Goal: Navigation & Orientation: Find specific page/section

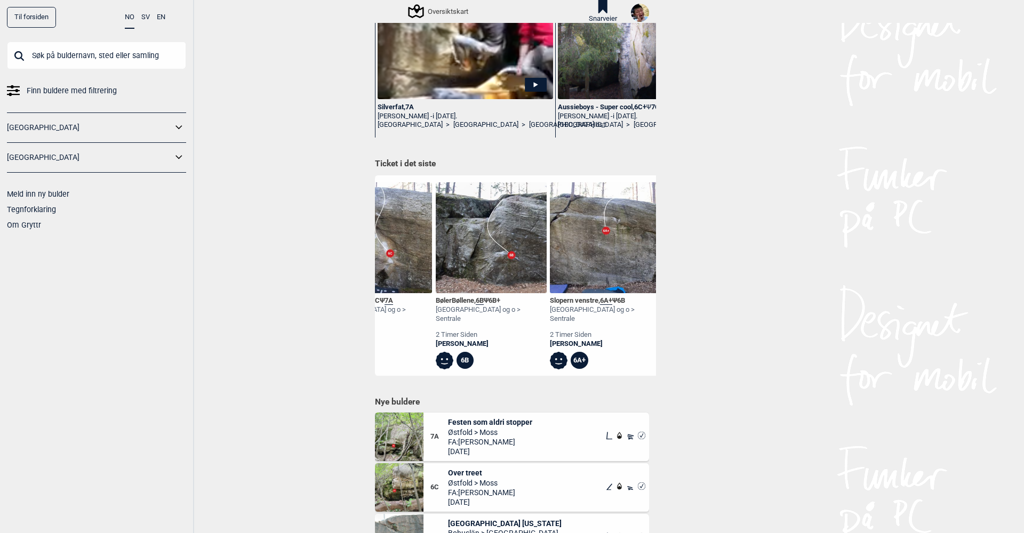
scroll to position [0, 520]
click at [644, 7] on img at bounding box center [640, 13] width 18 height 18
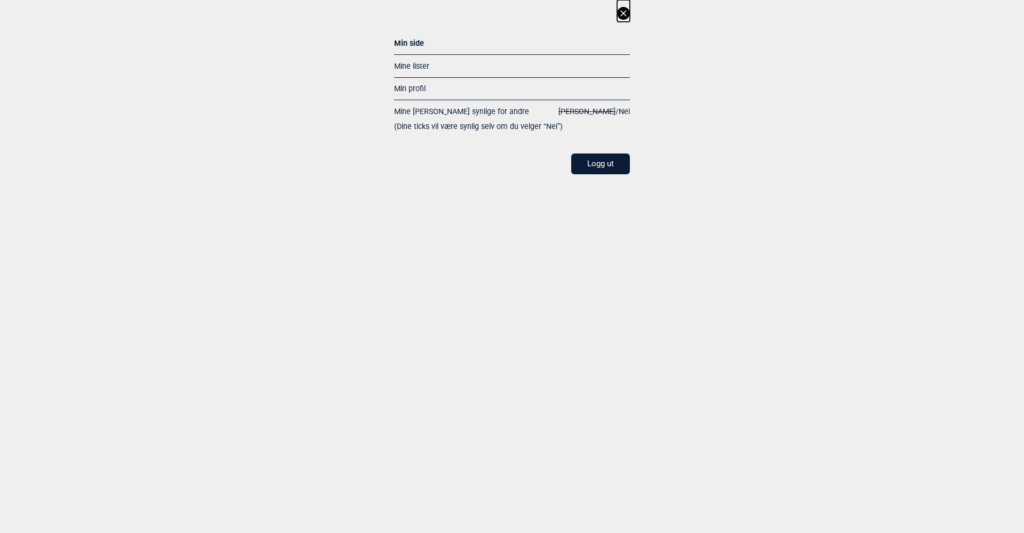
click at [422, 62] on link "Mine lister" at bounding box center [411, 66] width 35 height 9
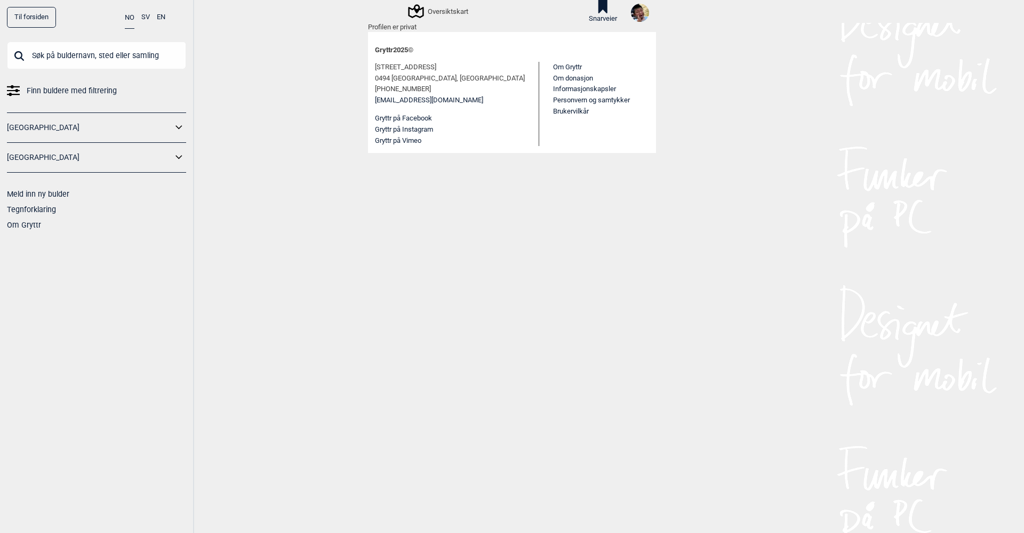
click at [648, 12] on img at bounding box center [640, 13] width 18 height 18
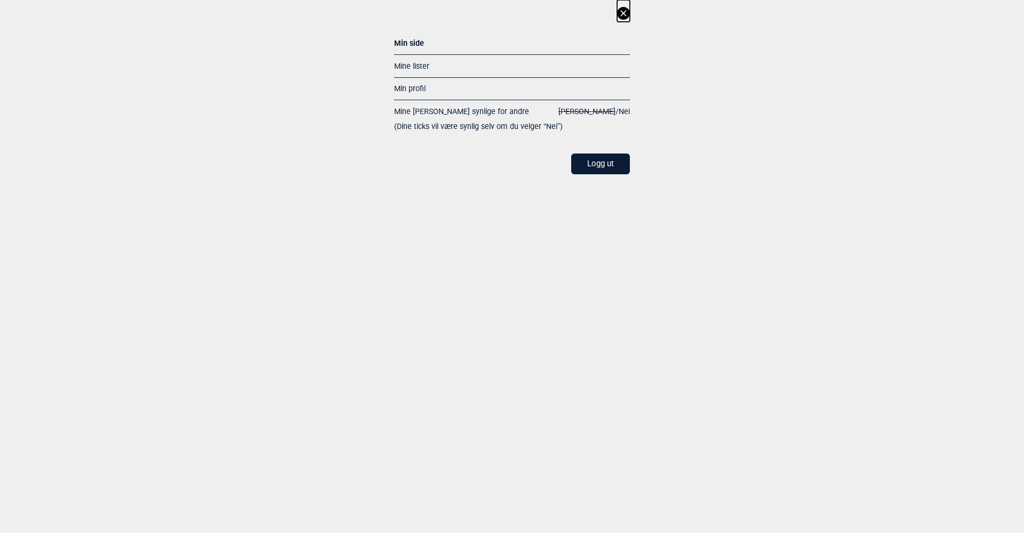
click at [409, 87] on link "Min profil" at bounding box center [409, 88] width 31 height 9
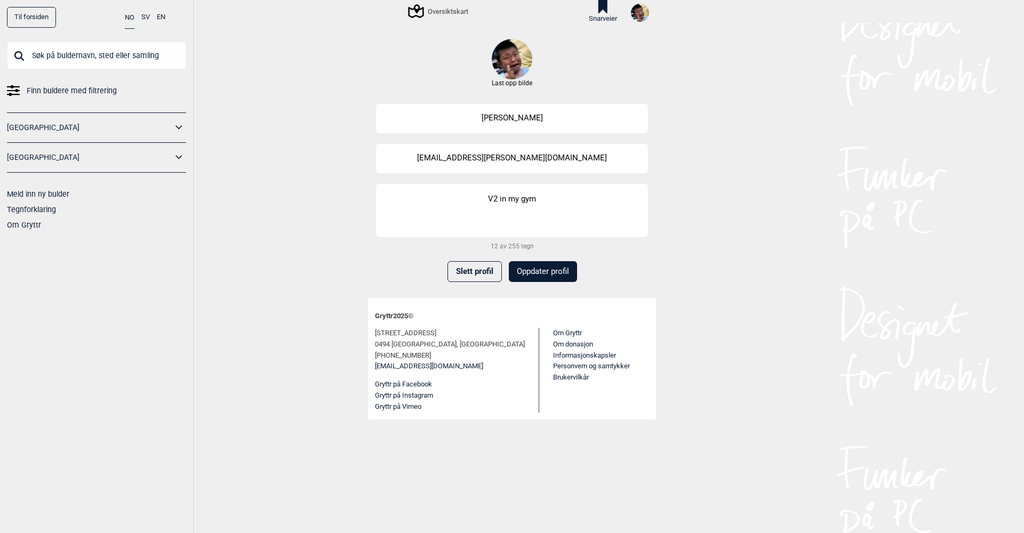
click at [641, 15] on img at bounding box center [640, 13] width 18 height 18
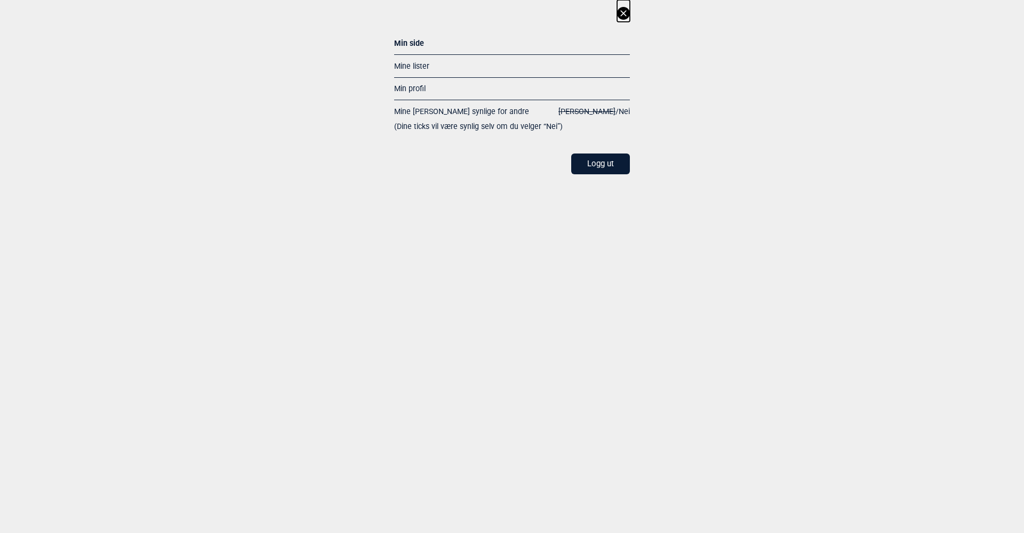
click at [412, 63] on link "Mine lister" at bounding box center [411, 66] width 35 height 9
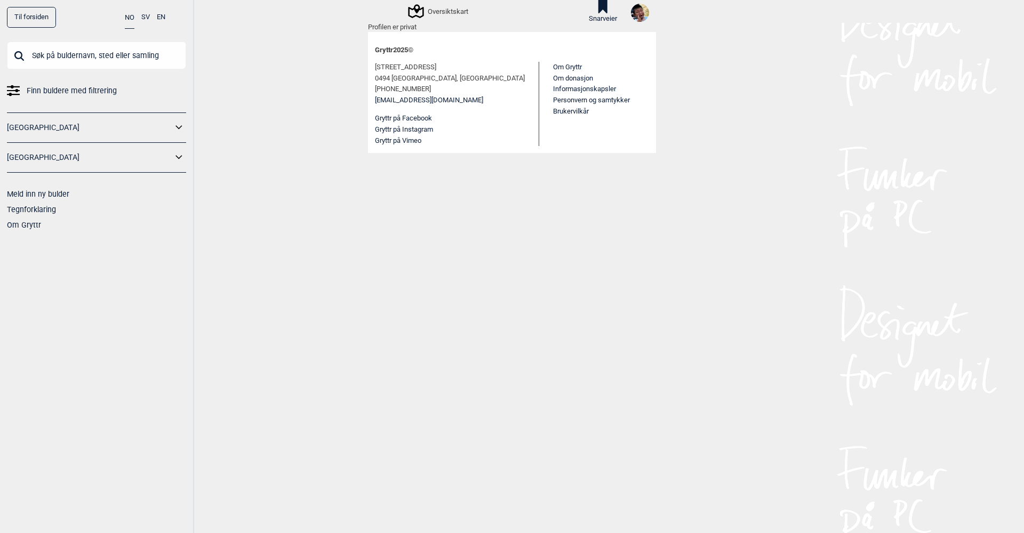
click at [636, 13] on img at bounding box center [640, 13] width 18 height 18
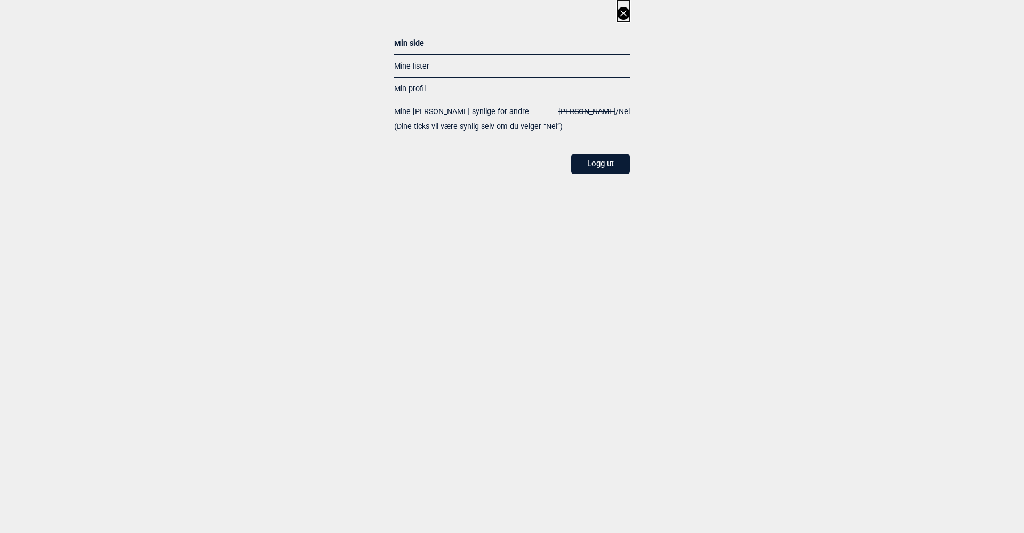
click at [412, 44] on div "Min side" at bounding box center [512, 45] width 236 height 19
click at [413, 85] on link "Min profil" at bounding box center [409, 88] width 31 height 9
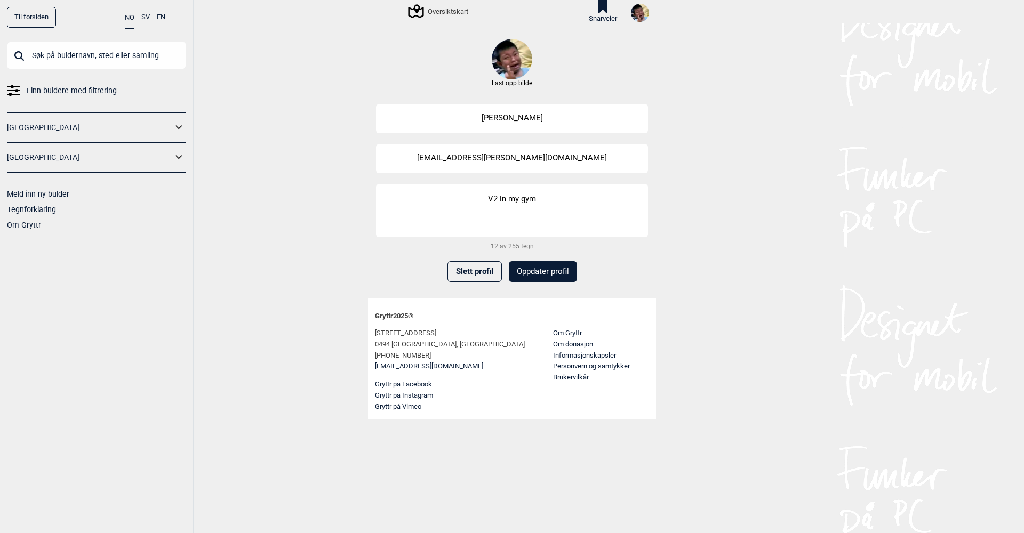
click at [638, 13] on img at bounding box center [640, 13] width 18 height 18
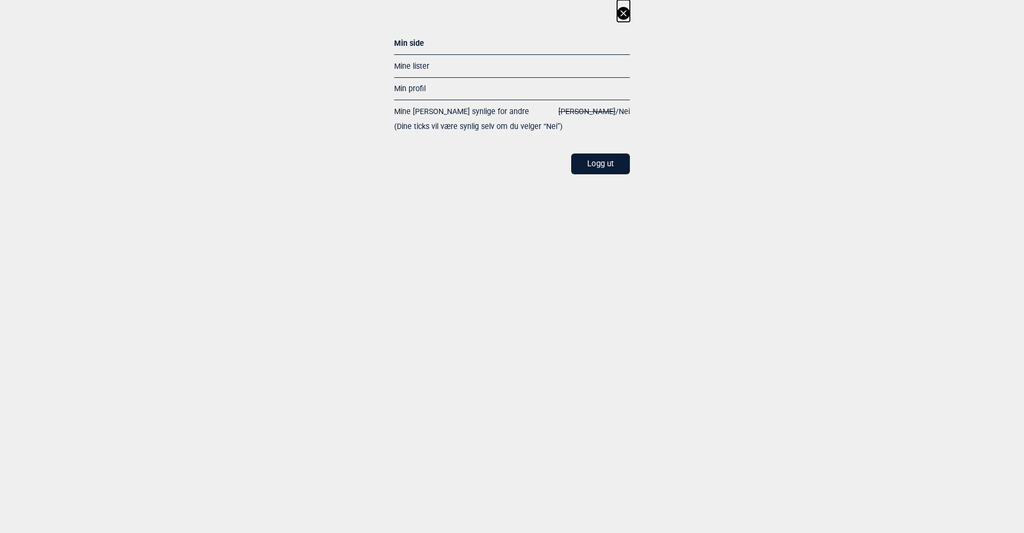
click at [624, 14] on icon at bounding box center [623, 13] width 6 height 6
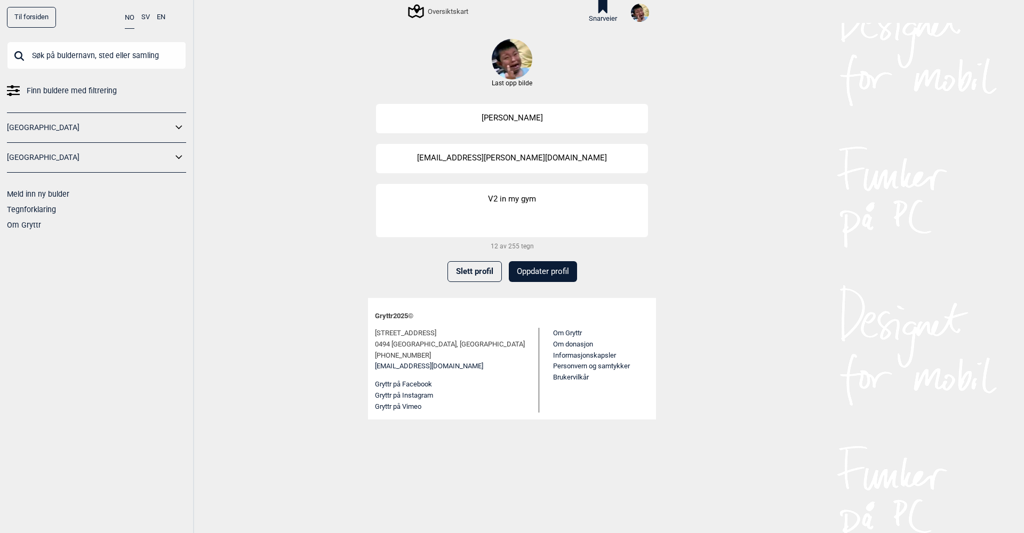
click at [44, 21] on link "Til forsiden" at bounding box center [31, 17] width 49 height 21
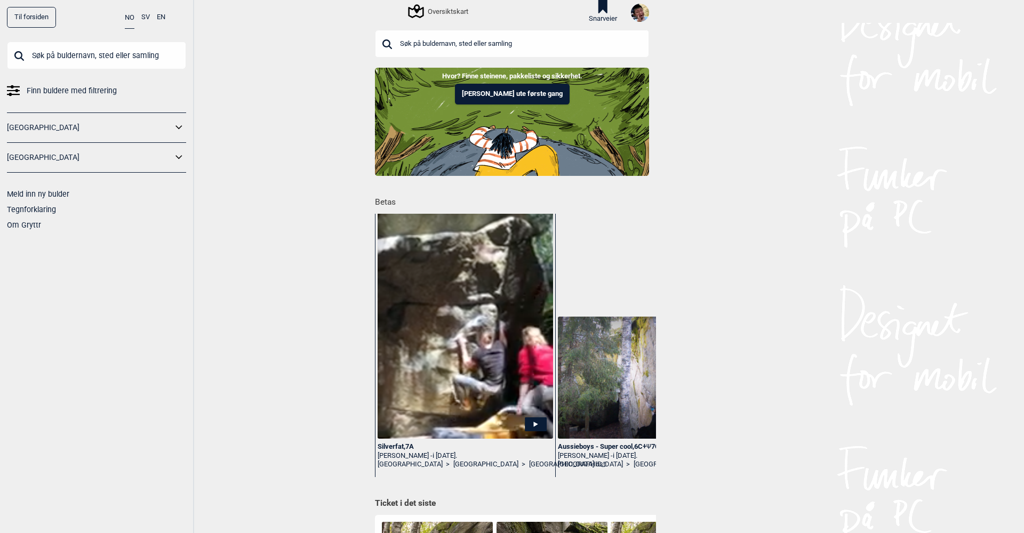
click at [604, 12] on icon at bounding box center [603, 6] width 18 height 13
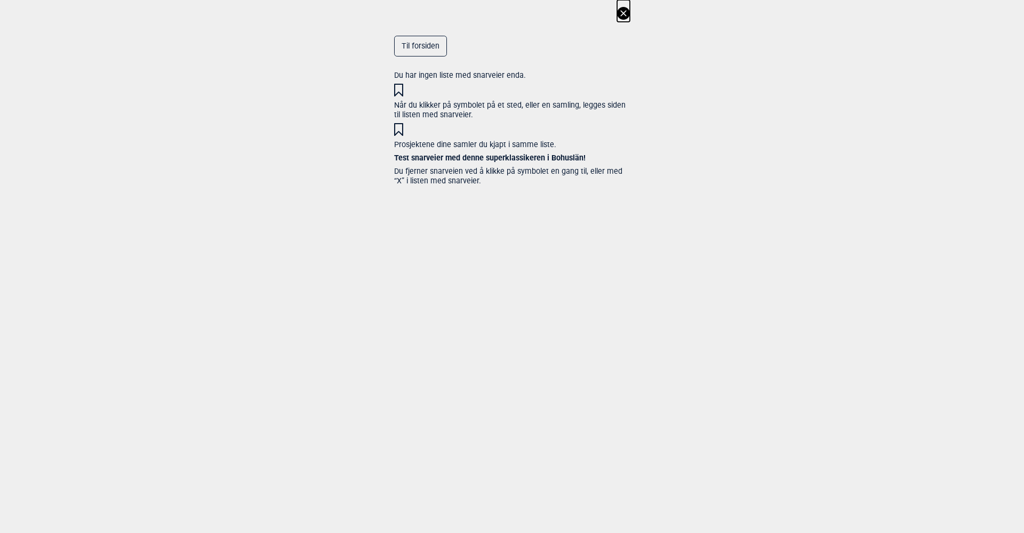
click at [624, 13] on icon at bounding box center [623, 13] width 13 height 13
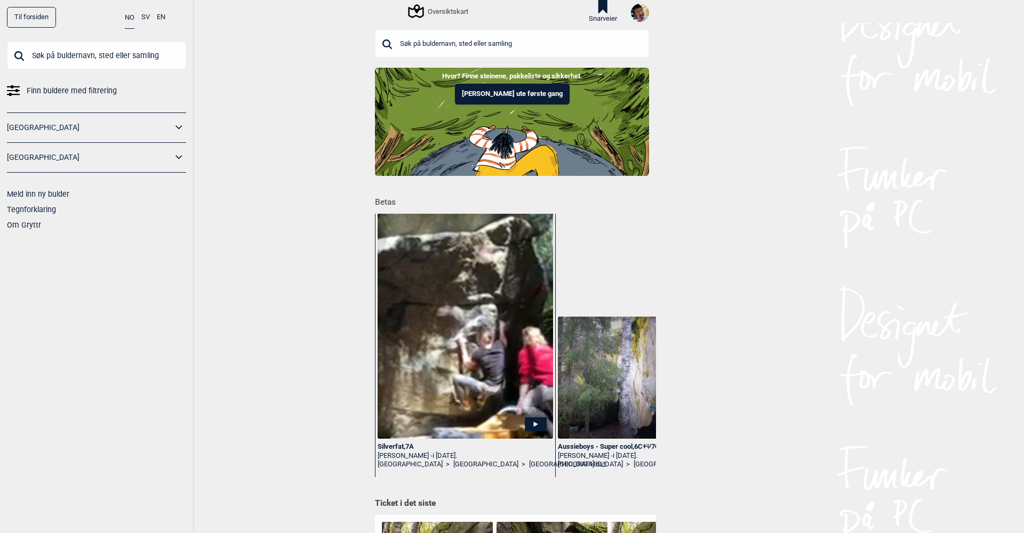
click at [636, 12] on img at bounding box center [640, 13] width 18 height 18
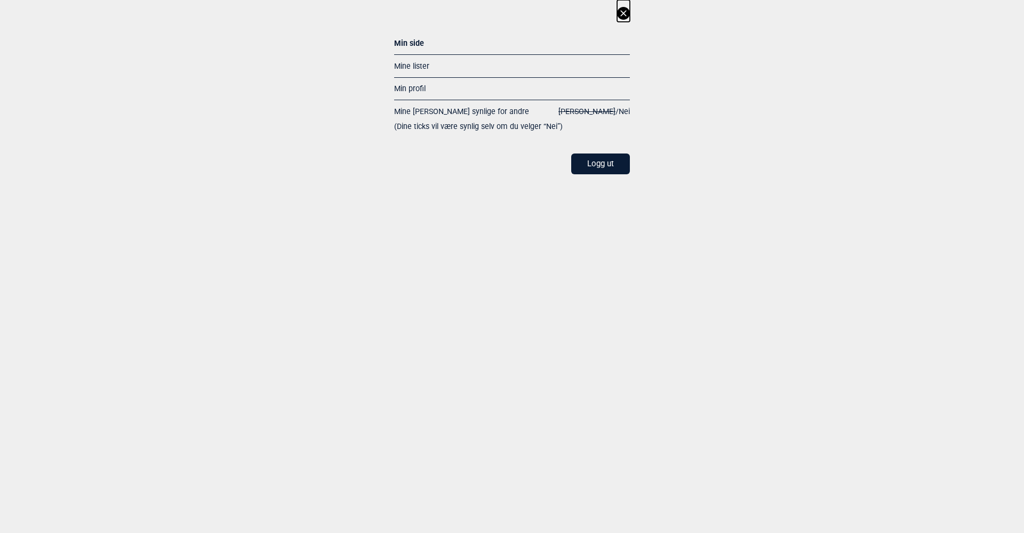
click at [410, 60] on div "Mine lister" at bounding box center [512, 65] width 236 height 23
click at [412, 65] on link "Mine lister" at bounding box center [411, 66] width 35 height 9
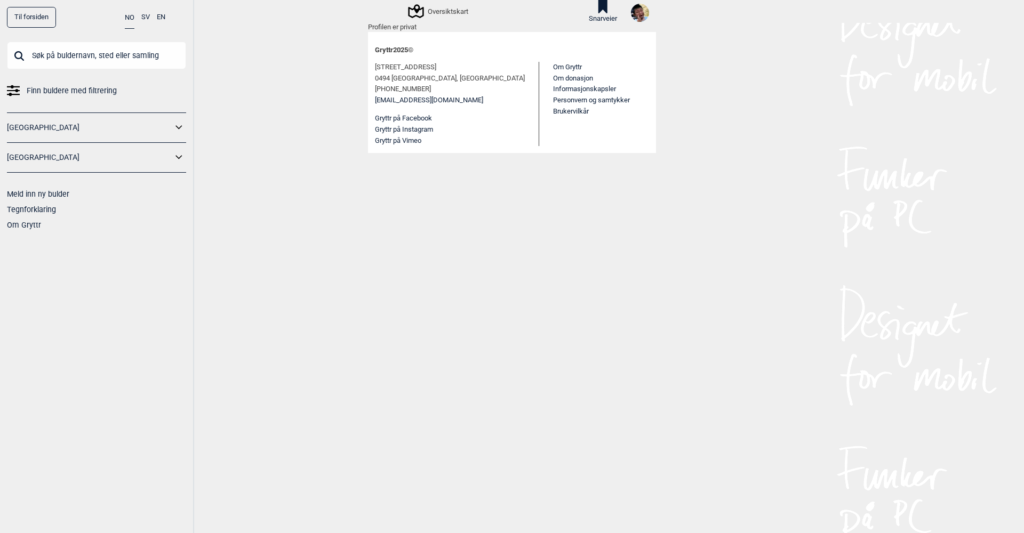
click at [640, 14] on img at bounding box center [640, 13] width 18 height 18
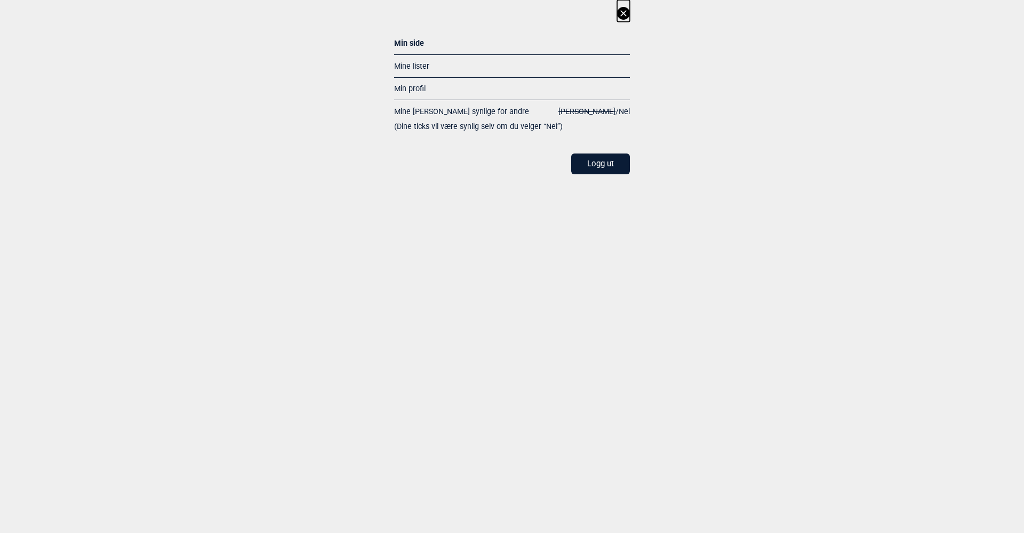
click at [628, 15] on icon at bounding box center [623, 13] width 13 height 13
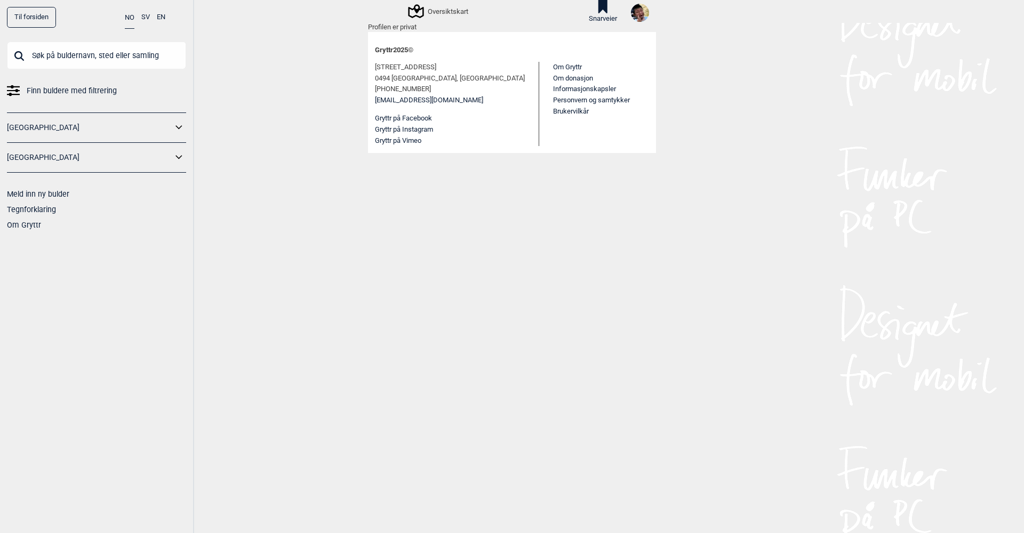
click at [35, 17] on link "Til forsiden" at bounding box center [31, 17] width 49 height 21
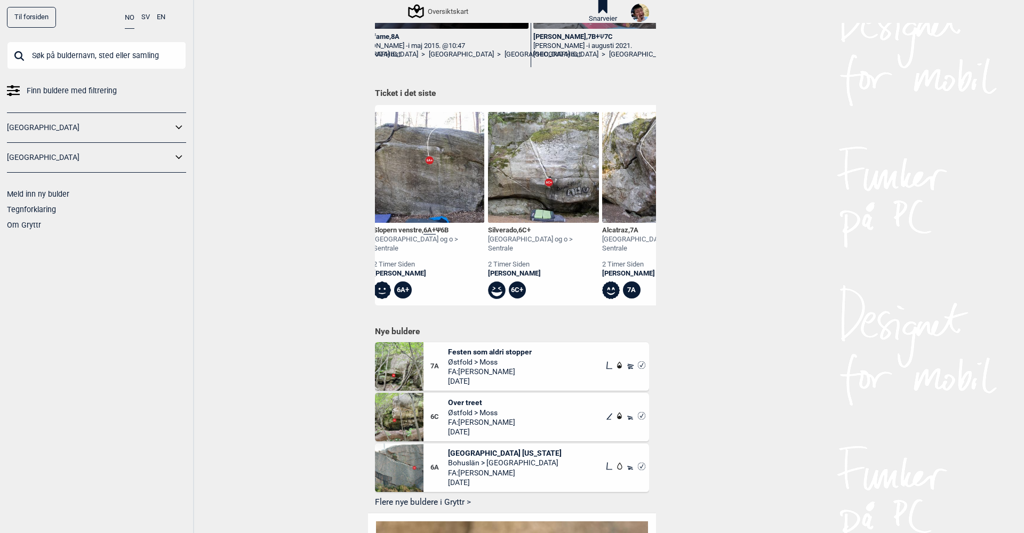
scroll to position [0, 696]
click at [500, 230] on div "Silverado , 6C+" at bounding box center [541, 230] width 111 height 9
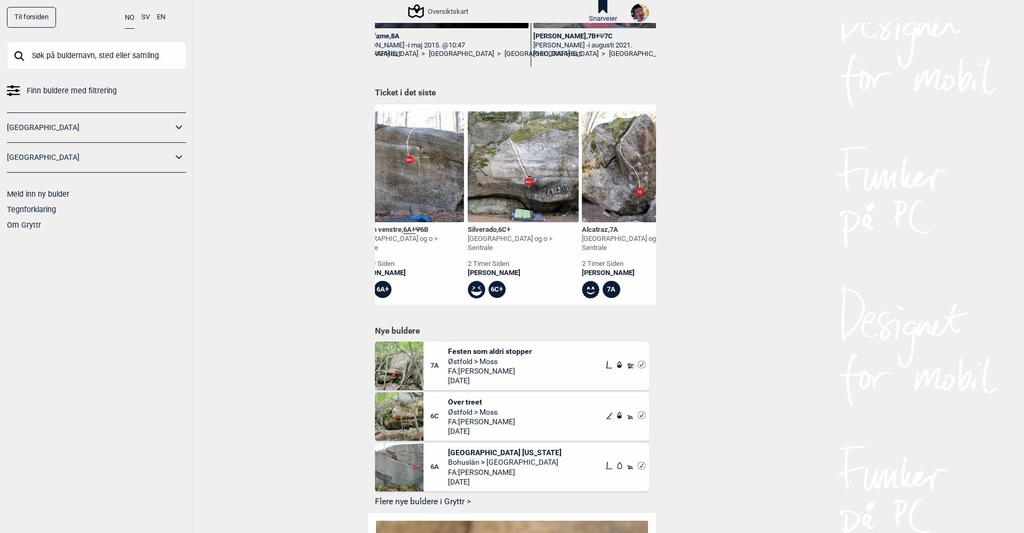
scroll to position [0, 733]
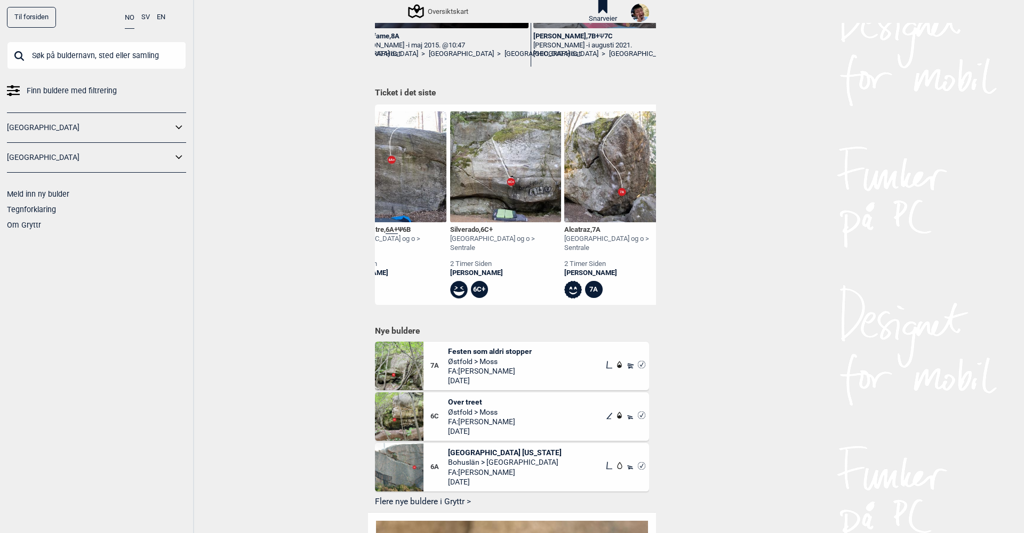
click at [476, 227] on div "Silverado , 6C+" at bounding box center [505, 230] width 111 height 9
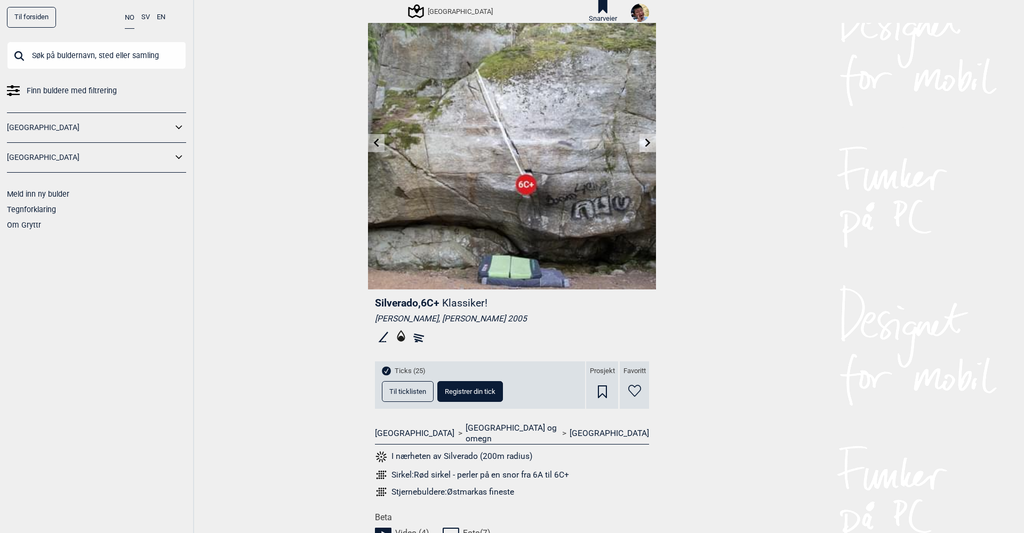
scroll to position [210, 0]
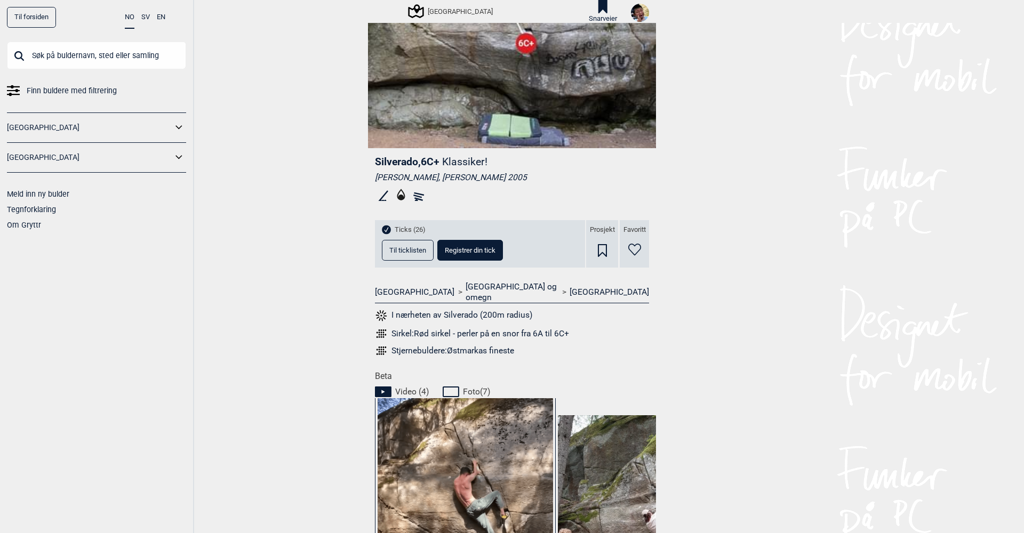
scroll to position [161, 0]
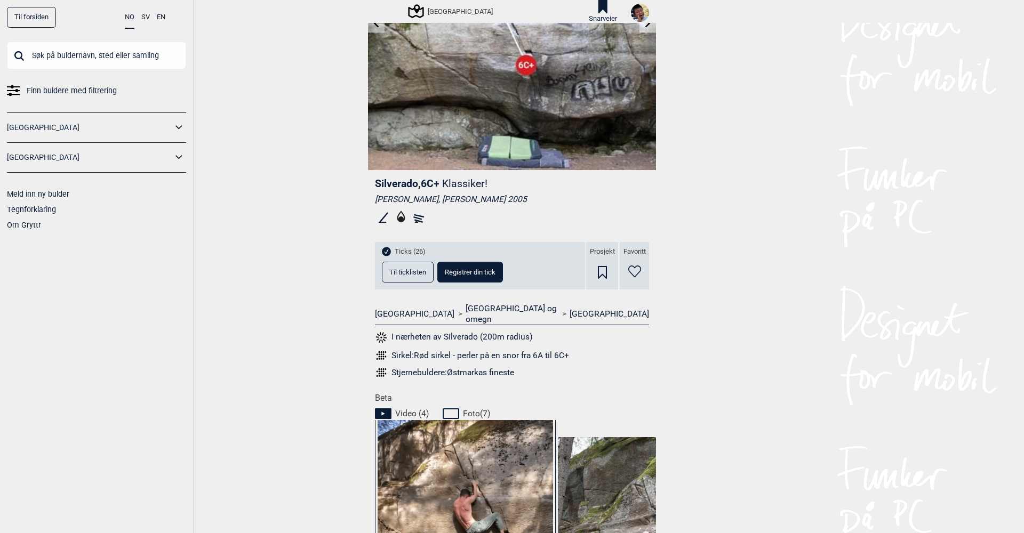
click at [414, 270] on span "Til ticklisten" at bounding box center [407, 272] width 37 height 7
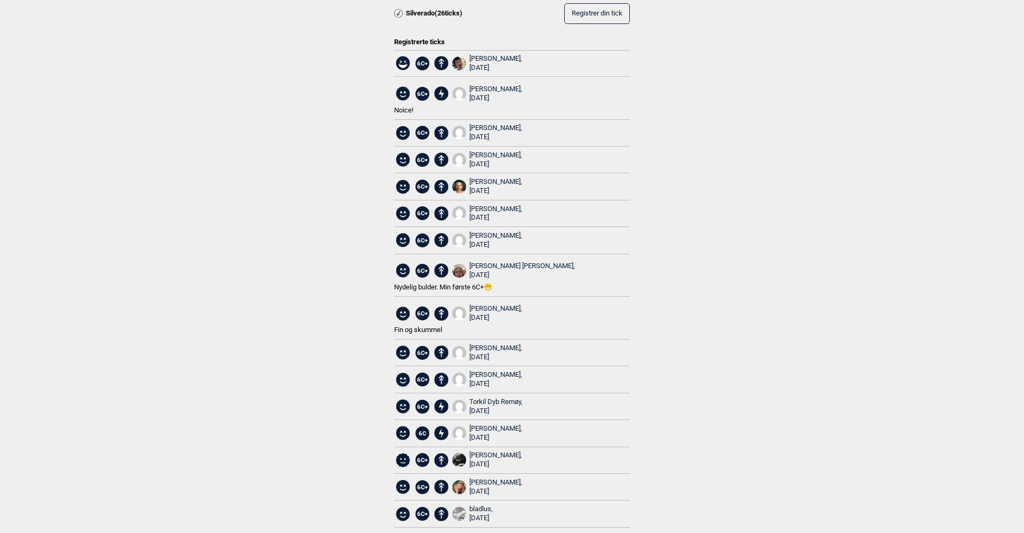
scroll to position [30, 0]
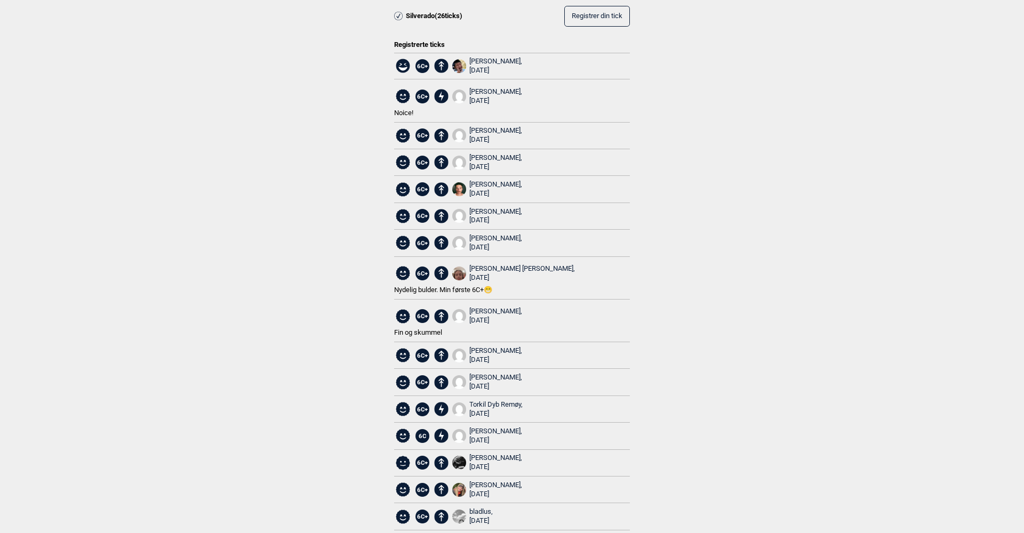
click at [472, 60] on div "William Le, 2025.08.10" at bounding box center [495, 66] width 53 height 18
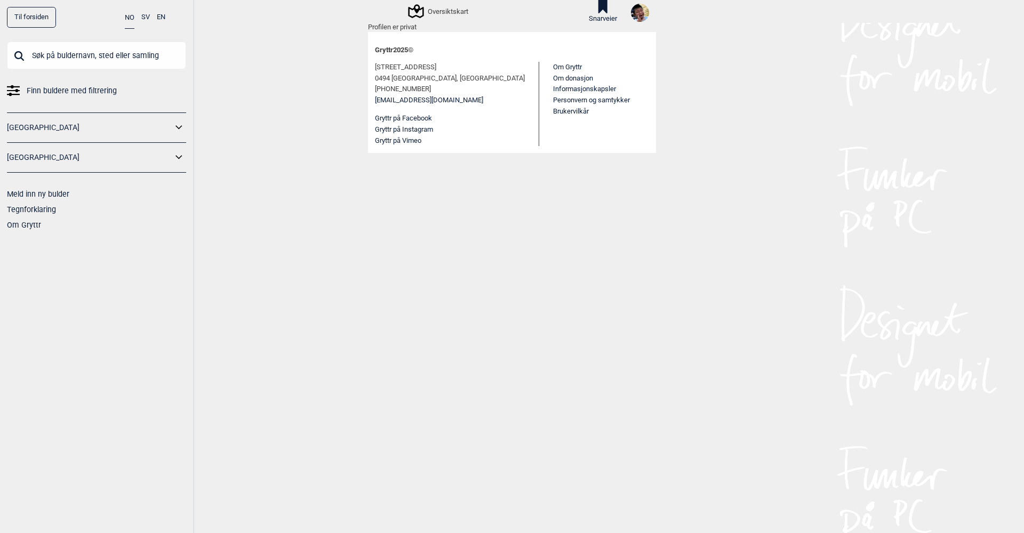
click at [638, 16] on img at bounding box center [640, 13] width 18 height 18
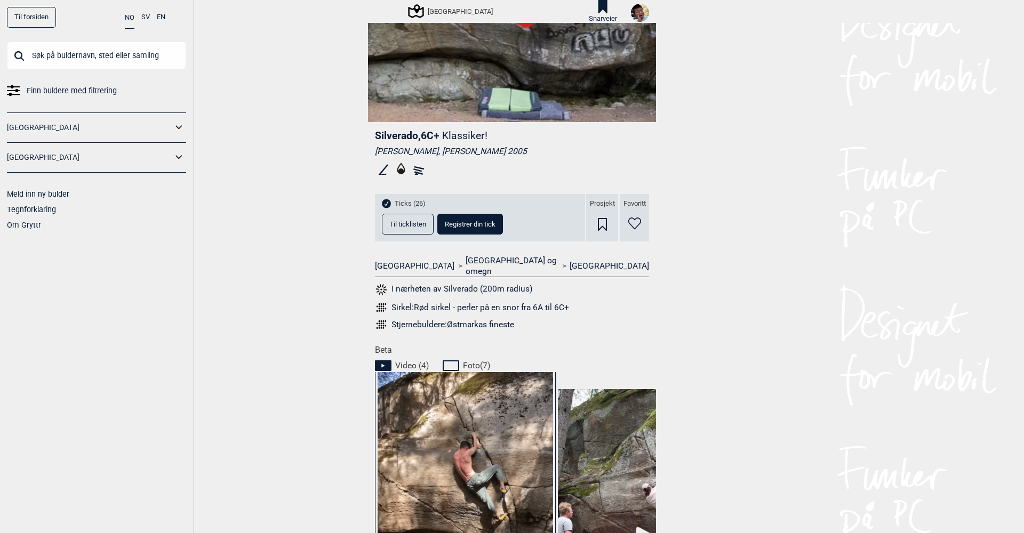
scroll to position [356, 0]
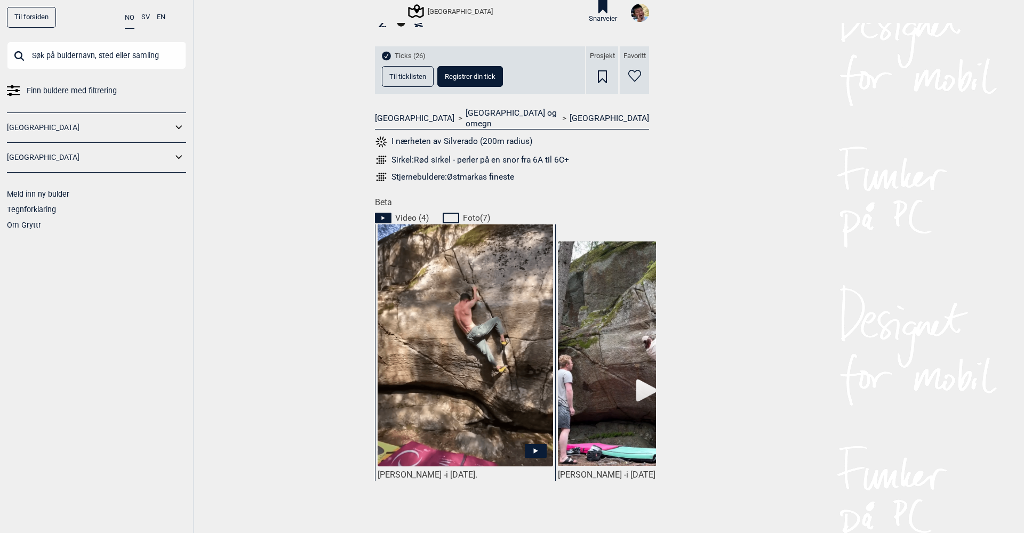
click at [410, 78] on span "Til ticklisten" at bounding box center [407, 76] width 37 height 7
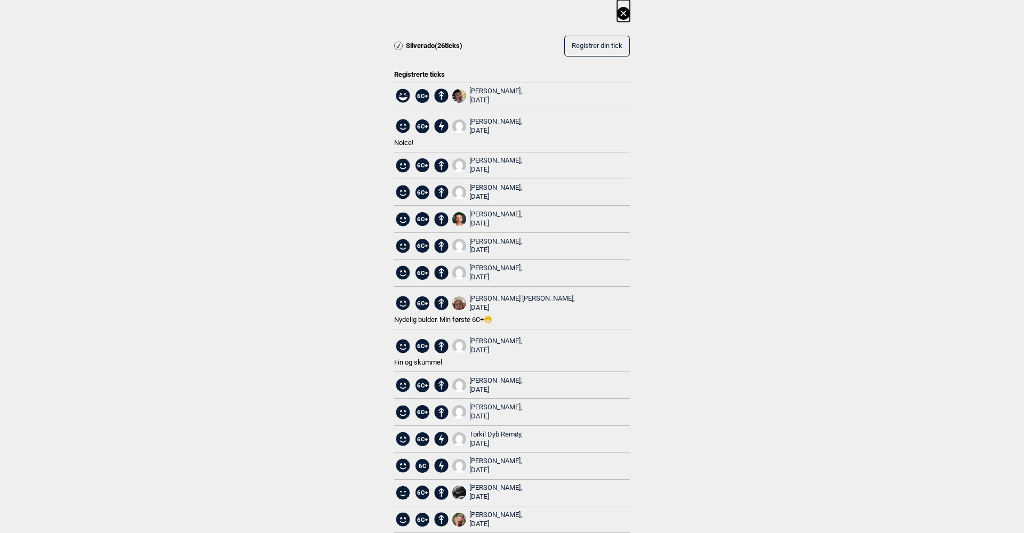
click at [484, 89] on div "William Le, 2025.08.10" at bounding box center [495, 96] width 53 height 18
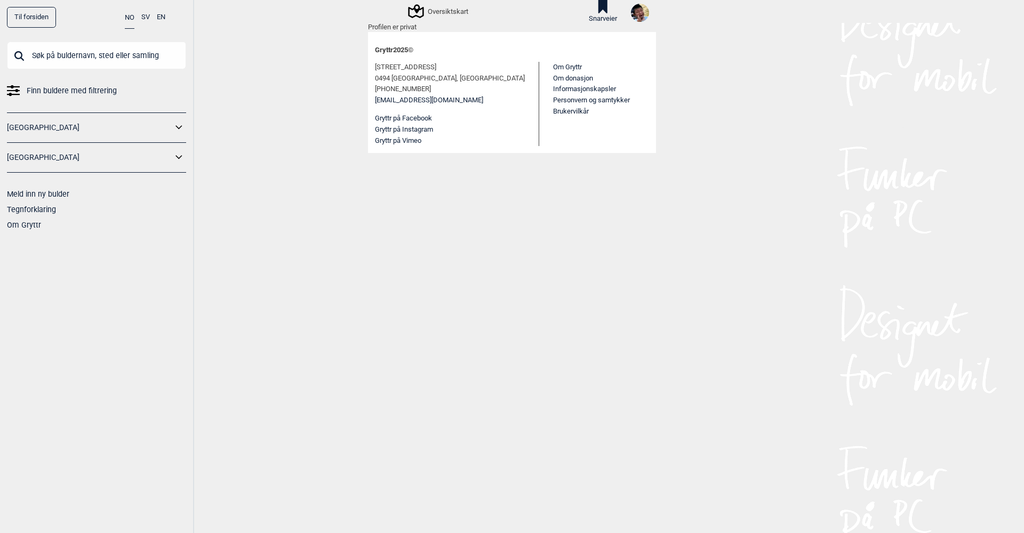
click at [639, 13] on img at bounding box center [640, 13] width 18 height 18
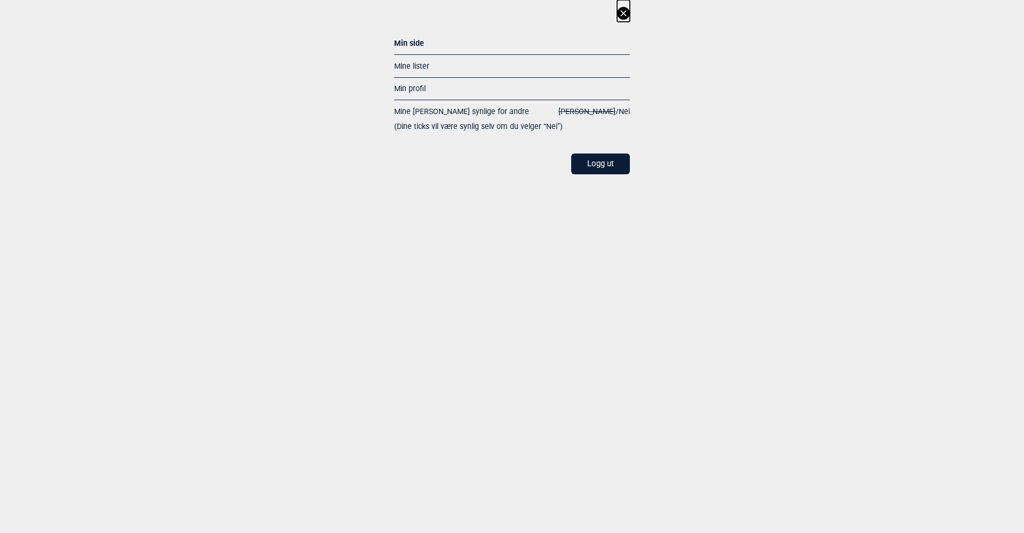
click at [606, 110] on span "Ja" at bounding box center [586, 111] width 57 height 9
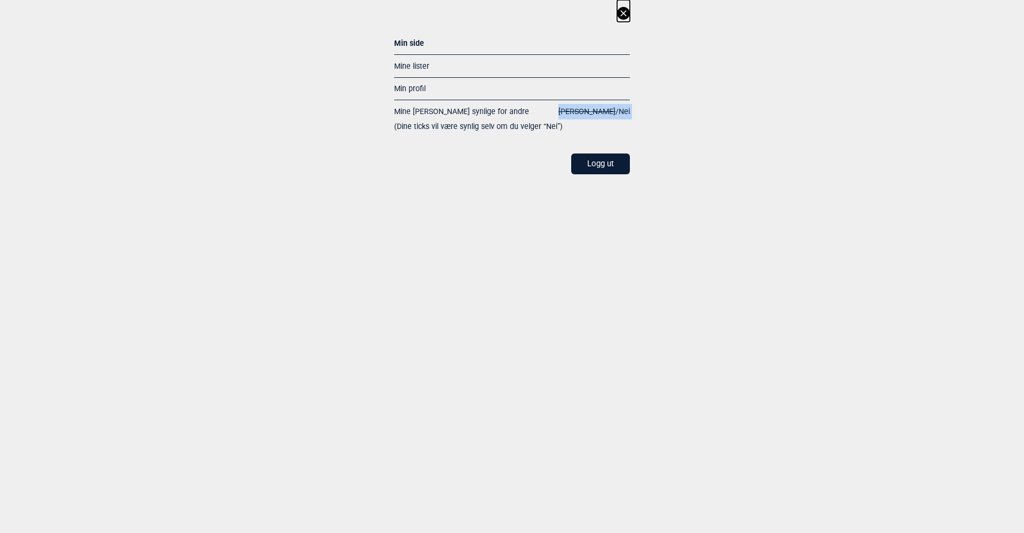
click at [606, 110] on span "Ja" at bounding box center [586, 111] width 57 height 9
click at [626, 109] on span "Nei" at bounding box center [624, 111] width 11 height 9
click at [608, 108] on span "Ja" at bounding box center [586, 111] width 57 height 9
click at [410, 69] on div "Mine lister" at bounding box center [512, 65] width 236 height 23
click at [410, 67] on link "Mine lister" at bounding box center [411, 66] width 35 height 9
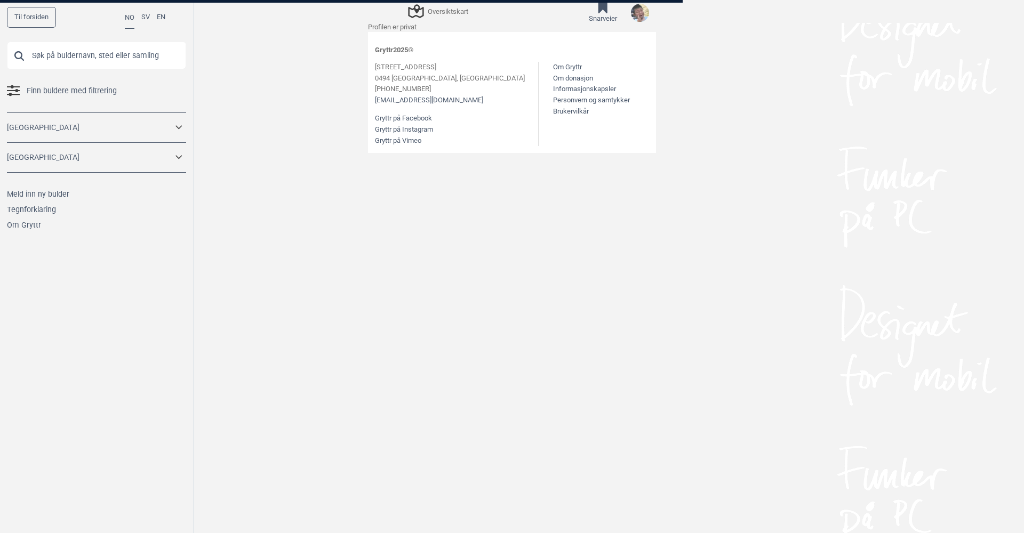
click at [410, 67] on div at bounding box center [512, 266] width 1024 height 533
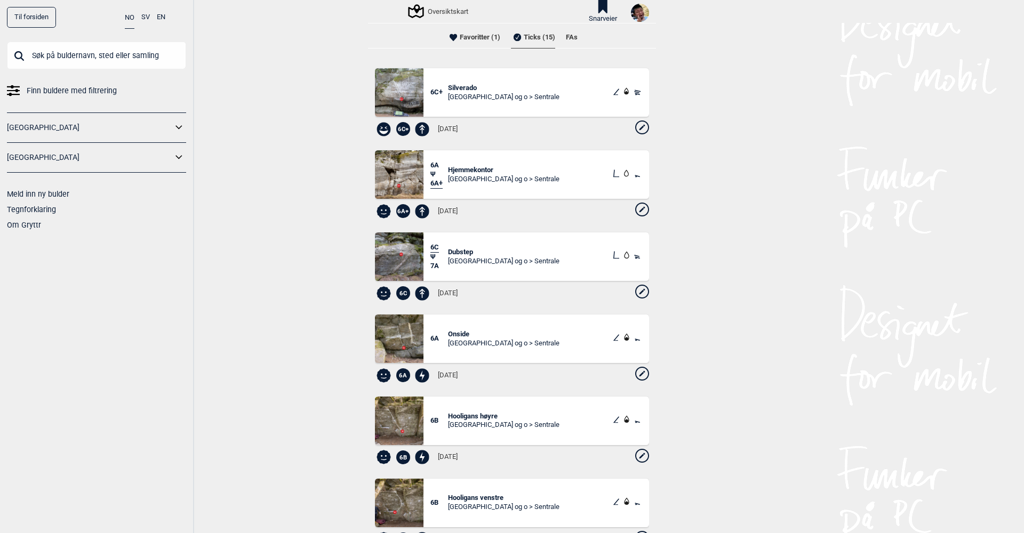
click at [487, 30] on li "Favoritter (1)" at bounding box center [473, 37] width 53 height 21
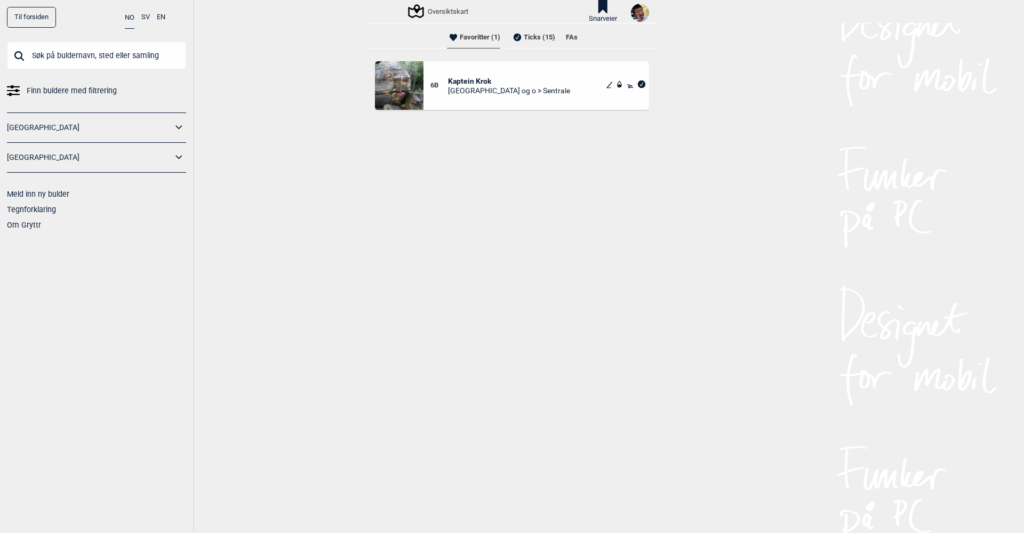
click at [526, 35] on li "Ticks (15)" at bounding box center [533, 37] width 44 height 21
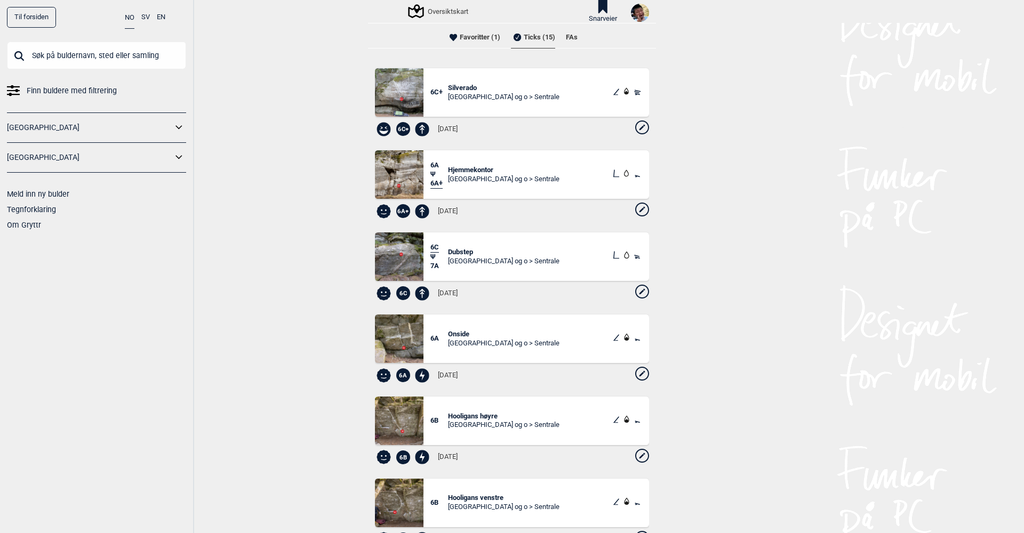
click at [637, 10] on img at bounding box center [640, 13] width 18 height 18
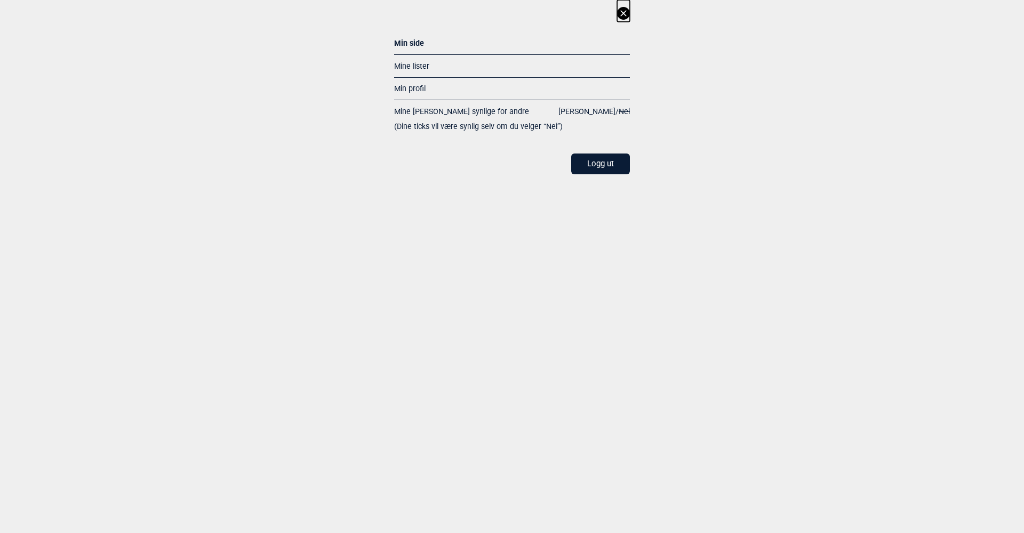
click at [622, 12] on icon at bounding box center [623, 13] width 6 height 6
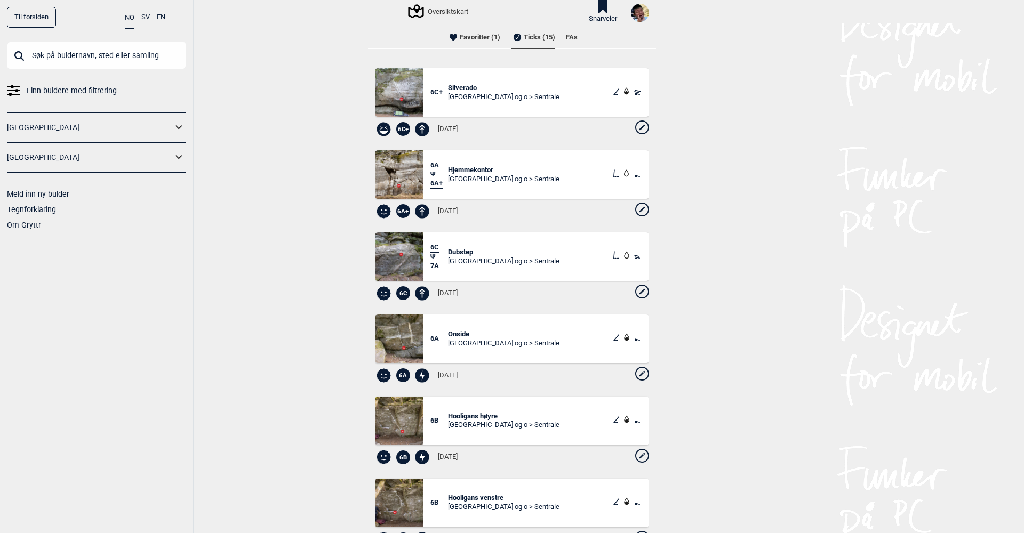
click at [50, 17] on link "Til forsiden" at bounding box center [31, 17] width 49 height 21
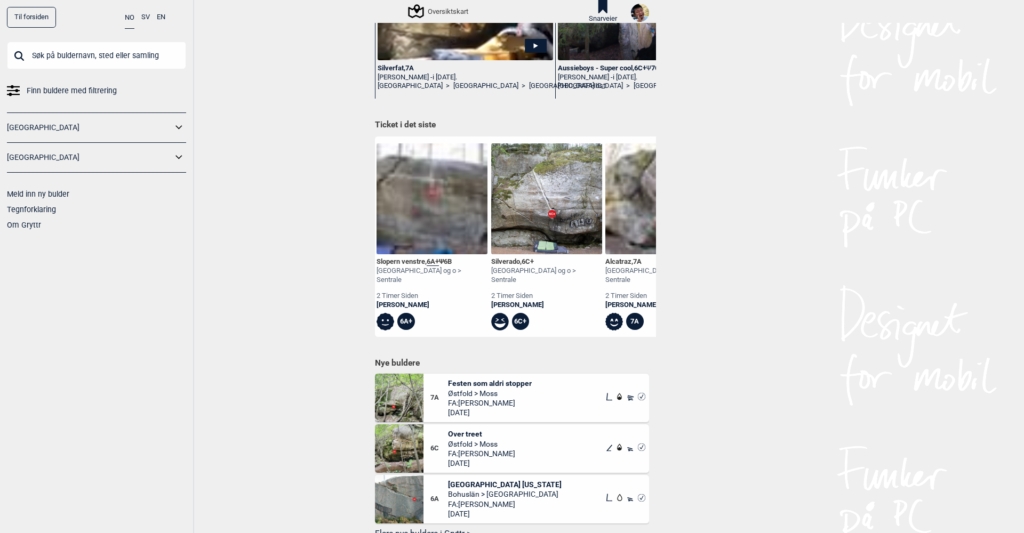
scroll to position [0, 730]
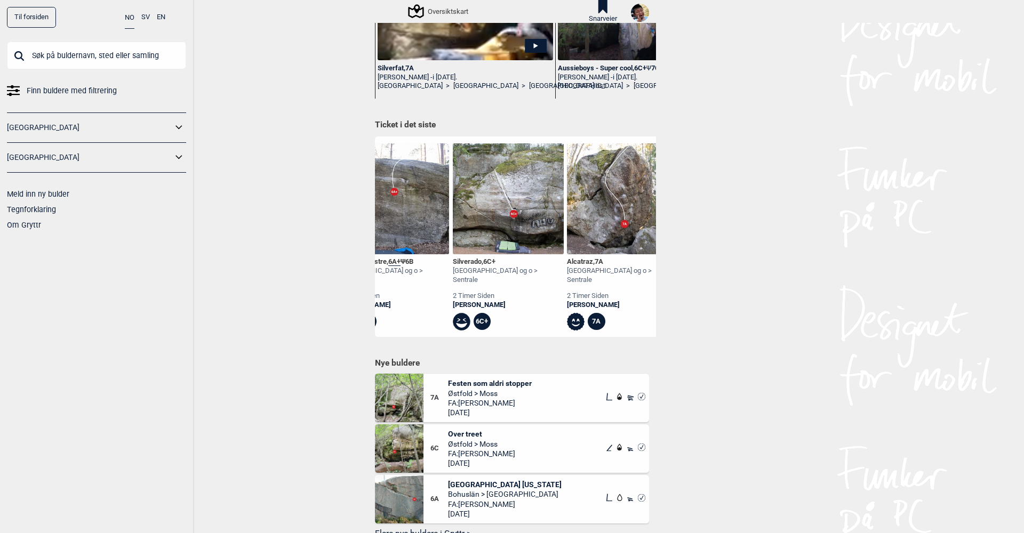
click at [471, 259] on div "Silverado , 6C+" at bounding box center [508, 262] width 111 height 9
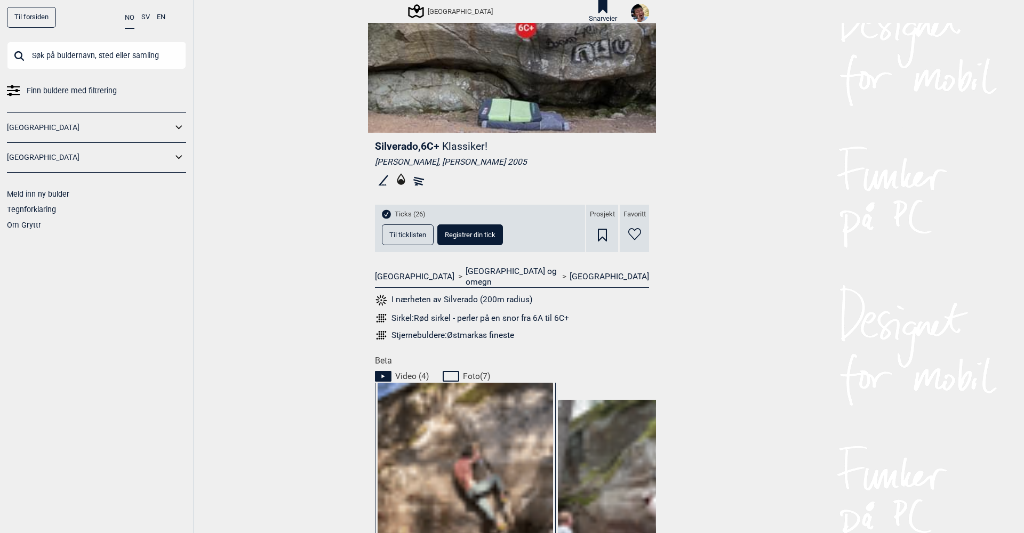
scroll to position [215, 0]
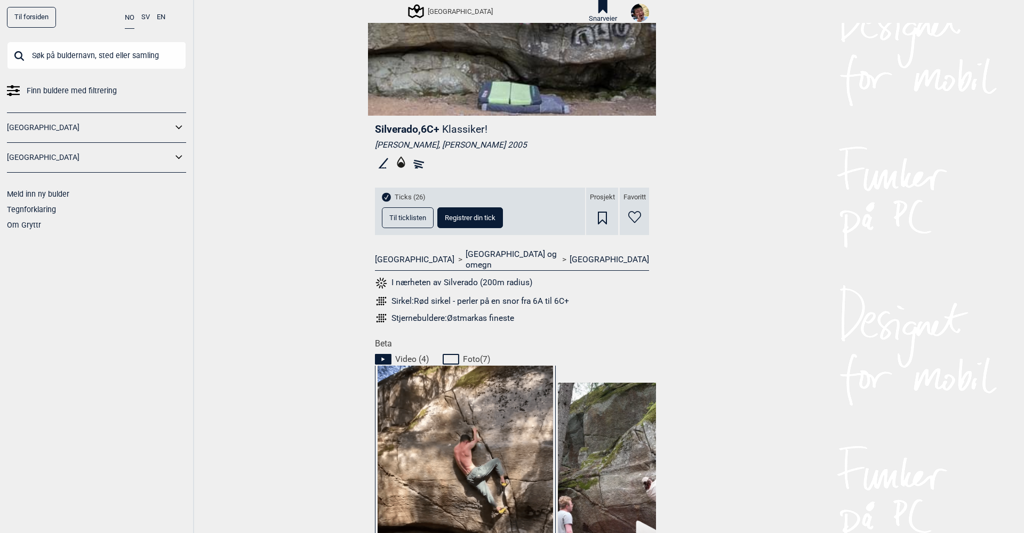
click at [407, 211] on button "Til ticklisten" at bounding box center [408, 217] width 52 height 21
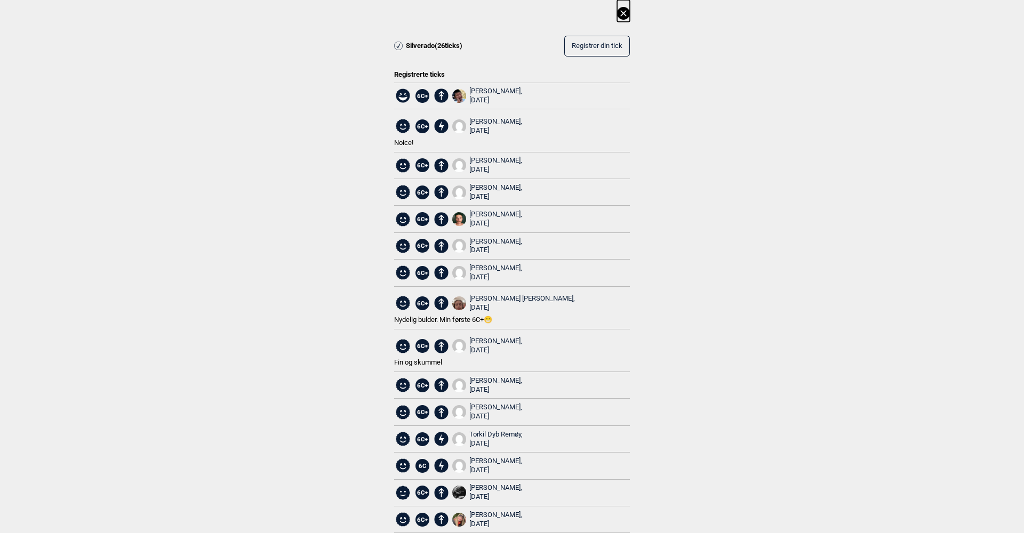
click at [479, 484] on div "Anel Salkovic, 2022.08.25" at bounding box center [495, 493] width 53 height 18
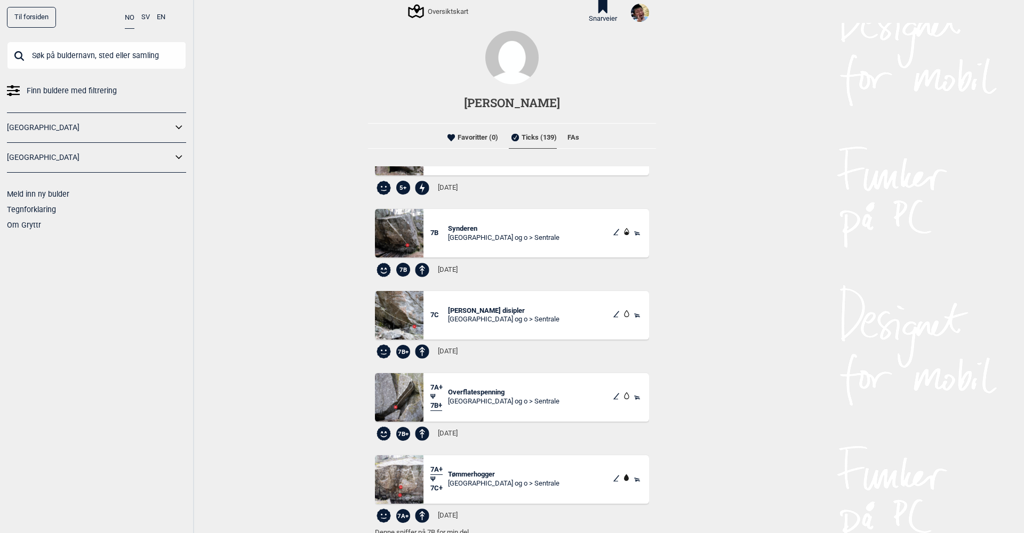
scroll to position [575, 0]
click at [468, 228] on span "Synderen" at bounding box center [503, 230] width 111 height 9
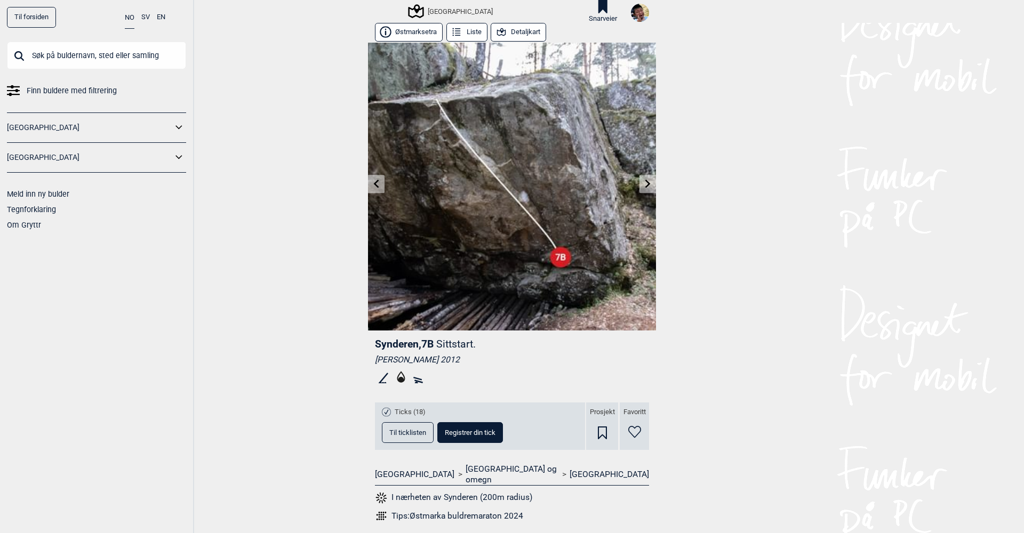
click at [646, 189] on link at bounding box center [647, 184] width 17 height 18
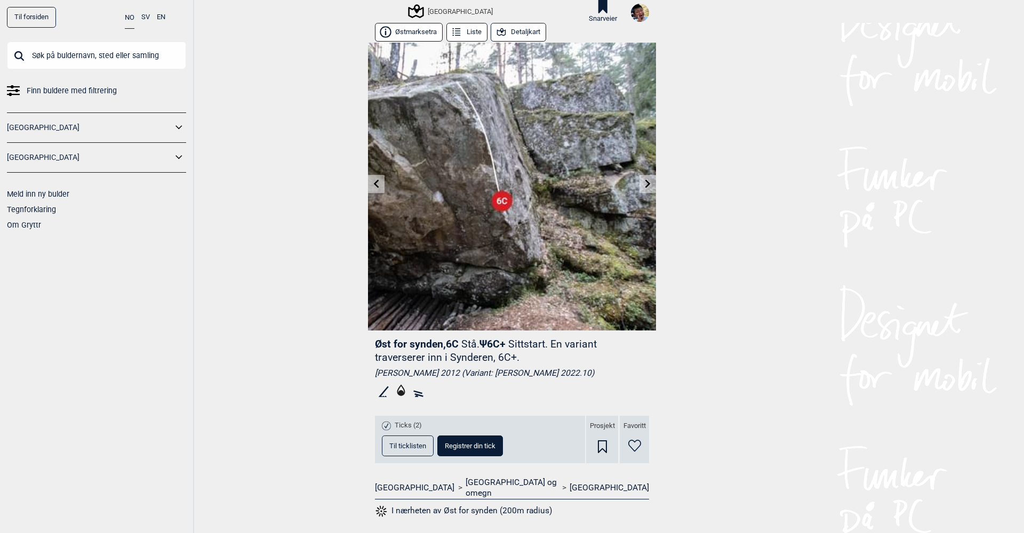
click at [378, 185] on icon at bounding box center [376, 184] width 9 height 9
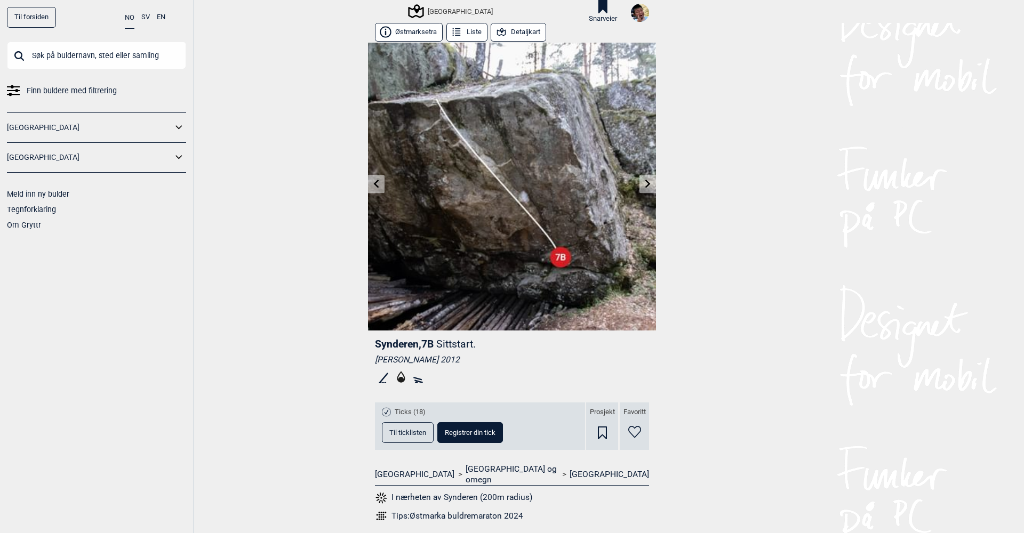
click at [378, 185] on icon at bounding box center [376, 184] width 9 height 9
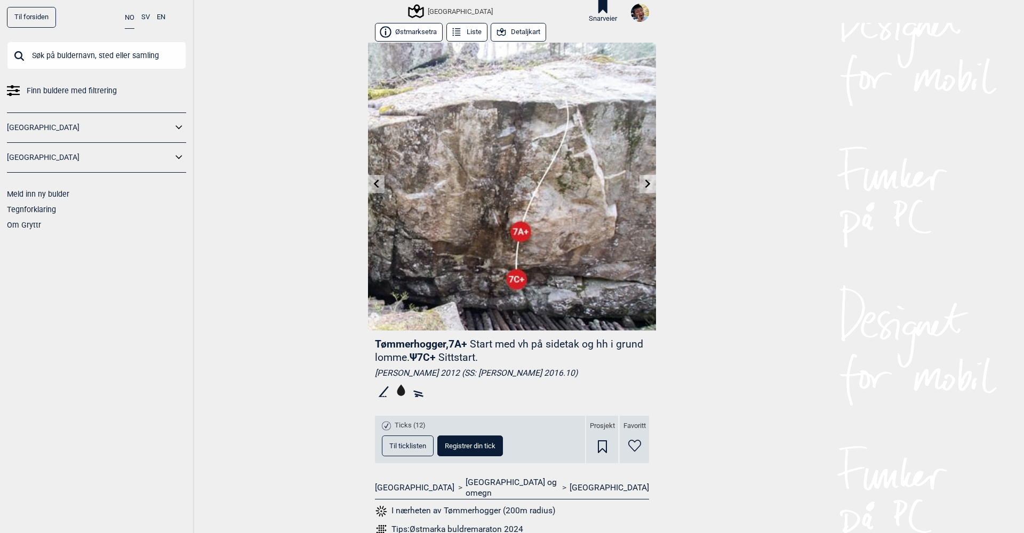
click at [378, 185] on icon at bounding box center [376, 184] width 9 height 9
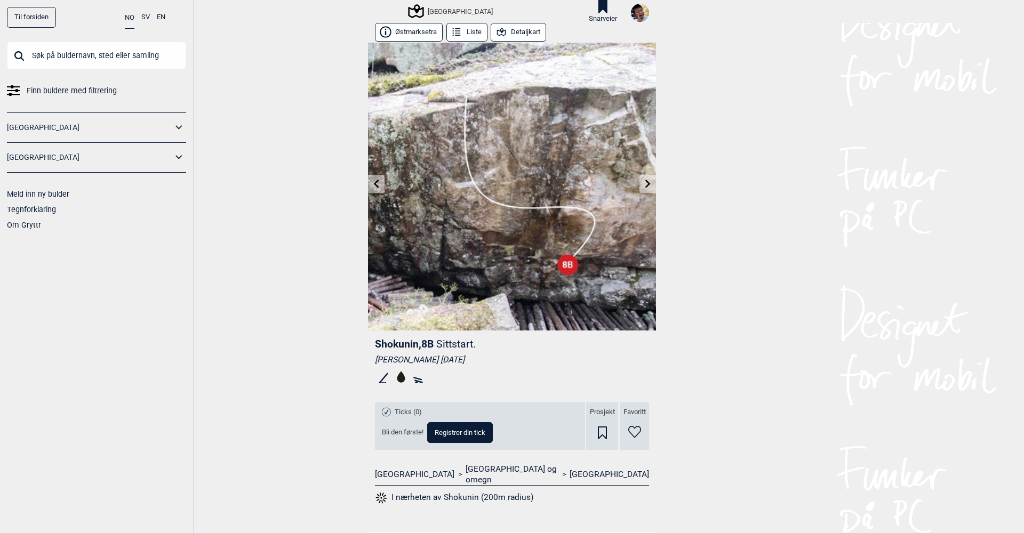
click at [650, 182] on icon at bounding box center [648, 184] width 9 height 9
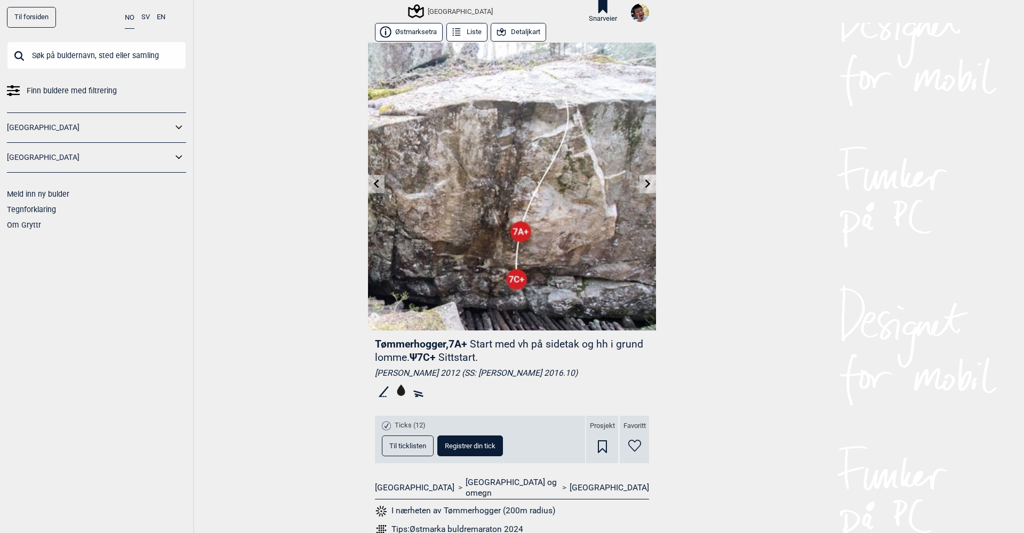
click at [650, 182] on icon at bounding box center [648, 184] width 9 height 9
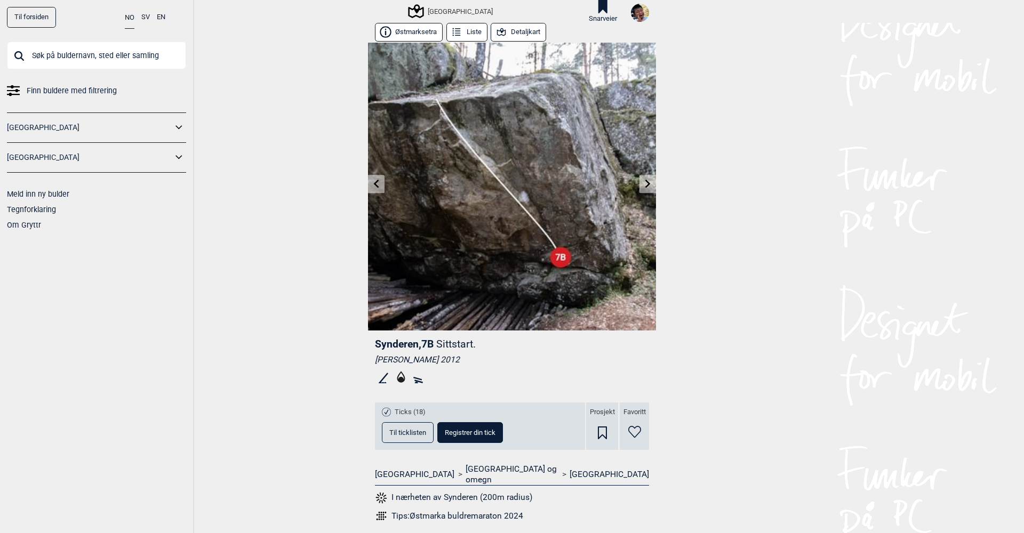
click at [374, 183] on icon at bounding box center [376, 184] width 5 height 9
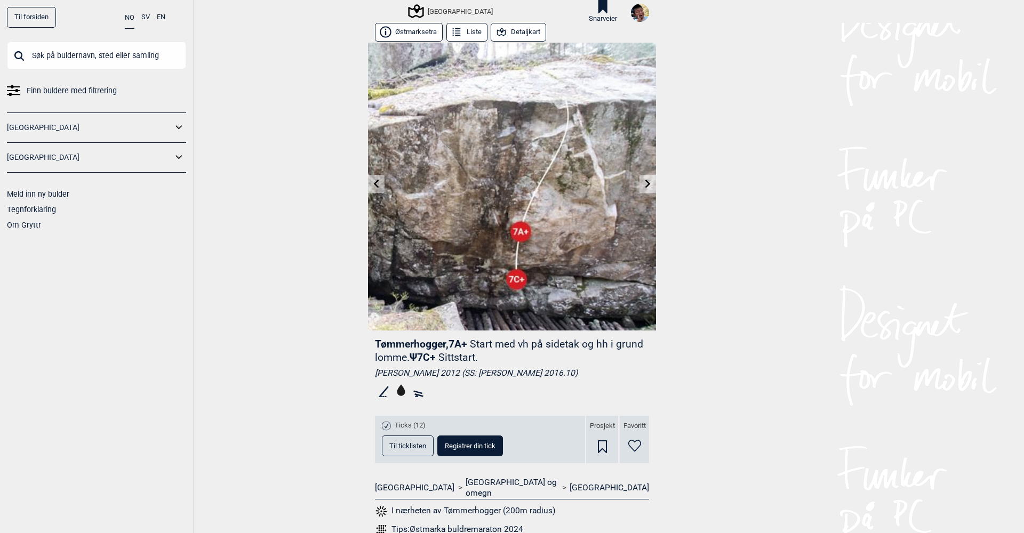
click at [649, 184] on icon at bounding box center [648, 184] width 9 height 9
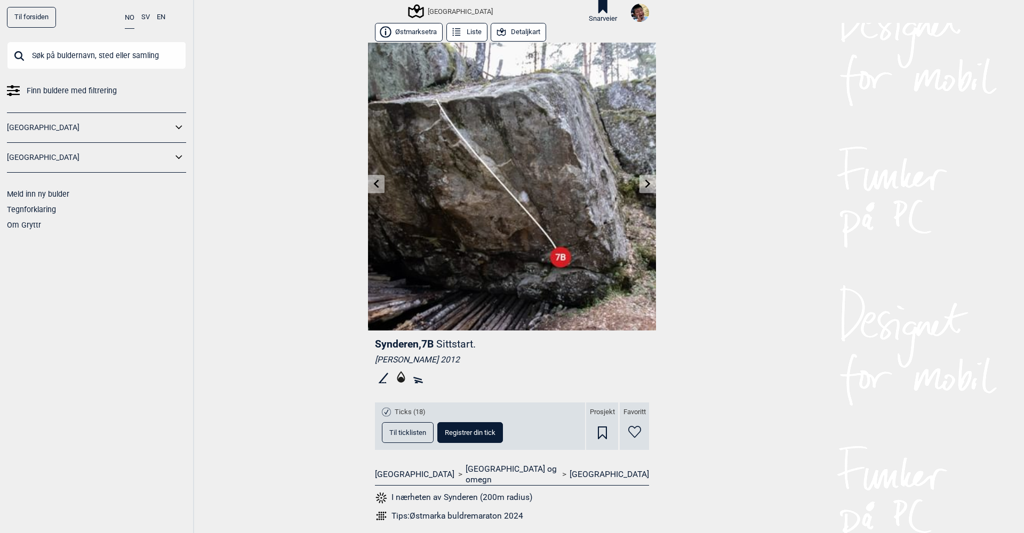
click at [649, 184] on icon at bounding box center [648, 184] width 9 height 9
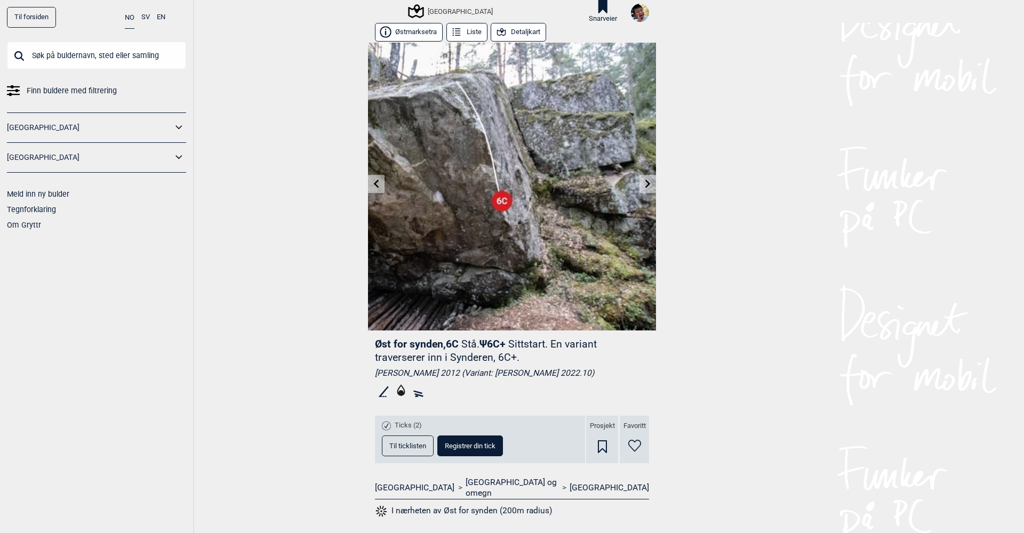
click at [44, 12] on link "Til forsiden" at bounding box center [31, 17] width 49 height 21
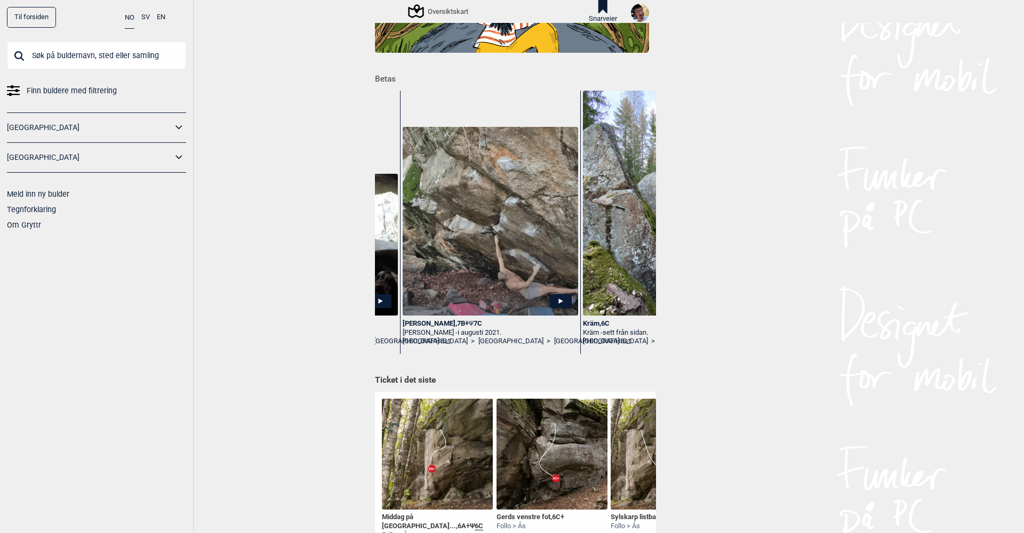
scroll to position [0, 516]
click at [562, 300] on icon at bounding box center [560, 301] width 22 height 14
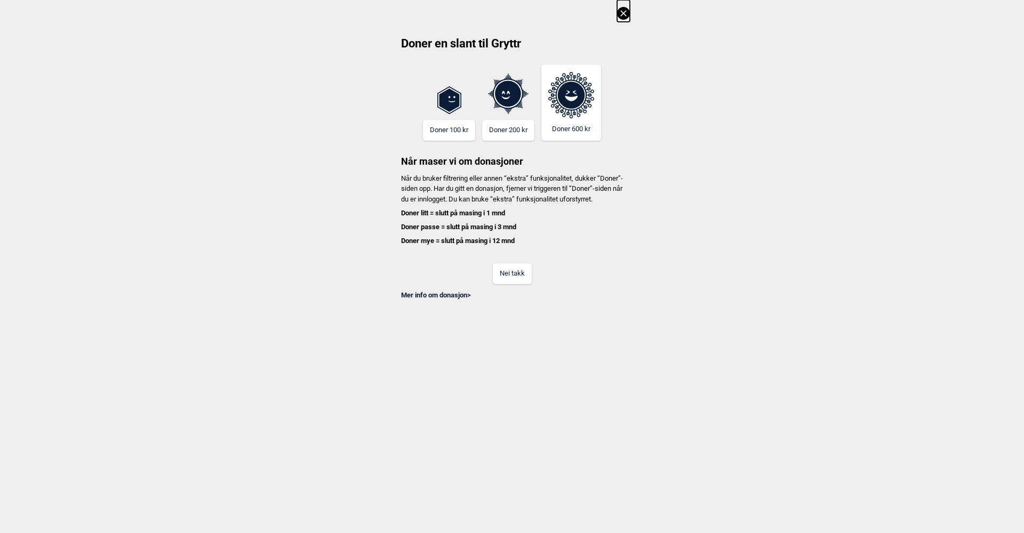
click at [508, 276] on button "Nei takk" at bounding box center [512, 273] width 39 height 21
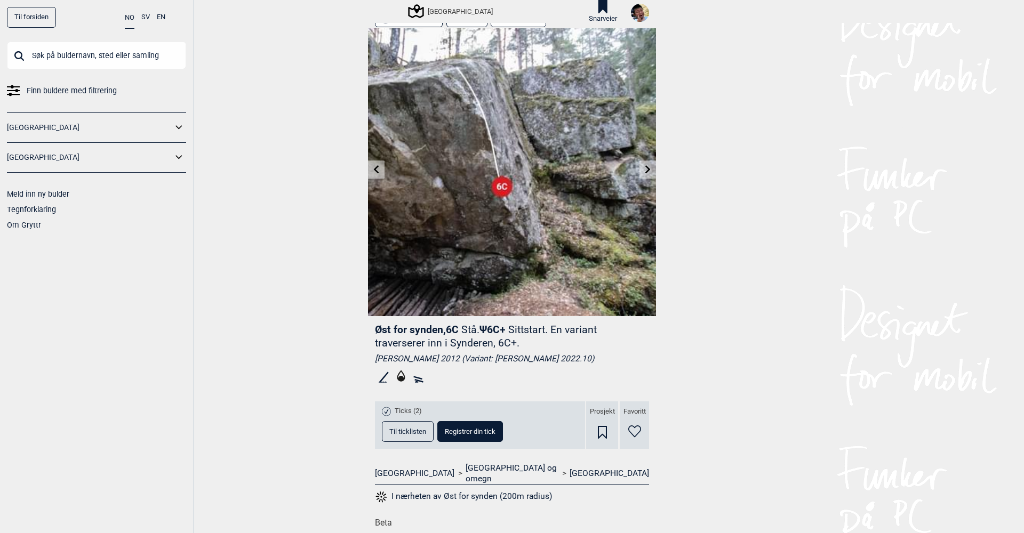
scroll to position [19, 0]
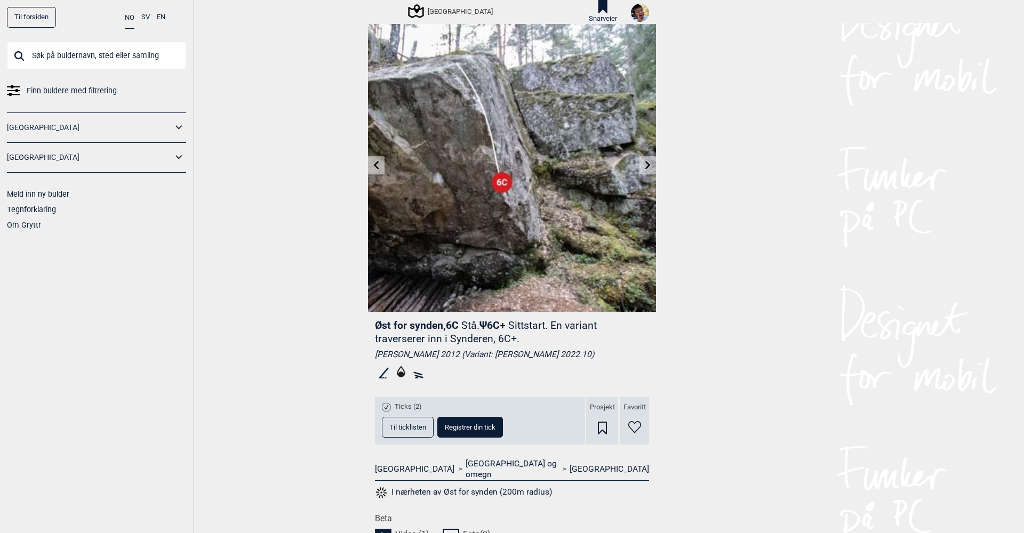
click at [645, 163] on icon at bounding box center [648, 165] width 9 height 9
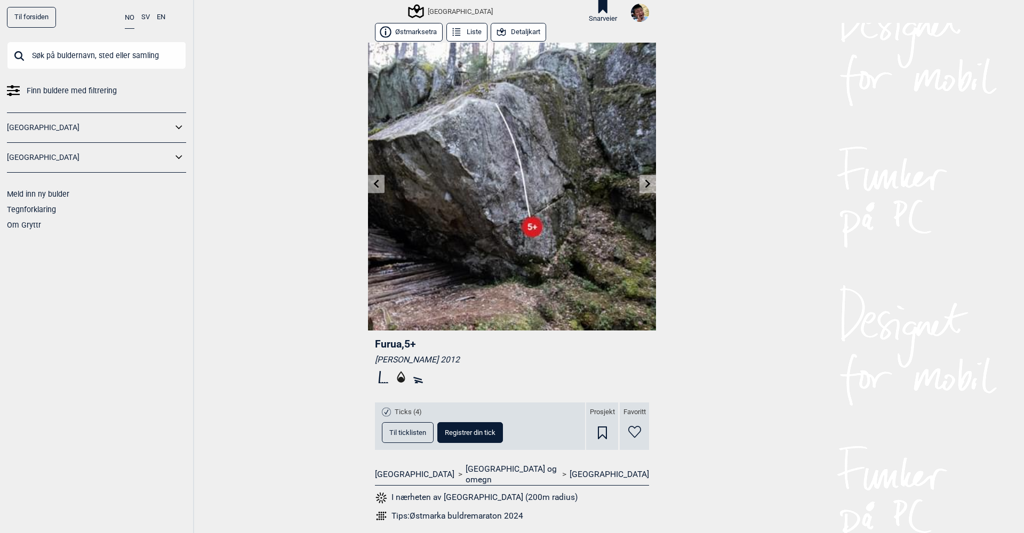
click at [645, 184] on icon at bounding box center [648, 184] width 9 height 9
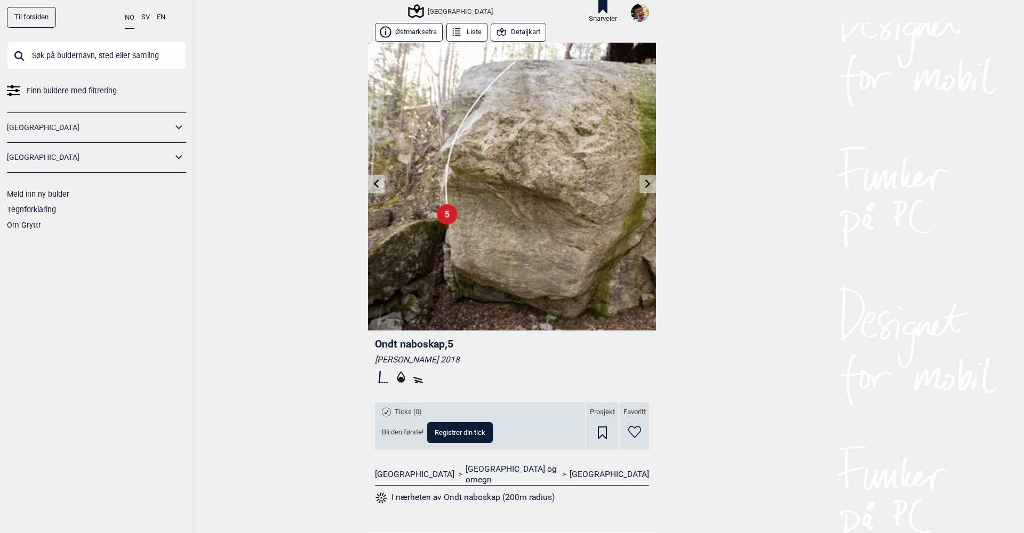
click at [645, 184] on icon at bounding box center [648, 184] width 9 height 9
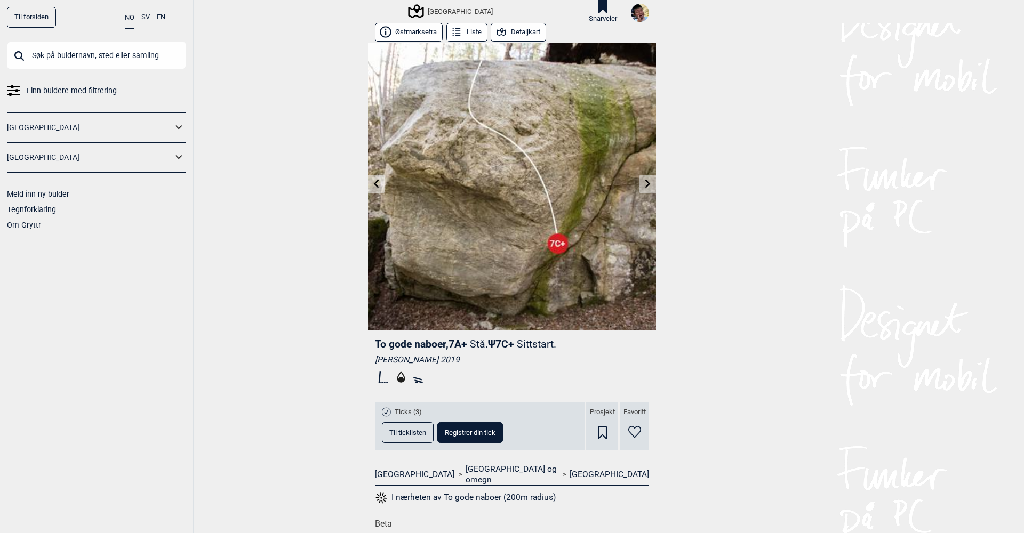
click at [31, 15] on link "Til forsiden" at bounding box center [31, 17] width 49 height 21
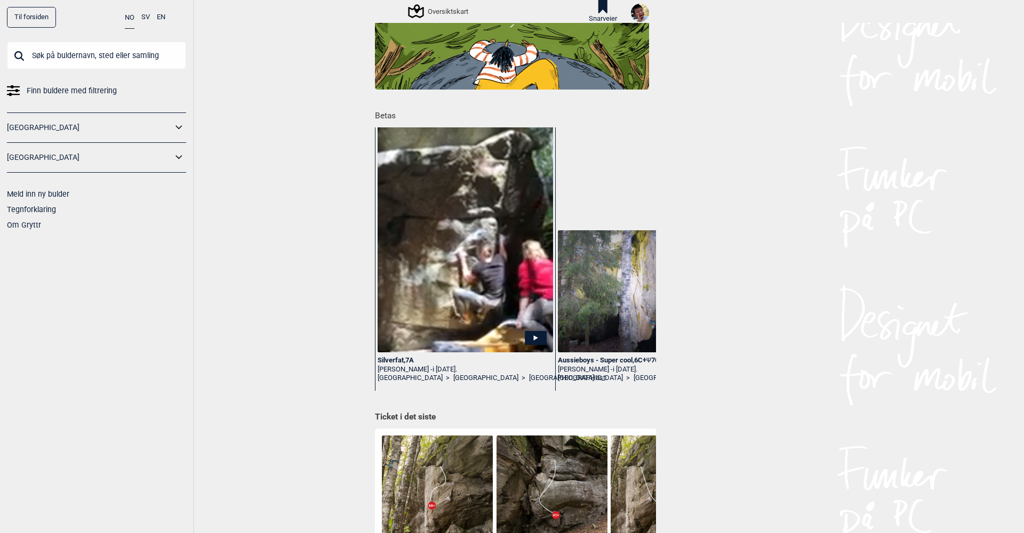
scroll to position [91, 0]
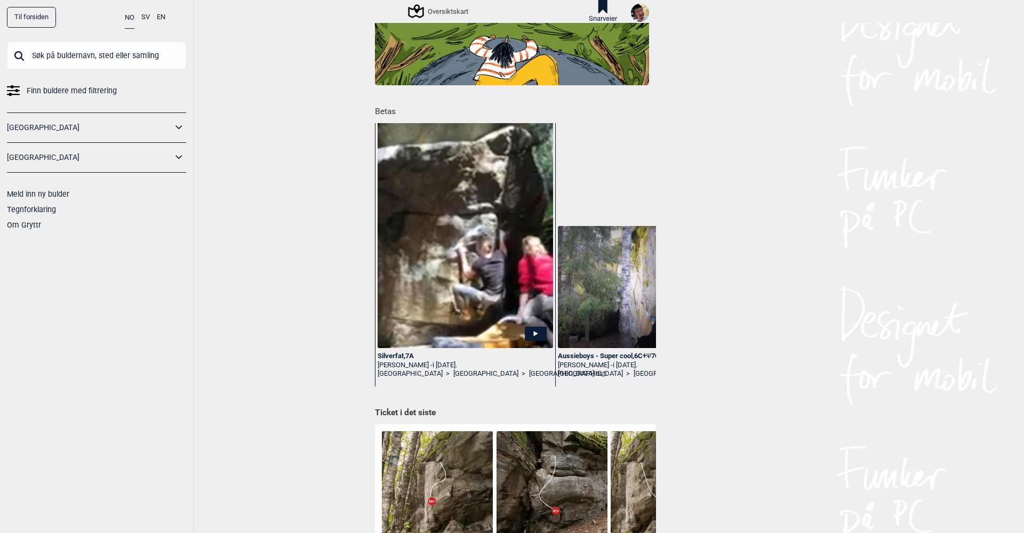
click at [536, 327] on icon at bounding box center [536, 334] width 22 height 14
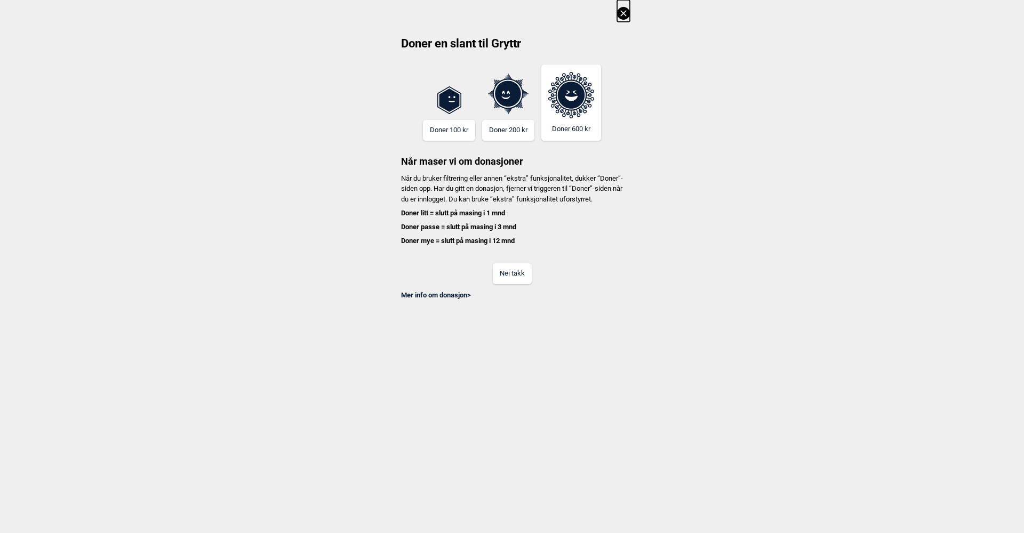
click at [509, 284] on button "Nei takk" at bounding box center [512, 273] width 39 height 21
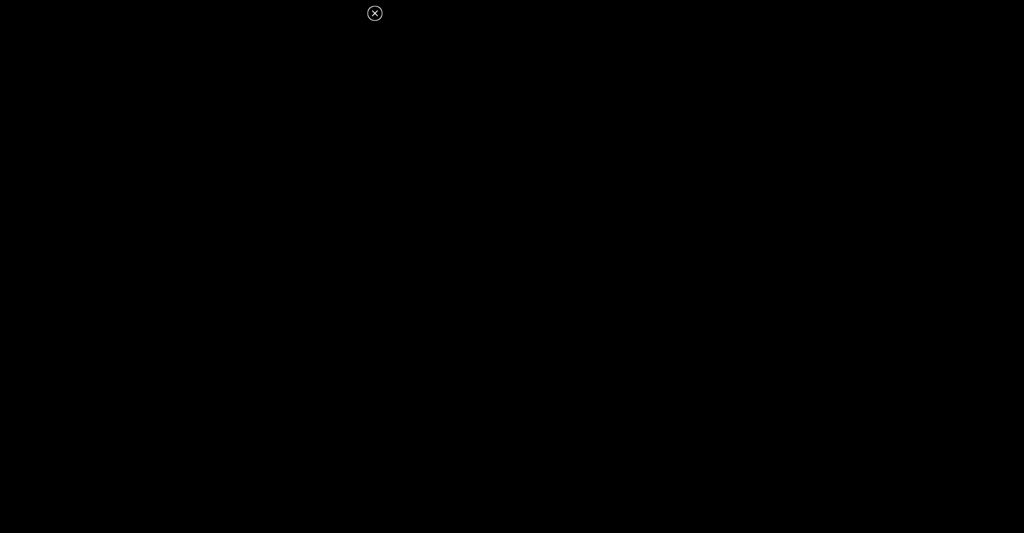
click at [374, 13] on icon at bounding box center [375, 13] width 6 height 6
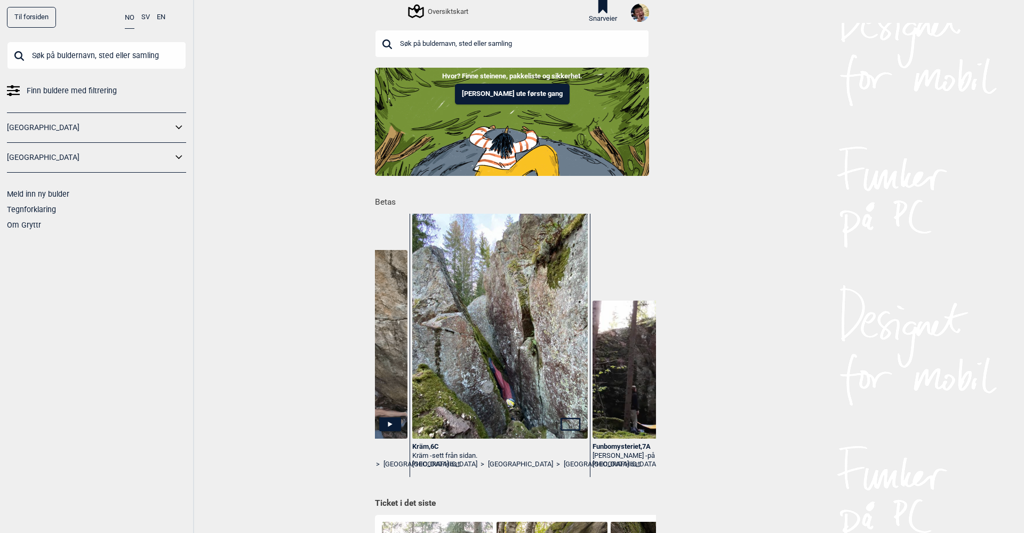
scroll to position [0, 0]
click at [26, 22] on link "Til forsiden" at bounding box center [31, 17] width 49 height 21
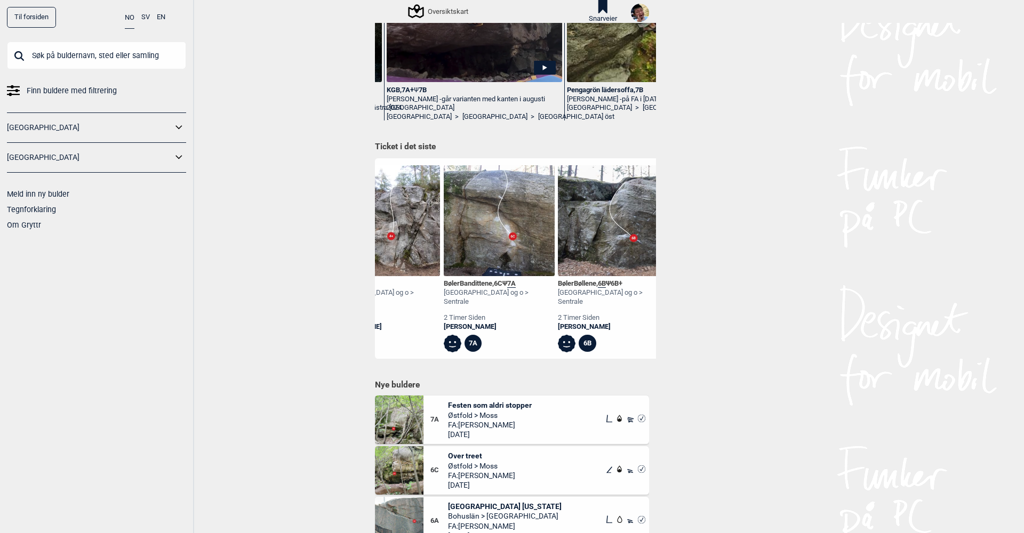
scroll to position [0, 511]
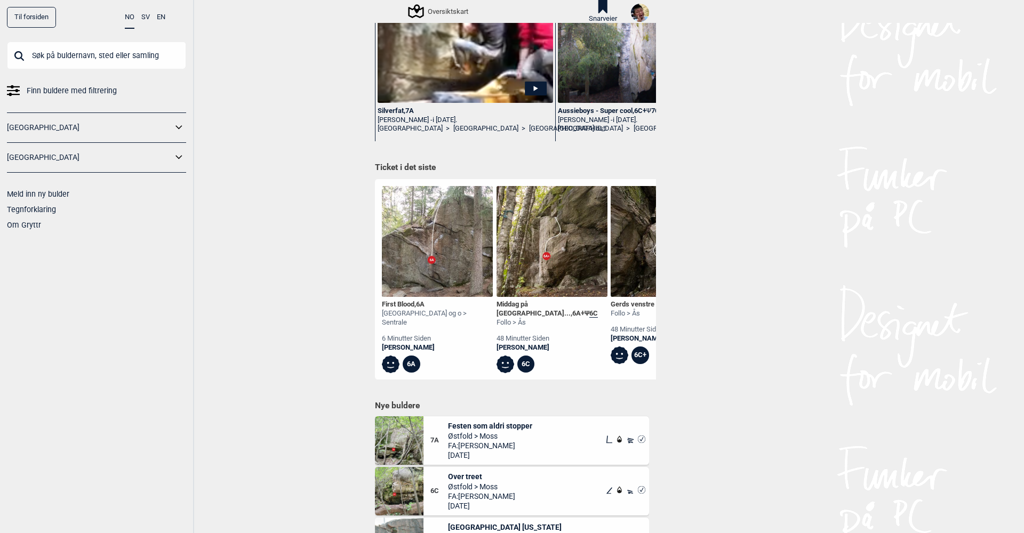
scroll to position [339, 0]
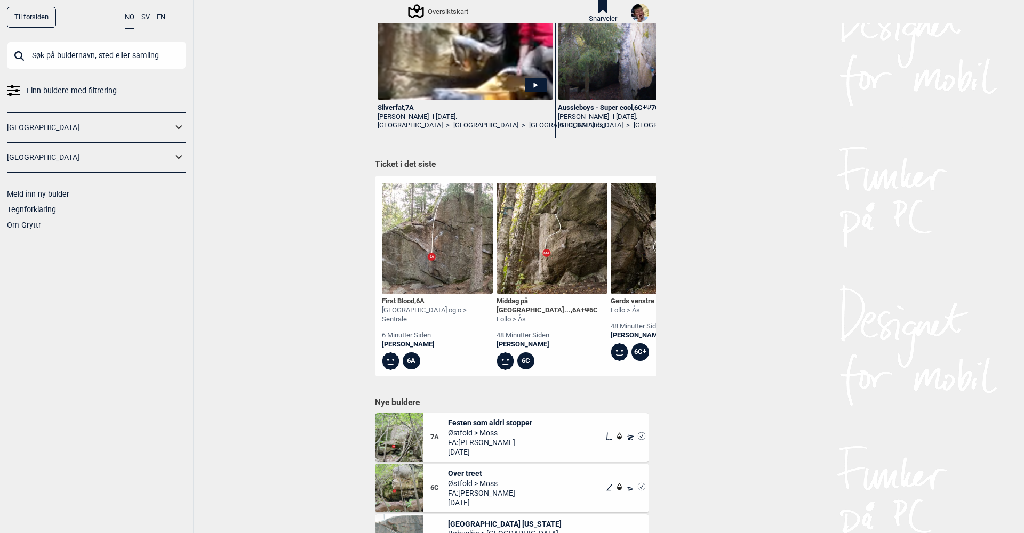
click at [400, 340] on div "[PERSON_NAME]" at bounding box center [437, 344] width 111 height 9
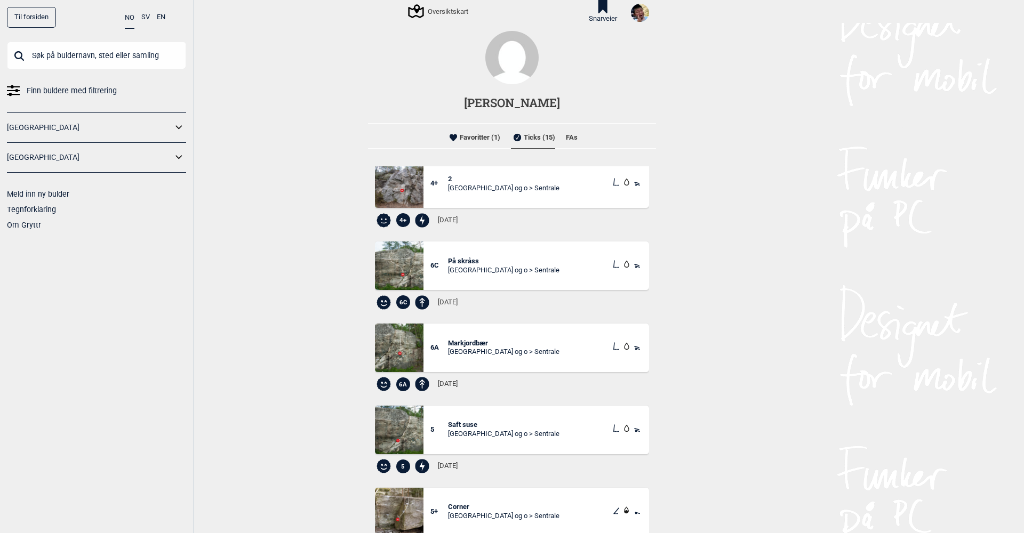
scroll to position [140, 0]
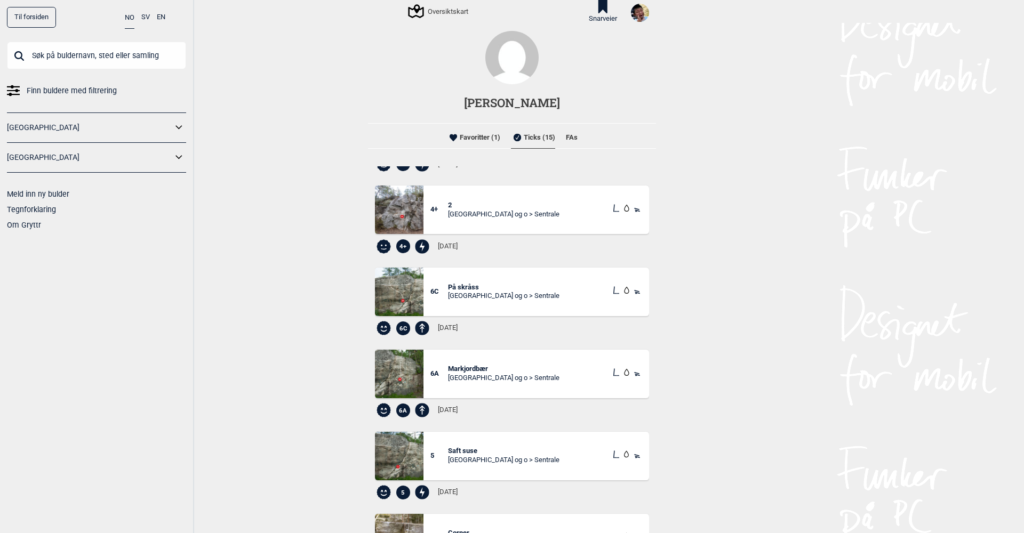
click at [394, 292] on img at bounding box center [399, 292] width 49 height 49
click at [462, 283] on span "På skråss" at bounding box center [503, 287] width 111 height 9
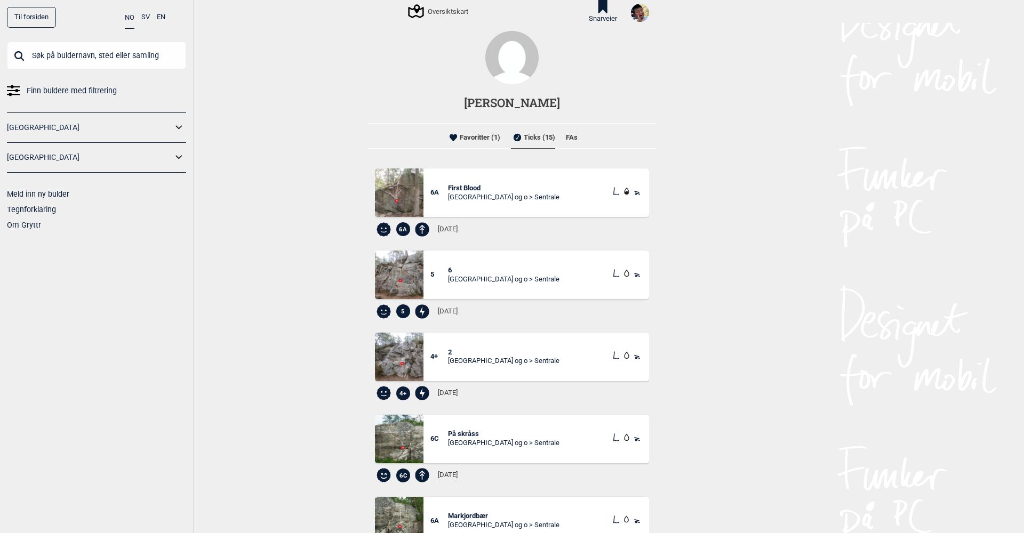
click at [405, 194] on img at bounding box center [399, 193] width 49 height 49
click at [469, 185] on span "First Blood" at bounding box center [503, 188] width 111 height 9
drag, startPoint x: 479, startPoint y: 99, endPoint x: 549, endPoint y: 103, distance: 69.4
click at [549, 103] on h1 "[PERSON_NAME]" at bounding box center [512, 103] width 288 height 17
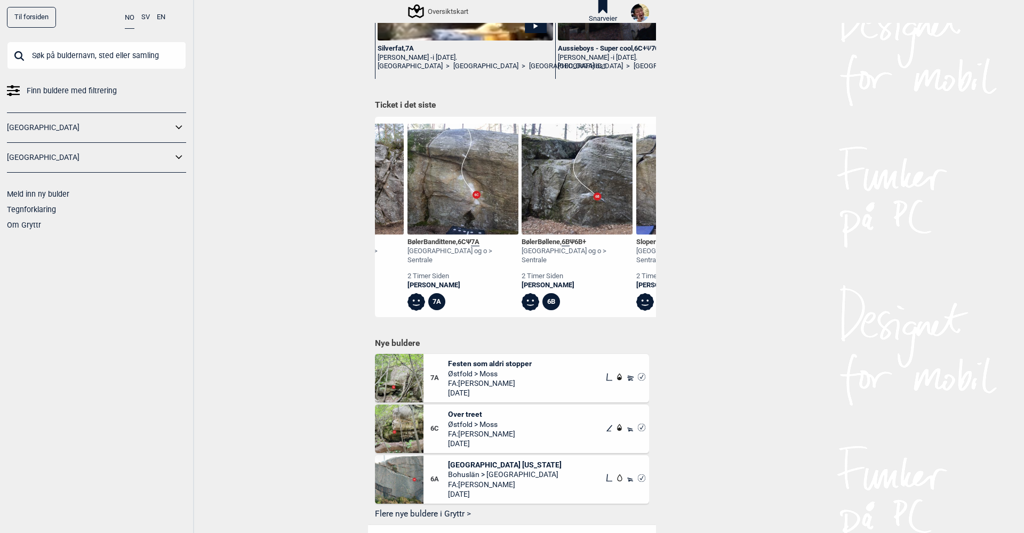
scroll to position [0, 540]
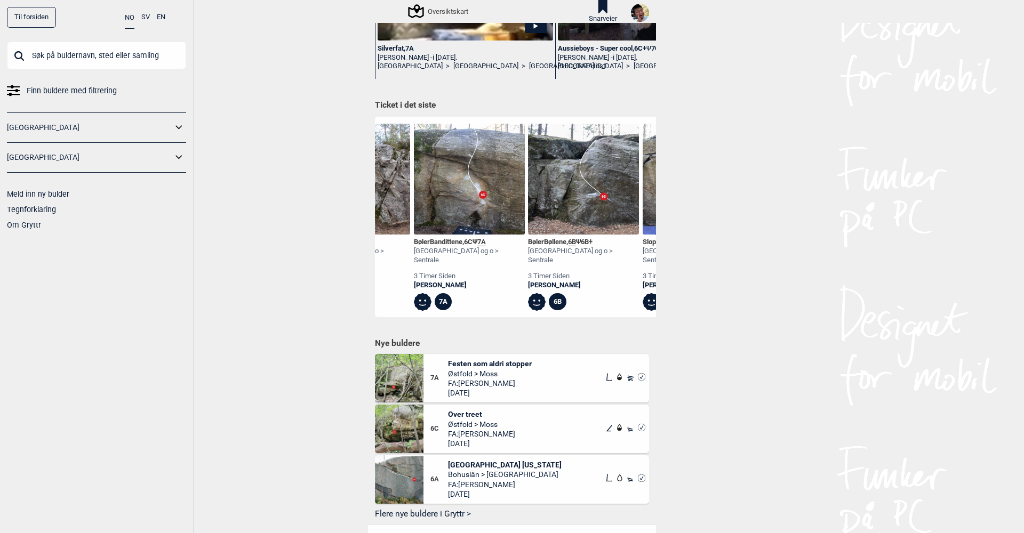
click at [447, 240] on div "BølerBandittene , 6C Ψ 7A" at bounding box center [469, 242] width 111 height 9
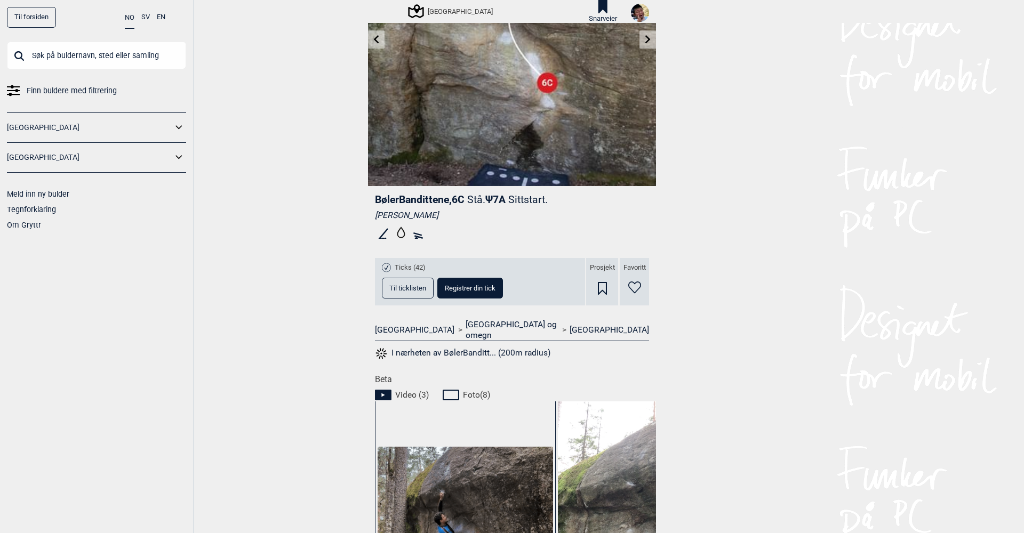
scroll to position [176, 0]
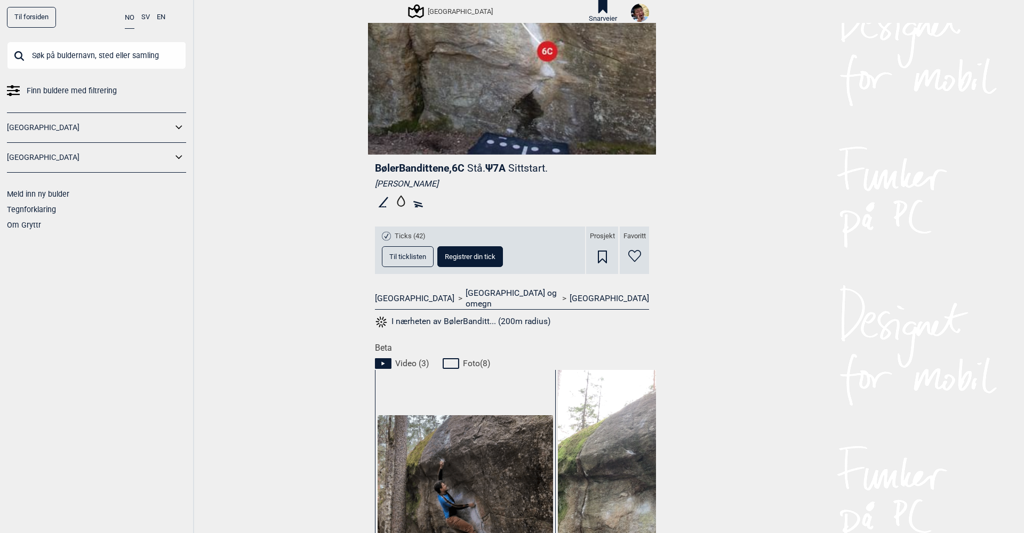
click at [399, 255] on span "Til ticklisten" at bounding box center [407, 256] width 37 height 7
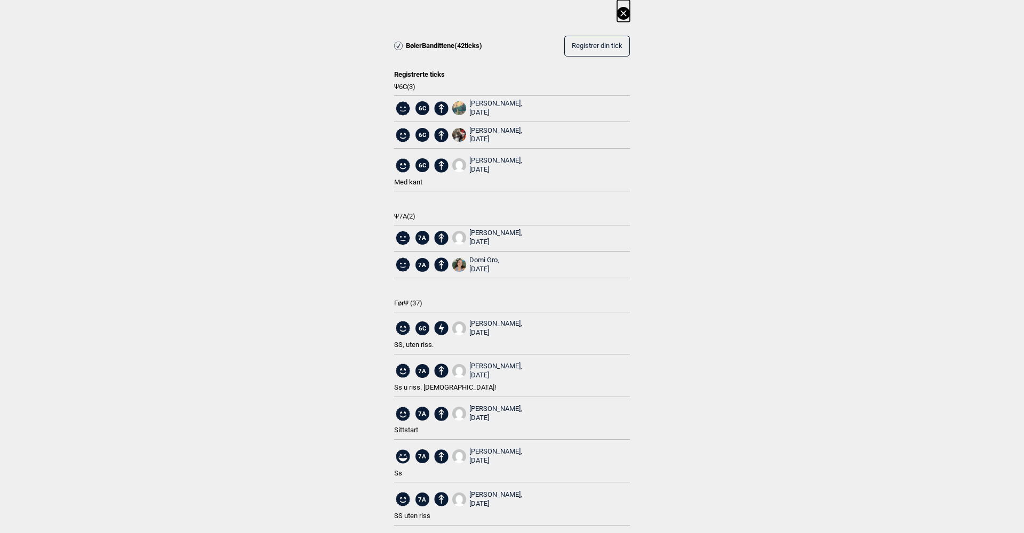
scroll to position [0, 0]
click at [601, 43] on span "Registrer din tick" at bounding box center [597, 46] width 51 height 8
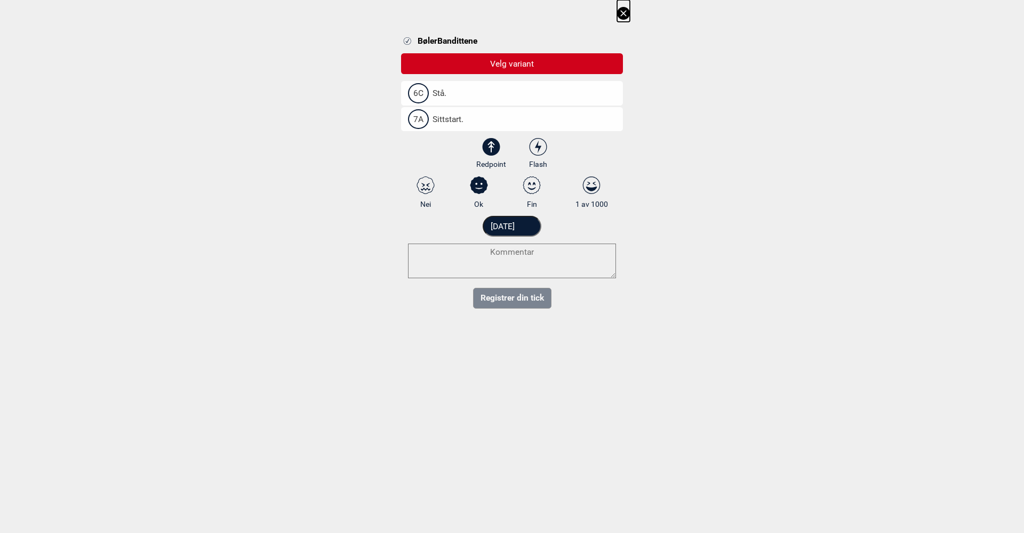
click at [622, 11] on icon at bounding box center [623, 13] width 6 height 6
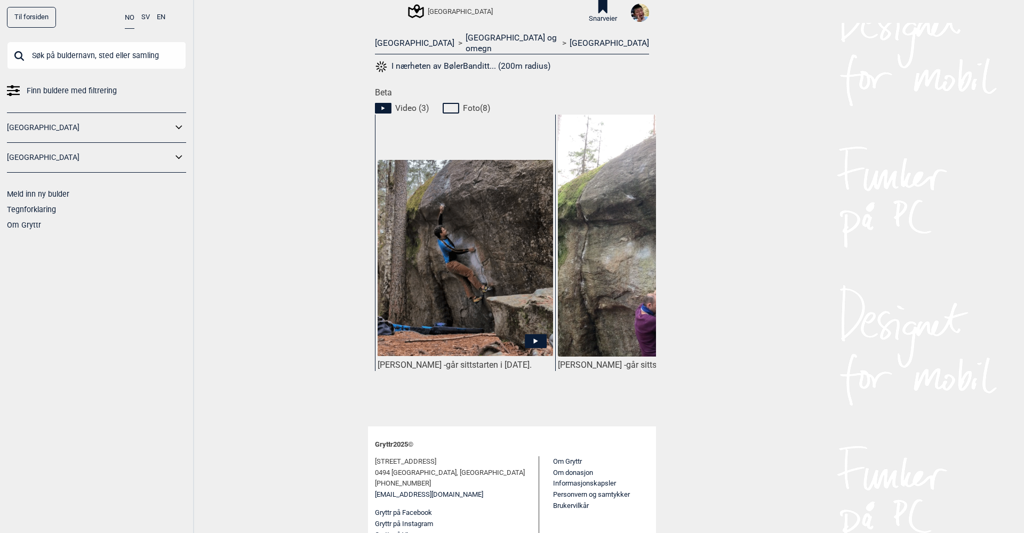
scroll to position [430, 0]
click at [530, 335] on icon at bounding box center [536, 342] width 22 height 14
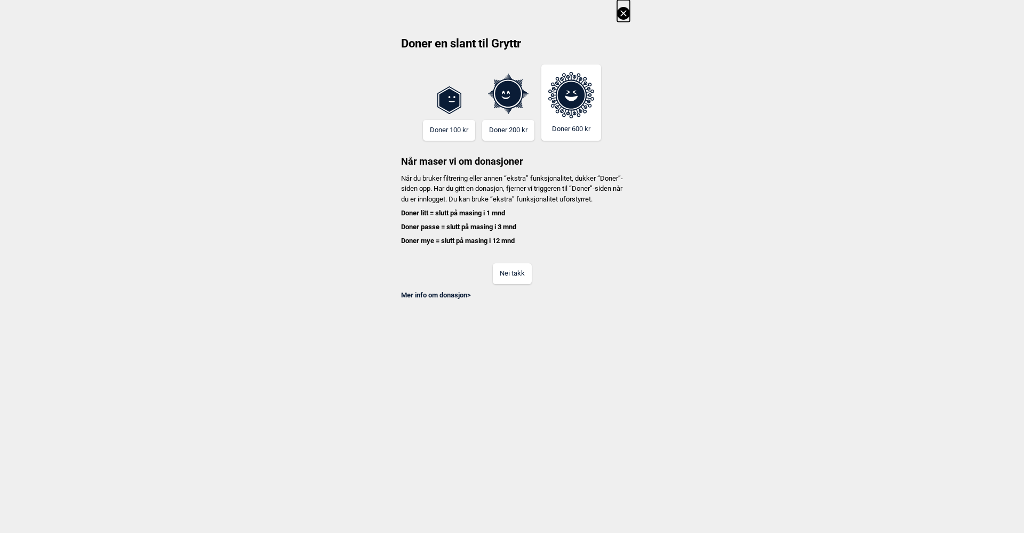
click at [509, 279] on button "Nei takk" at bounding box center [512, 273] width 39 height 21
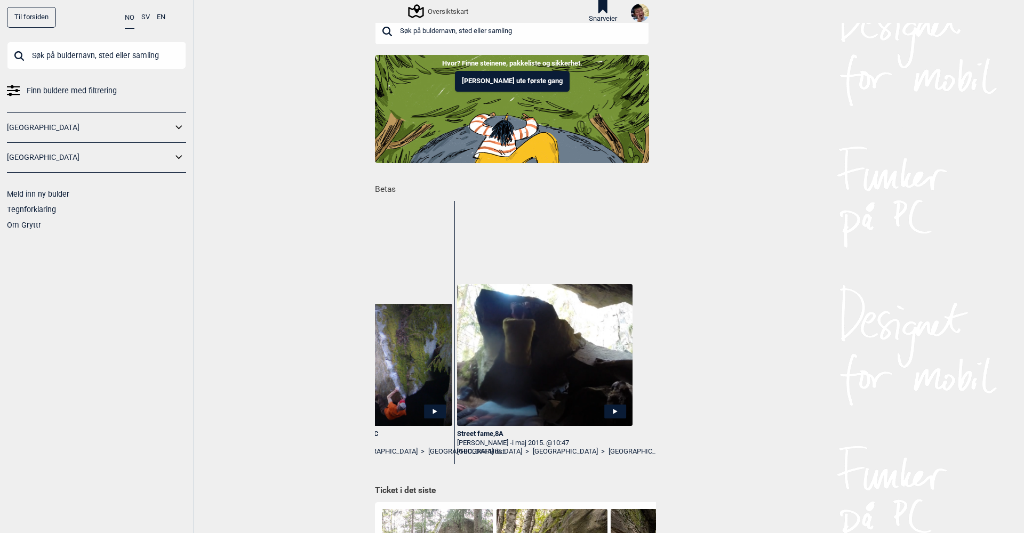
scroll to position [0, 508]
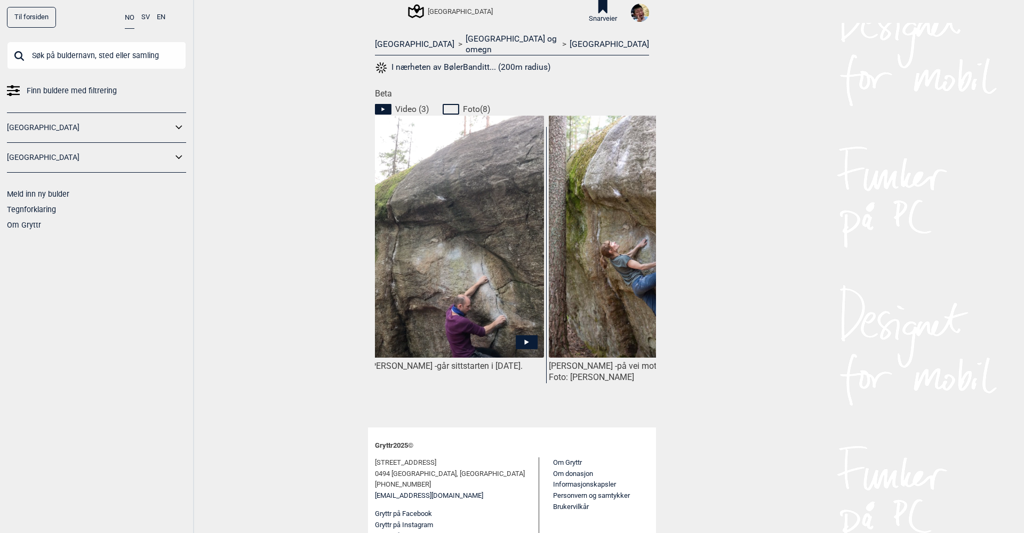
scroll to position [0, 175]
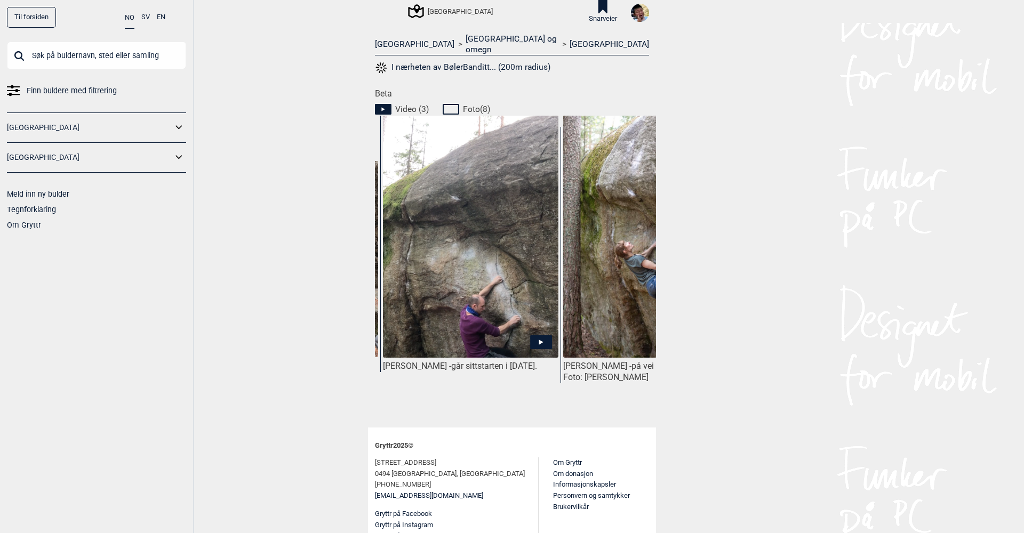
click at [535, 335] on icon at bounding box center [541, 342] width 22 height 14
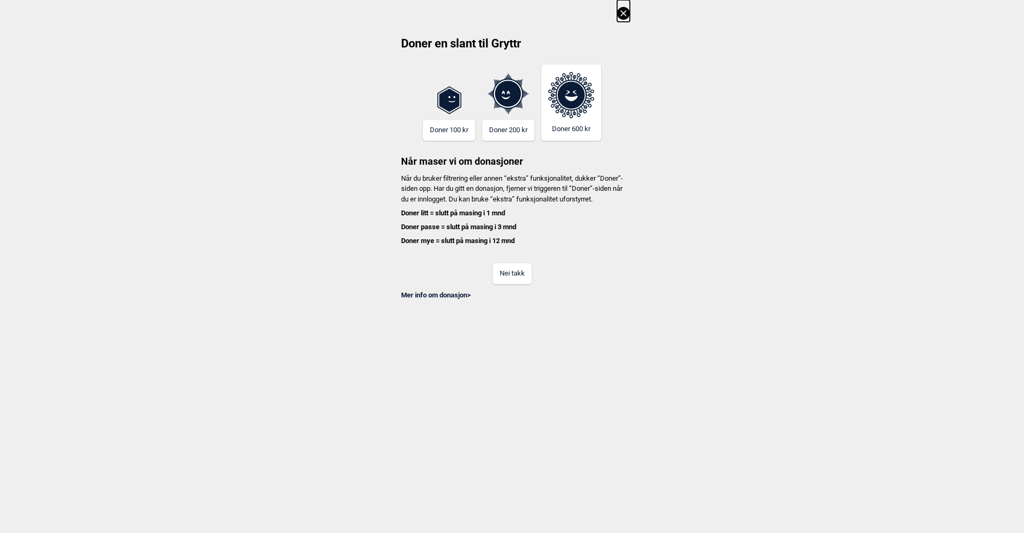
click at [509, 276] on button "Nei takk" at bounding box center [512, 273] width 39 height 21
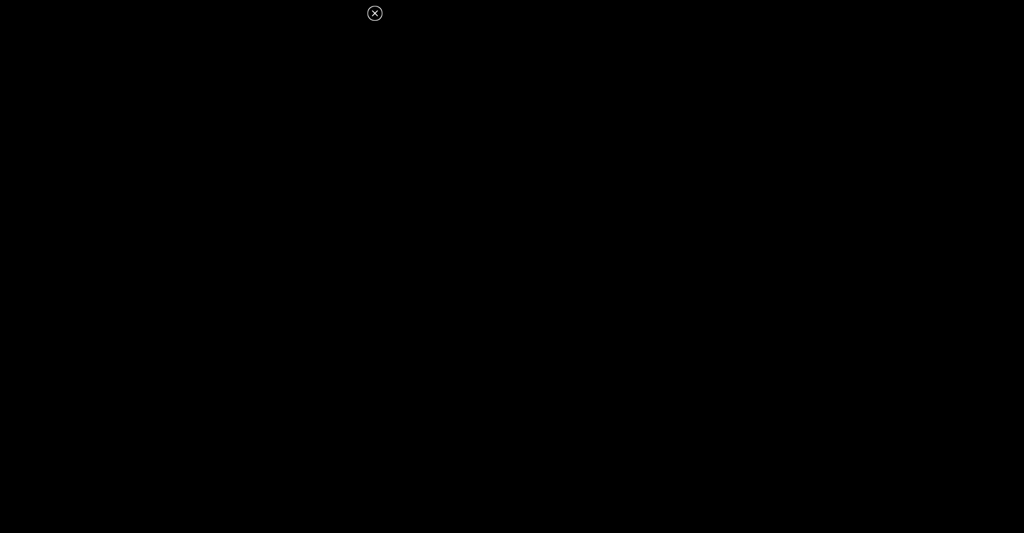
click at [375, 12] on icon at bounding box center [374, 13] width 13 height 13
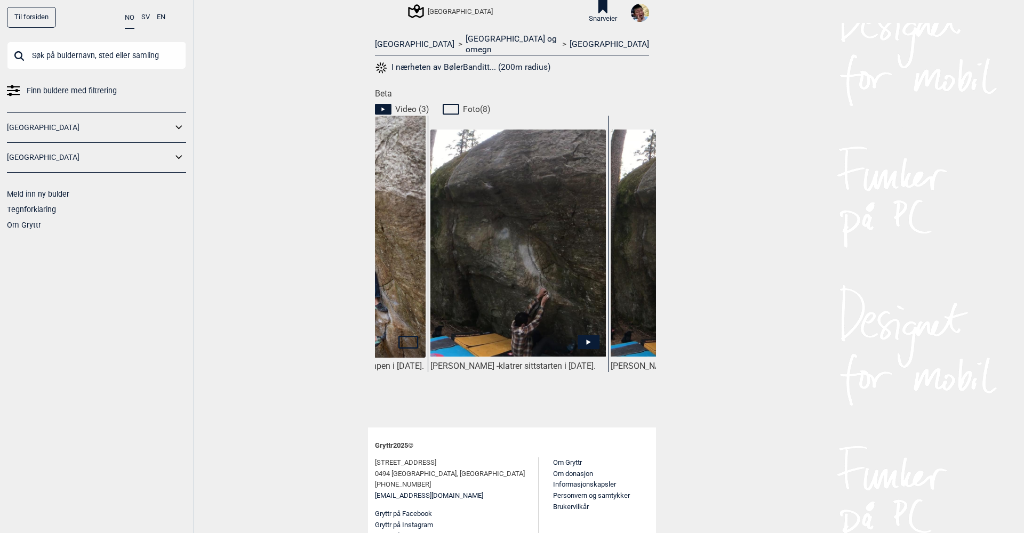
scroll to position [0, 496]
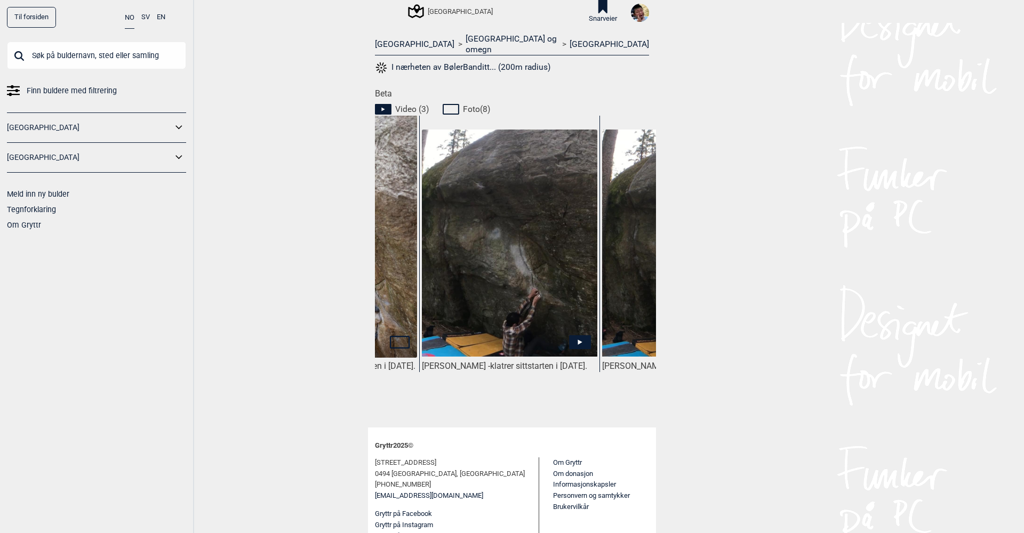
click at [577, 335] on icon at bounding box center [580, 342] width 22 height 14
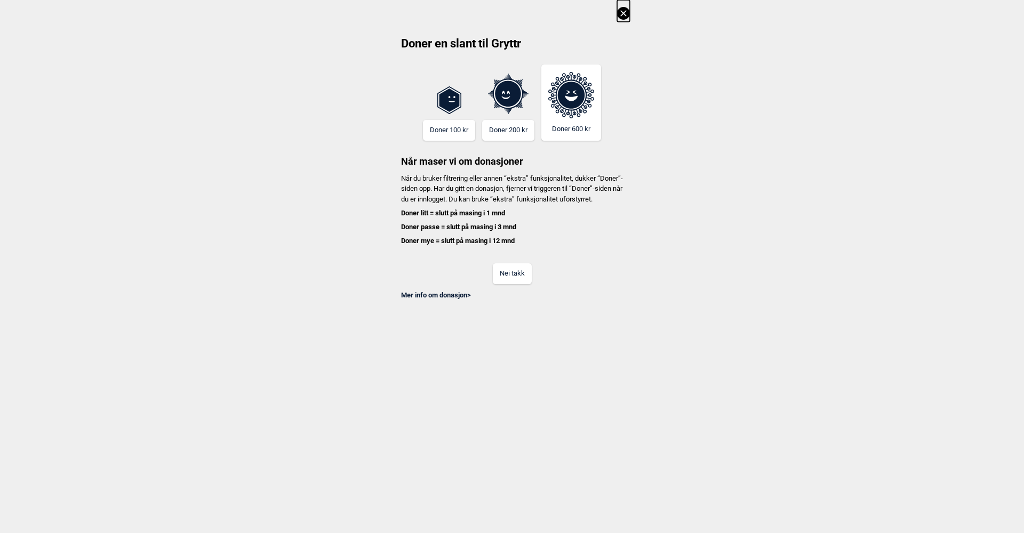
click at [505, 278] on button "Nei takk" at bounding box center [512, 273] width 39 height 21
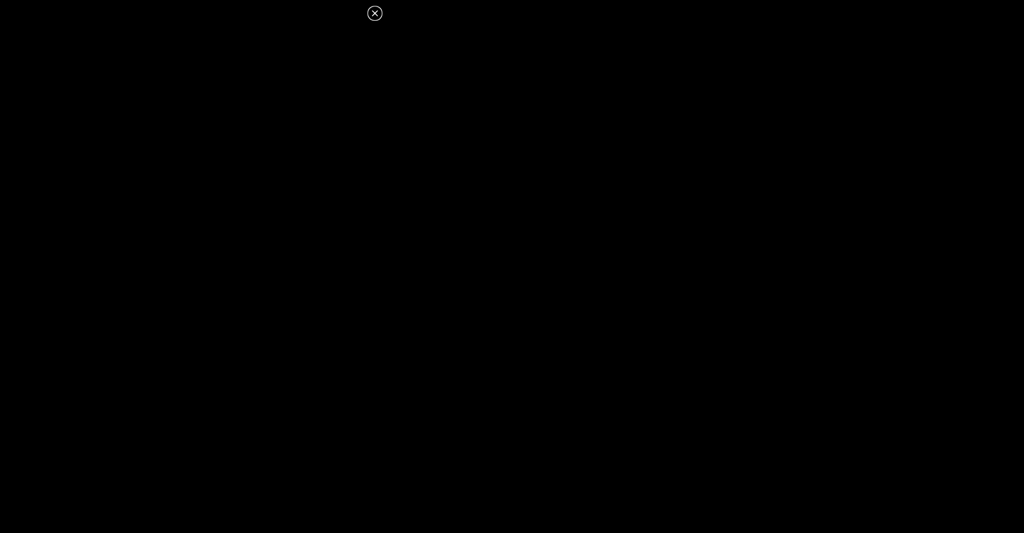
click at [376, 11] on icon at bounding box center [374, 13] width 13 height 13
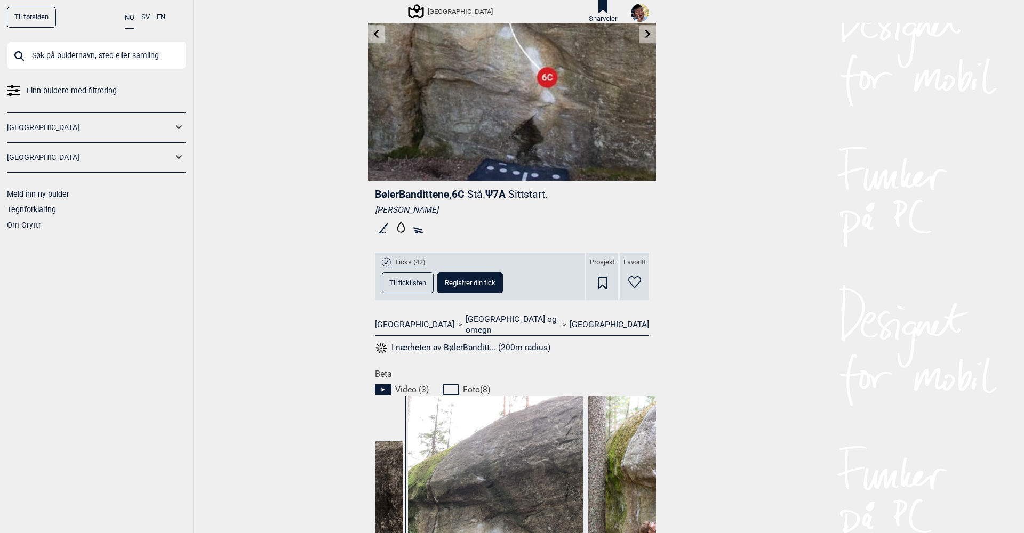
scroll to position [148, 0]
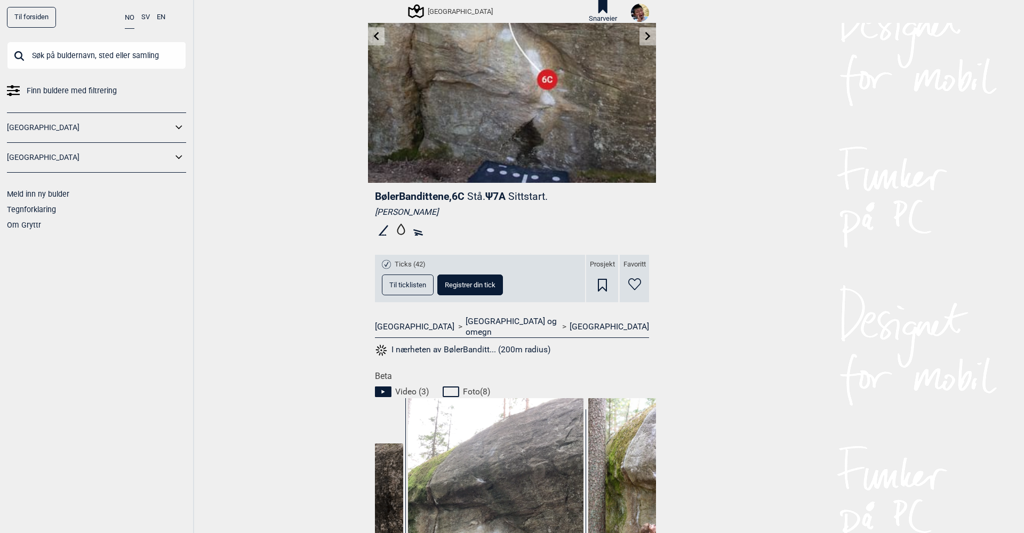
click at [463, 196] on span "BølerBandittene , 6C" at bounding box center [420, 196] width 90 height 12
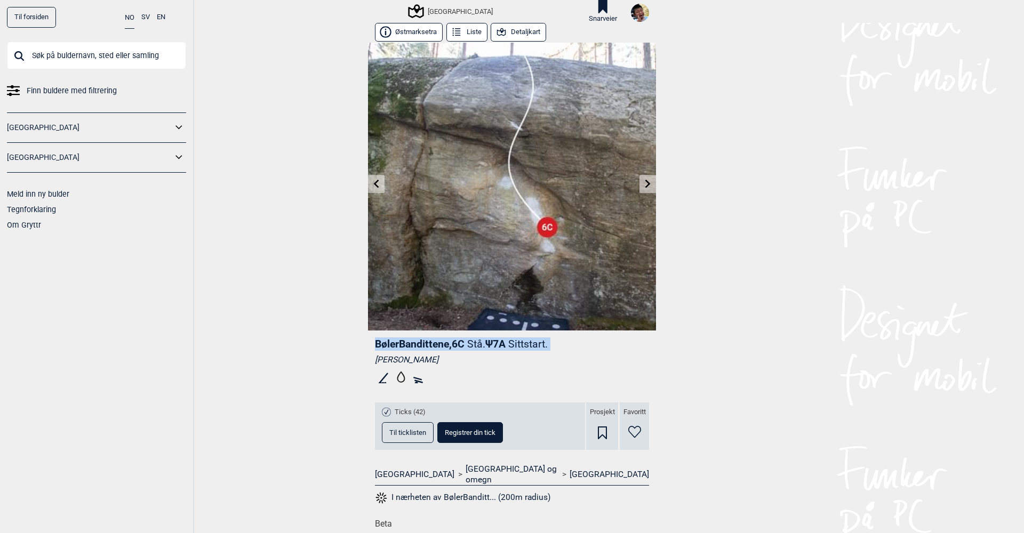
scroll to position [0, 0]
click at [503, 341] on span "Ψ 7A Sittstart." at bounding box center [516, 344] width 62 height 12
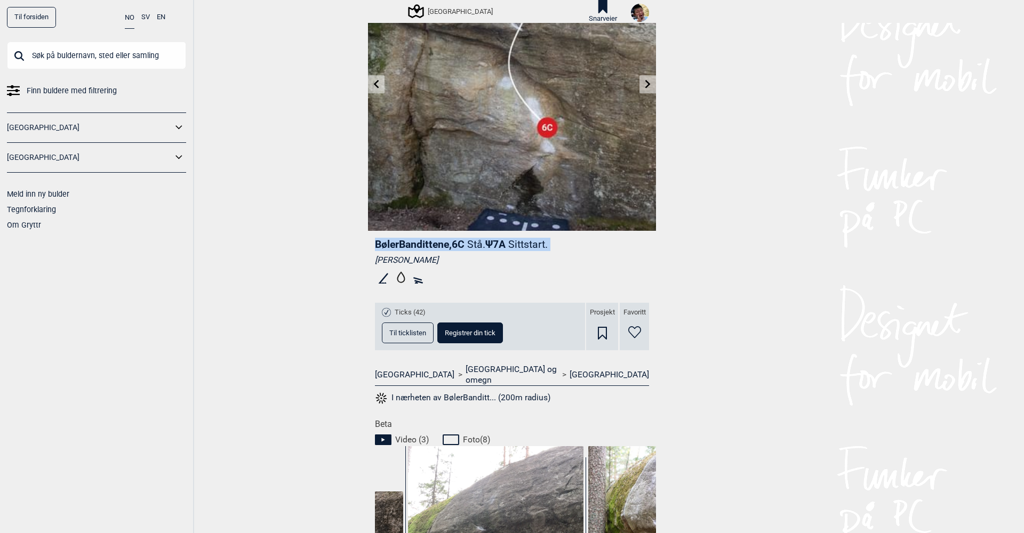
scroll to position [114, 0]
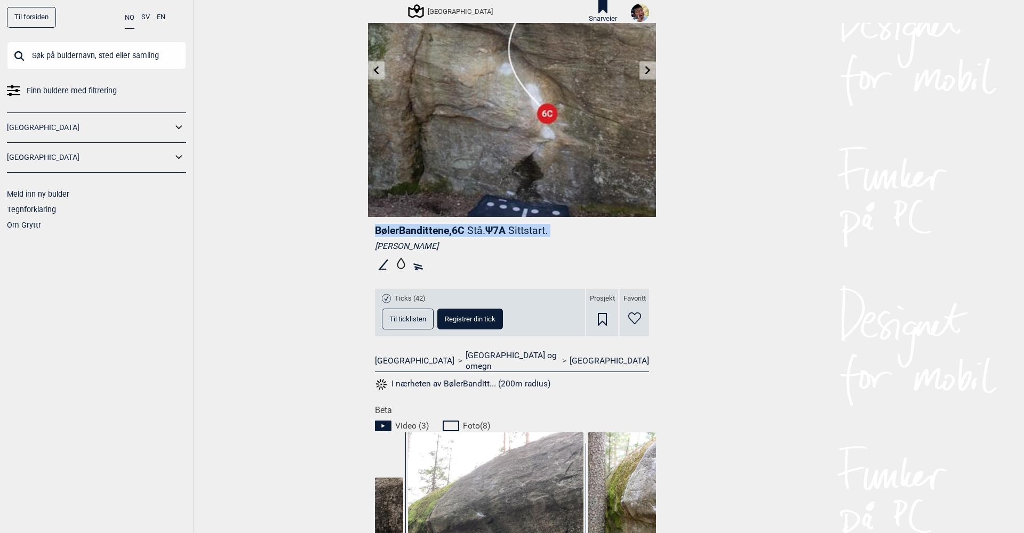
click at [407, 317] on span "Til ticklisten" at bounding box center [407, 319] width 37 height 7
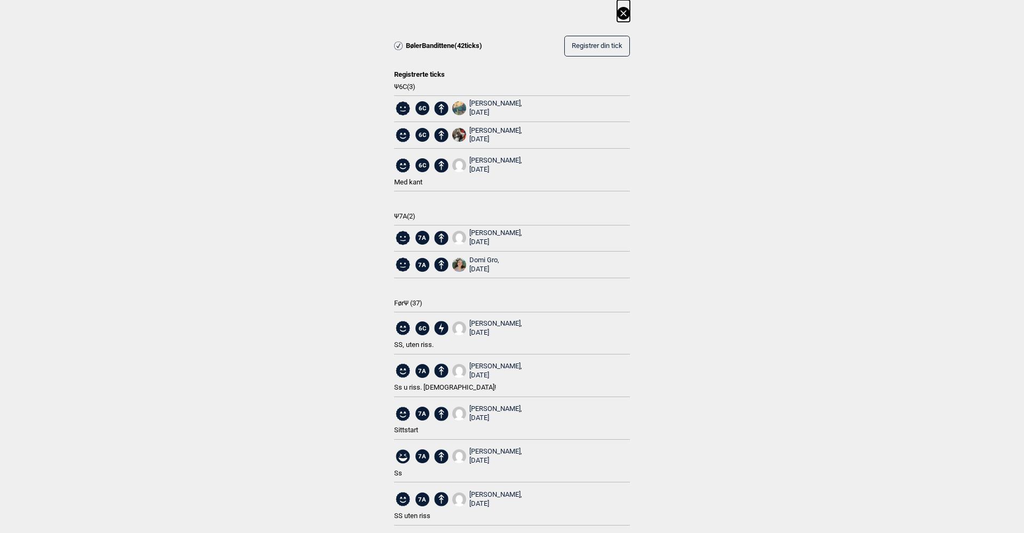
click at [414, 212] on span "Ψ 7A ( 2 )" at bounding box center [512, 216] width 236 height 9
click at [422, 213] on span "Ψ 7A ( 2 )" at bounding box center [512, 216] width 236 height 9
click at [411, 212] on span "Ψ 7A ( 2 )" at bounding box center [512, 216] width 236 height 9
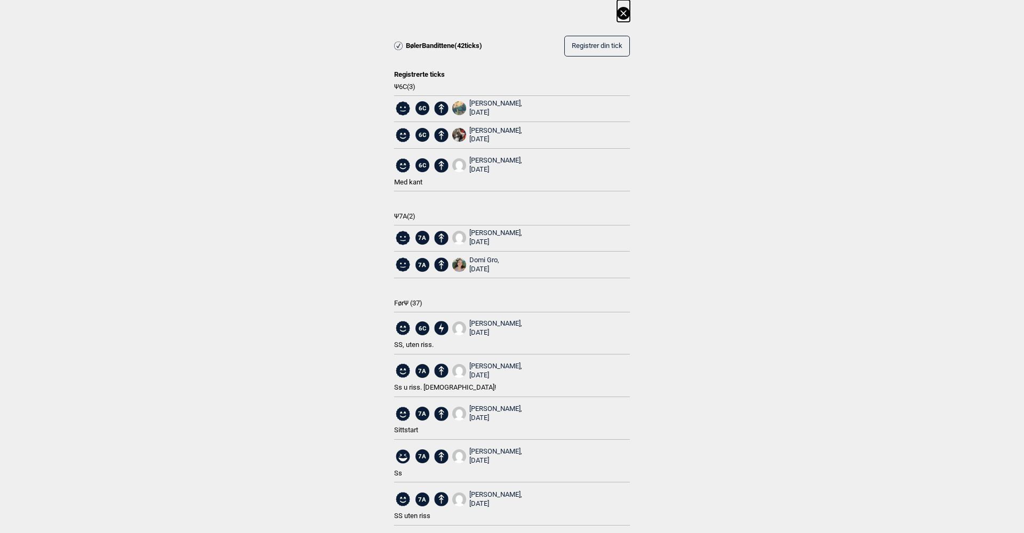
click at [411, 212] on span "Ψ 7A ( 2 )" at bounding box center [512, 216] width 236 height 9
click at [422, 212] on span "Ψ 7A ( 2 )" at bounding box center [512, 216] width 236 height 9
click at [412, 212] on span "Ψ 7A ( 2 )" at bounding box center [512, 216] width 236 height 9
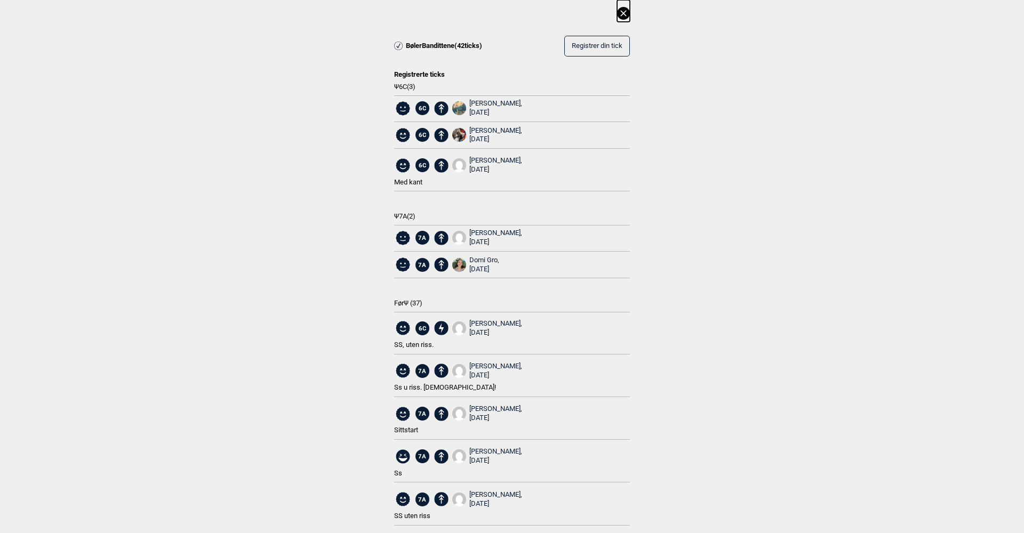
click at [412, 212] on span "Ψ 7A ( 2 )" at bounding box center [512, 216] width 236 height 9
click at [426, 212] on span "Ψ 7A ( 2 )" at bounding box center [512, 216] width 236 height 9
click at [408, 212] on span "Ψ 7A ( 2 )" at bounding box center [512, 216] width 236 height 9
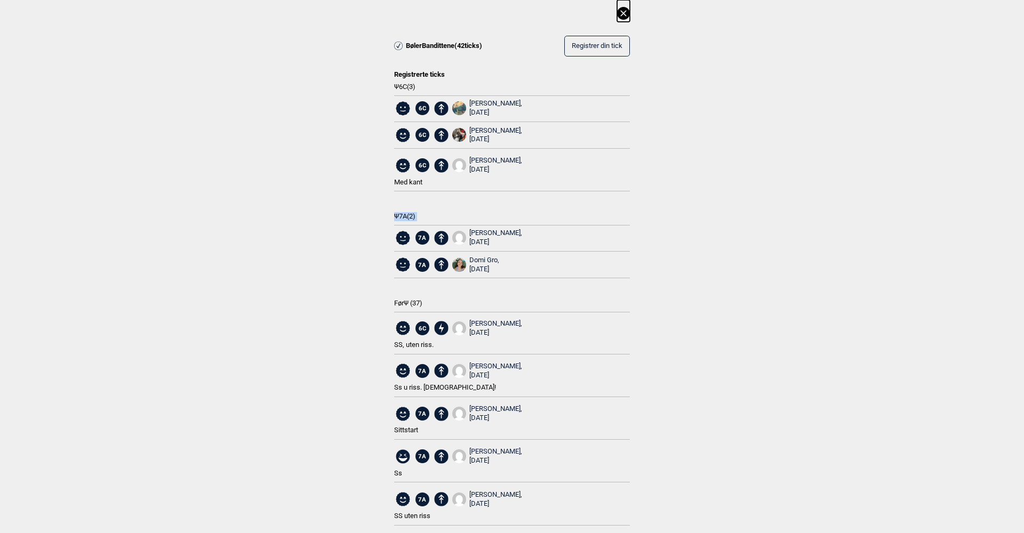
click at [419, 212] on span "Ψ 7A ( 2 )" at bounding box center [512, 216] width 236 height 9
click at [407, 212] on span "Ψ 7A ( 2 )" at bounding box center [512, 216] width 236 height 9
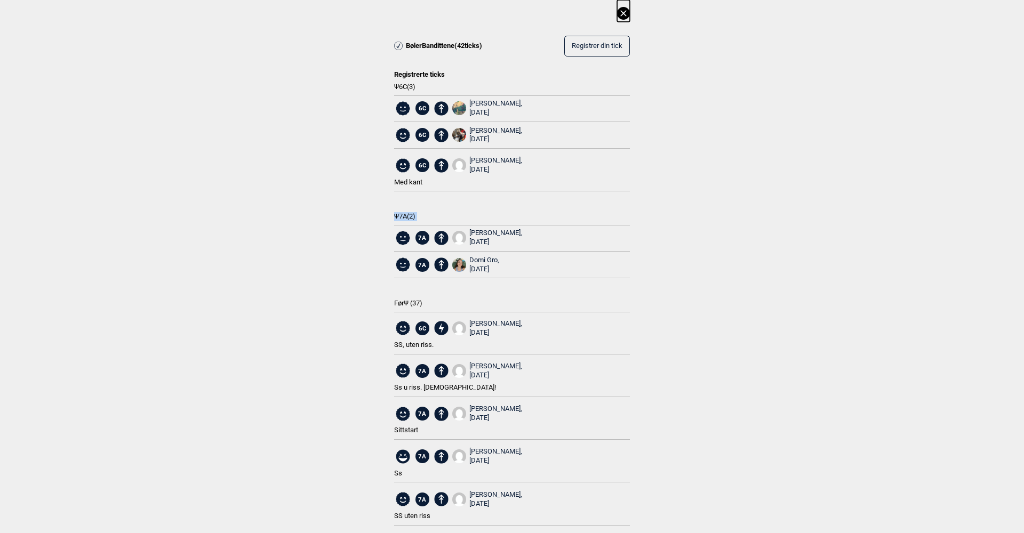
click at [414, 213] on span "Ψ 7A ( 2 )" at bounding box center [512, 216] width 236 height 9
click at [464, 215] on span "Ψ 7A ( 2 )" at bounding box center [512, 216] width 236 height 9
click at [413, 212] on span "Ψ 7A ( 2 )" at bounding box center [512, 216] width 236 height 9
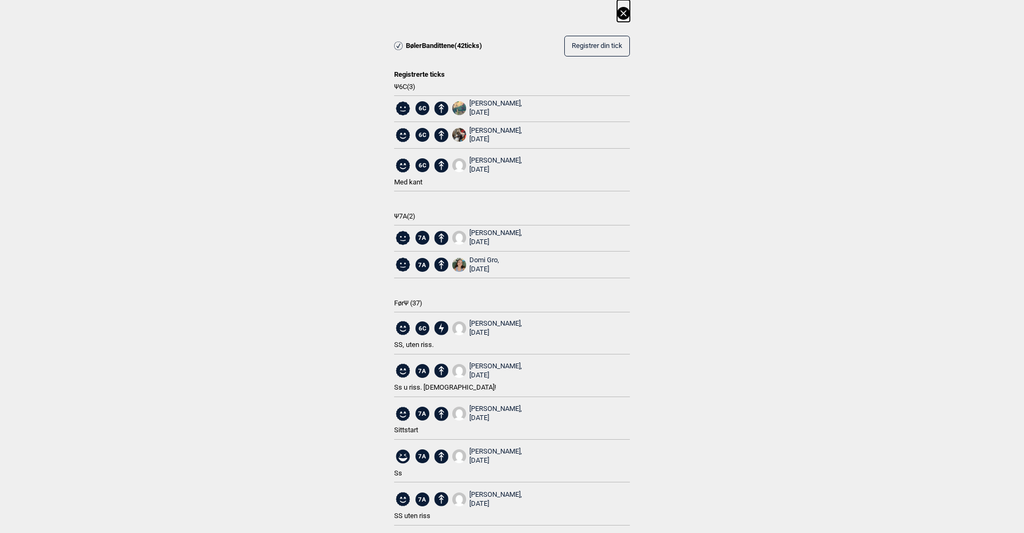
click at [413, 212] on span "Ψ 7A ( 2 )" at bounding box center [512, 216] width 236 height 9
click at [621, 10] on icon at bounding box center [623, 13] width 13 height 13
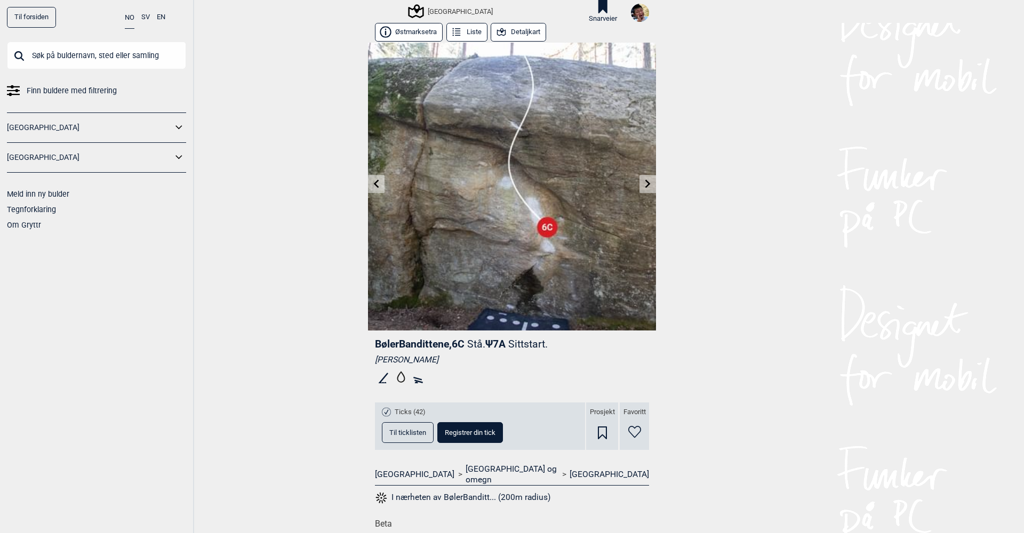
click at [510, 31] on button "Detaljkart" at bounding box center [518, 32] width 55 height 19
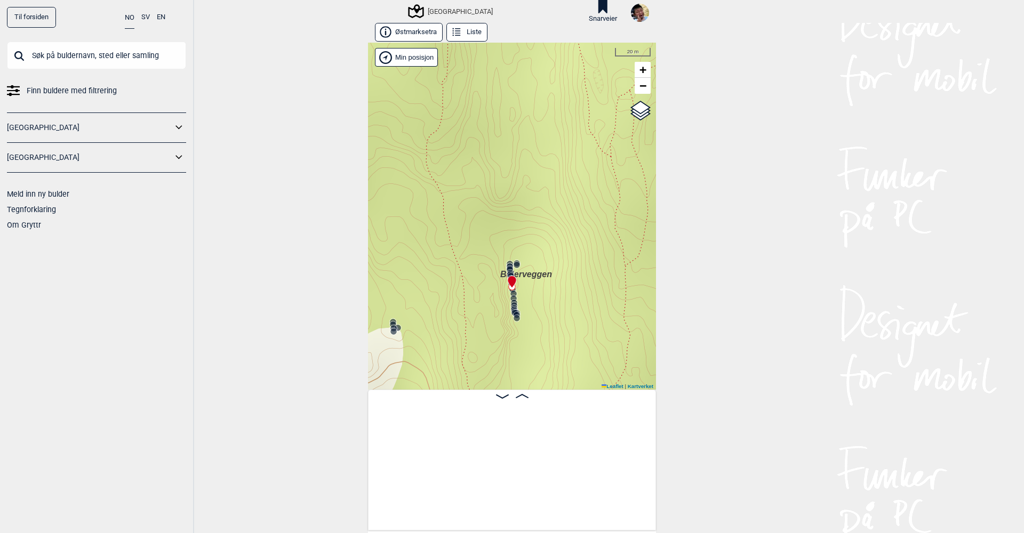
scroll to position [0, 18655]
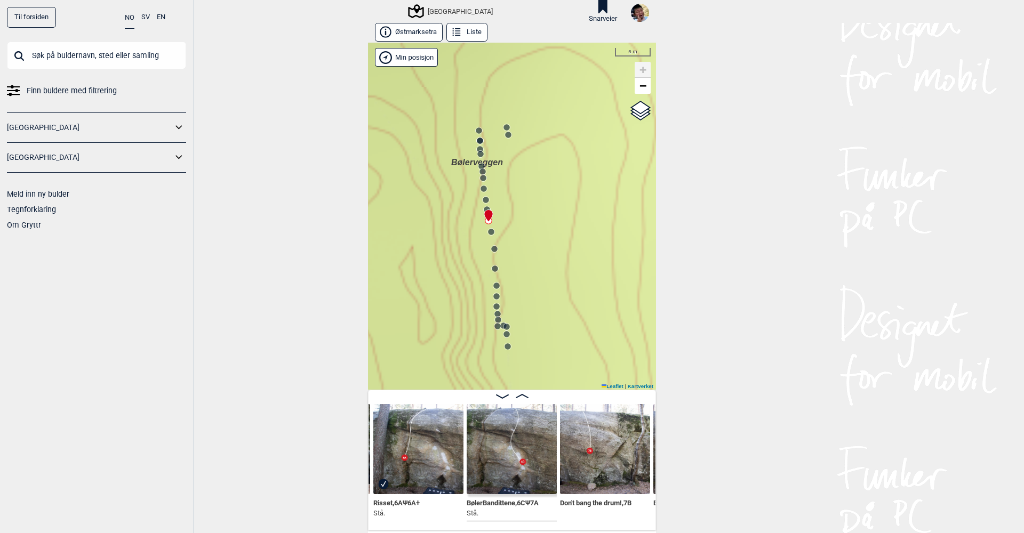
click at [486, 207] on div at bounding box center [486, 211] width 9 height 9
click at [485, 204] on icon at bounding box center [486, 200] width 9 height 9
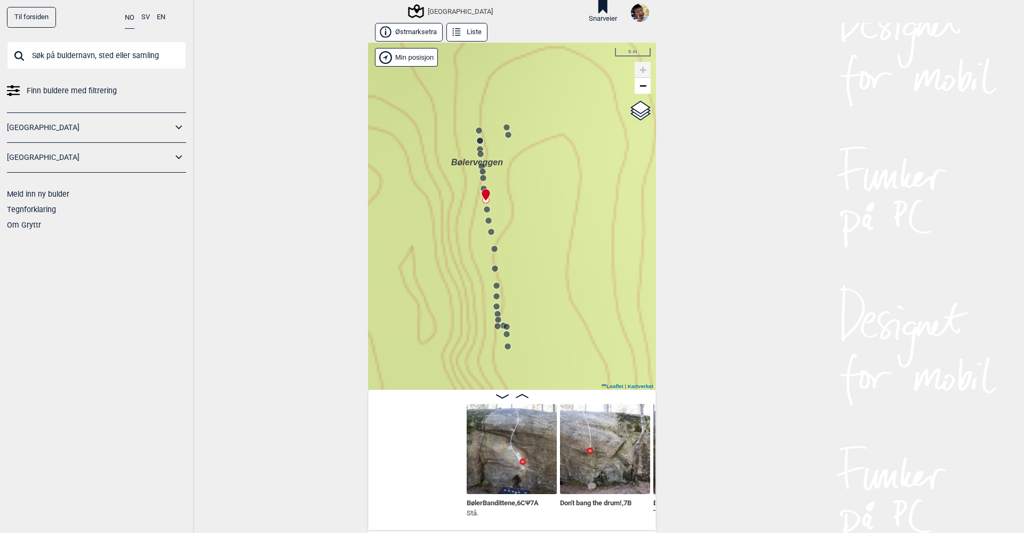
scroll to position [0, 18841]
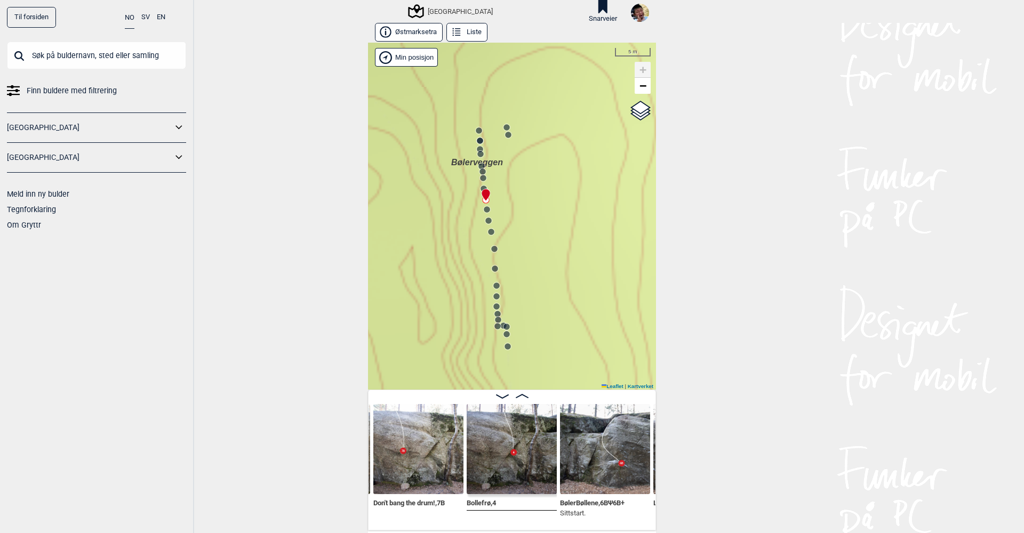
click at [26, 17] on link "Til forsiden" at bounding box center [31, 17] width 49 height 21
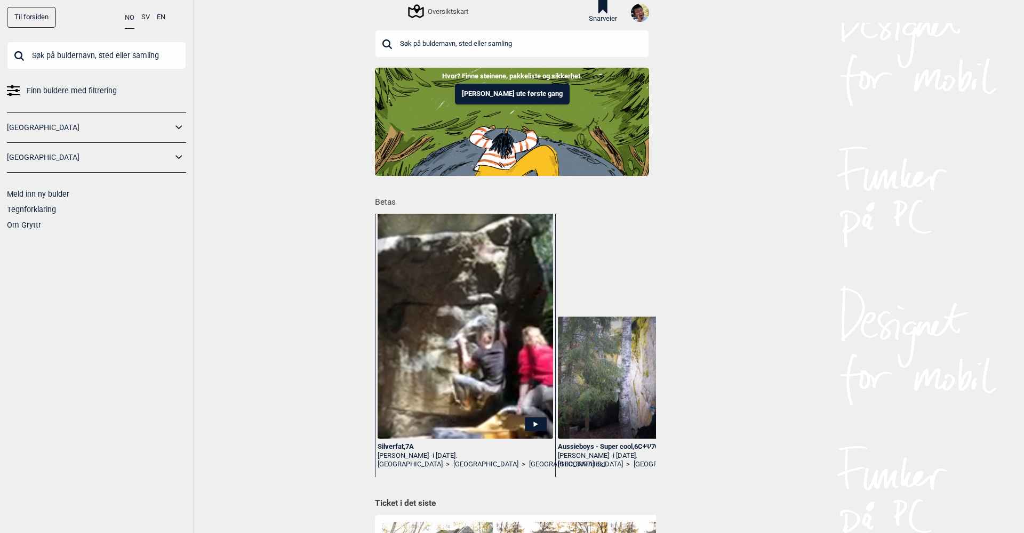
click at [459, 43] on input "text" at bounding box center [512, 44] width 274 height 28
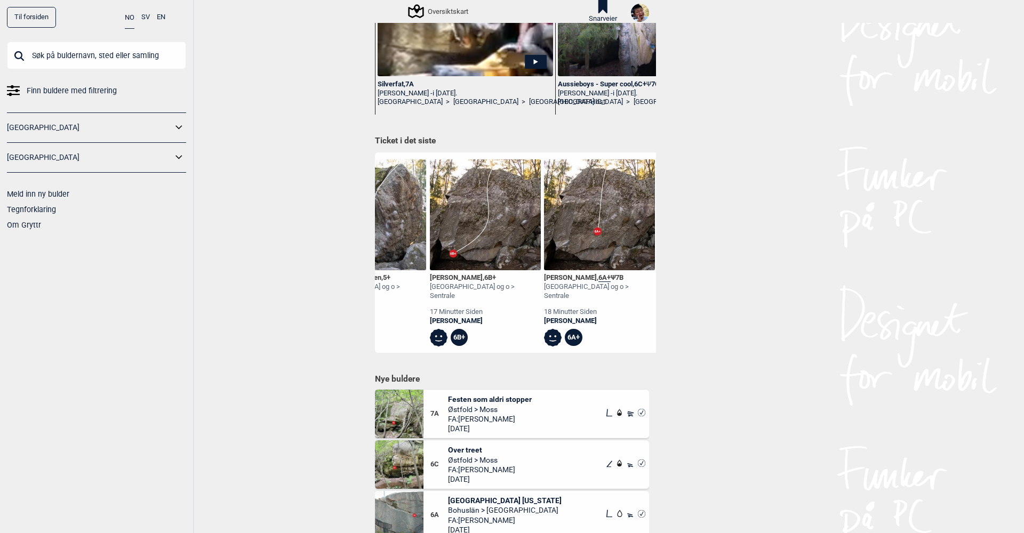
scroll to position [0, 66]
click at [566, 276] on div "[PERSON_NAME] , 6A+ Ψ 7B" at bounding box center [599, 278] width 111 height 9
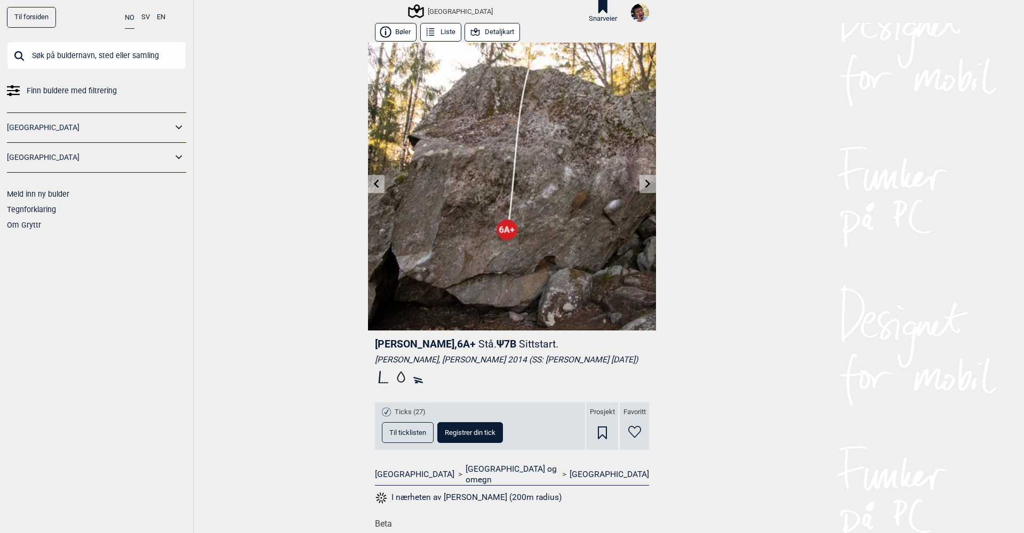
click at [494, 29] on button "Detaljkart" at bounding box center [491, 32] width 55 height 19
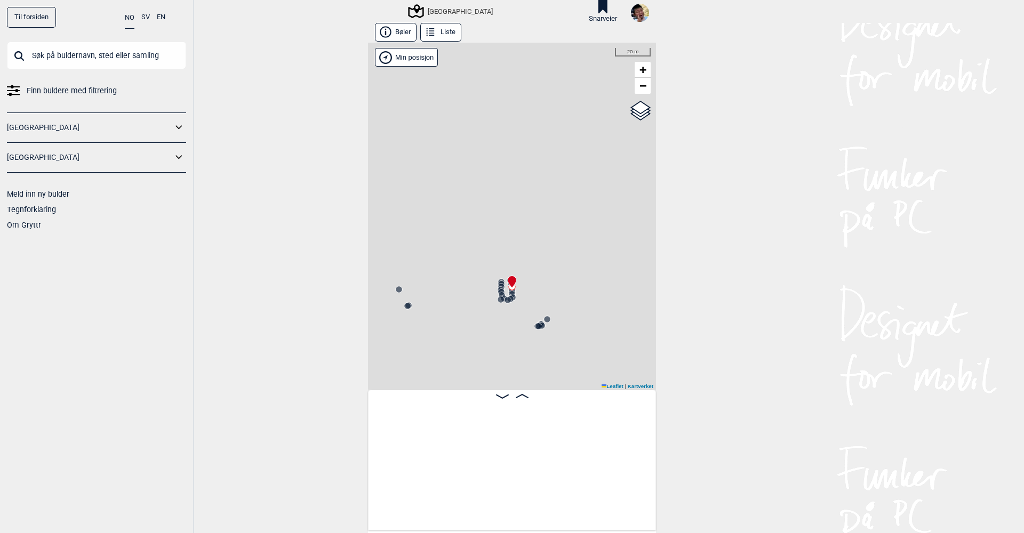
scroll to position [0, 14329]
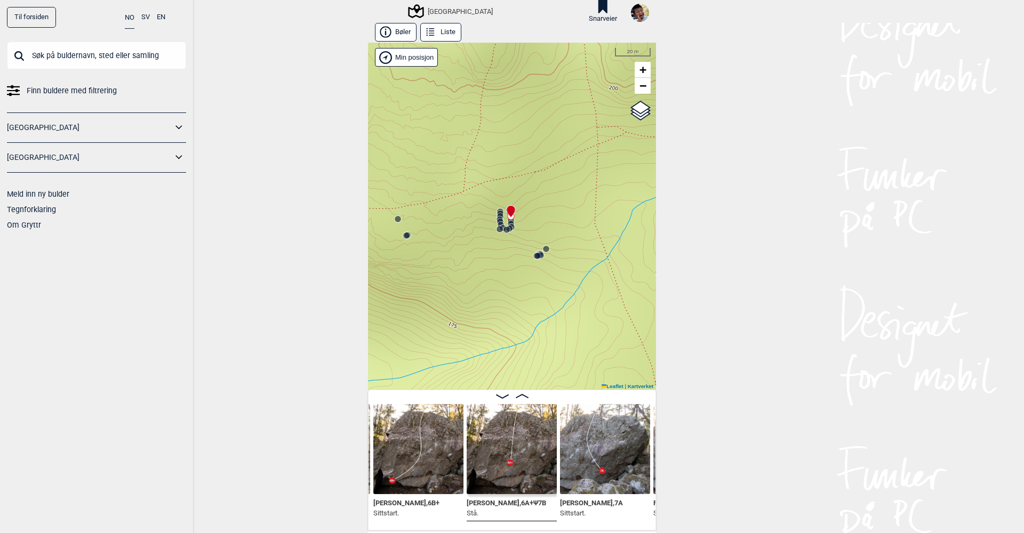
drag, startPoint x: 510, startPoint y: 327, endPoint x: 509, endPoint y: 257, distance: 70.4
click at [509, 257] on div "Speidersteinen Barnehageveggen Cowboyveggen Bølerveggen [GEOGRAPHIC_DATA]" at bounding box center [512, 216] width 288 height 347
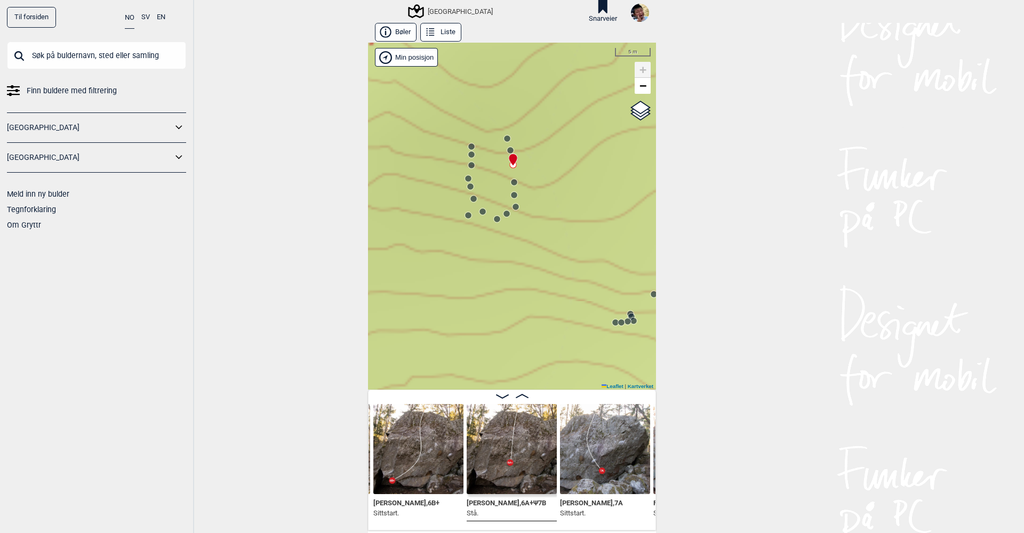
drag, startPoint x: 508, startPoint y: 201, endPoint x: 509, endPoint y: 248, distance: 47.5
click at [509, 248] on div "Speidersteinen Barnehageveggen Cowboyveggen Bølerveggen [GEOGRAPHIC_DATA]" at bounding box center [512, 216] width 288 height 347
click at [514, 181] on circle at bounding box center [514, 183] width 6 height 6
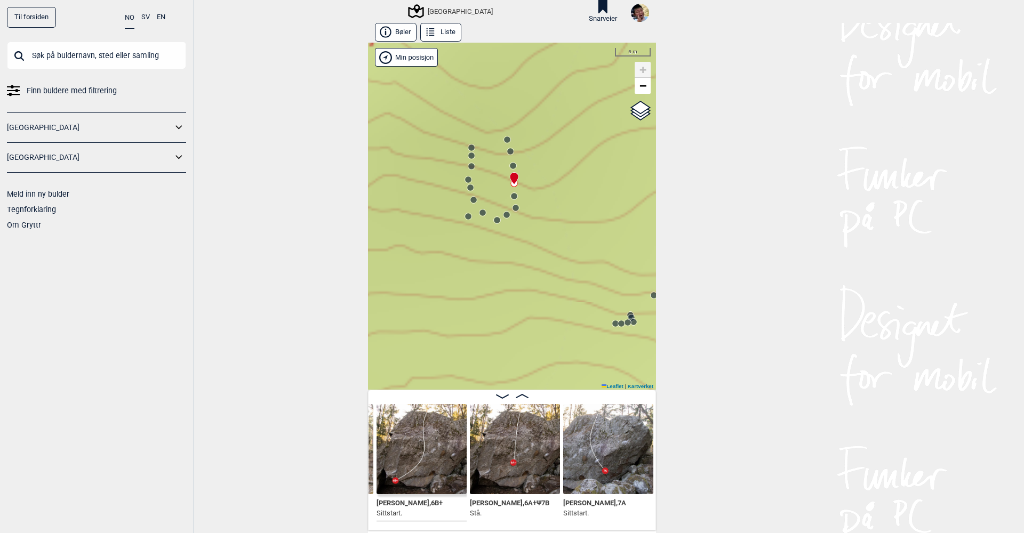
scroll to position [0, 14239]
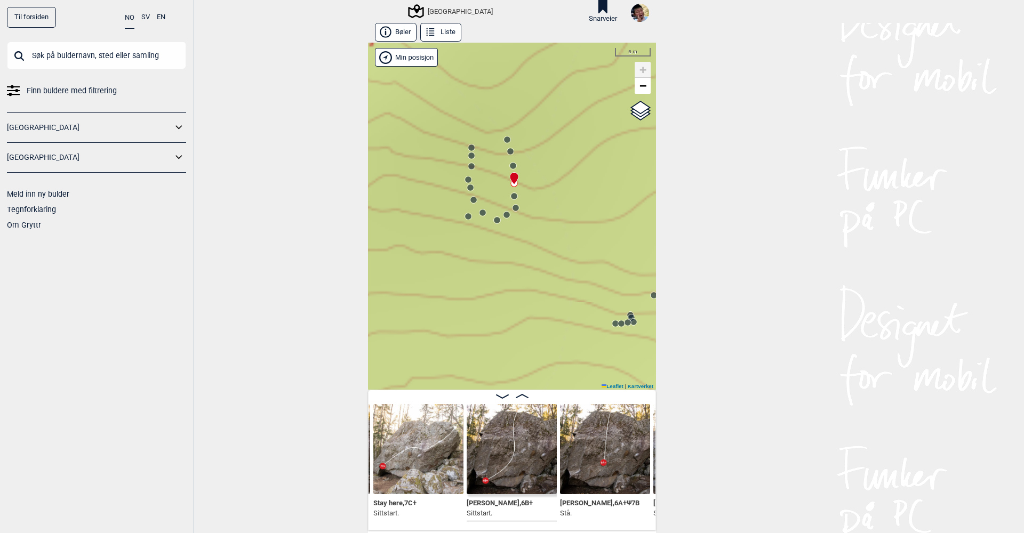
click at [513, 161] on div "Speidersteinen Barnehageveggen Cowboyveggen Bølerveggen [GEOGRAPHIC_DATA]" at bounding box center [512, 216] width 288 height 347
click at [514, 164] on circle at bounding box center [513, 166] width 6 height 6
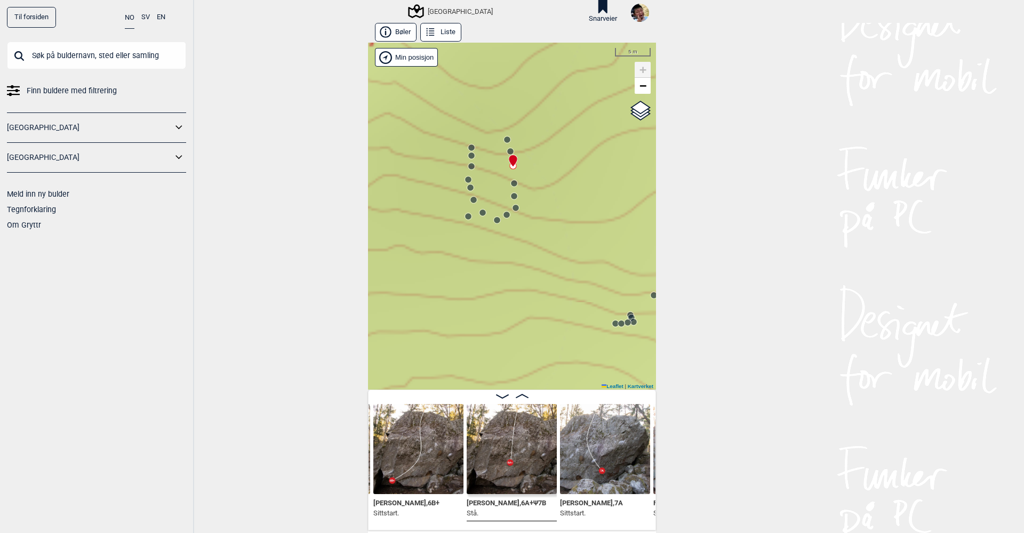
click at [512, 195] on circle at bounding box center [514, 196] width 6 height 6
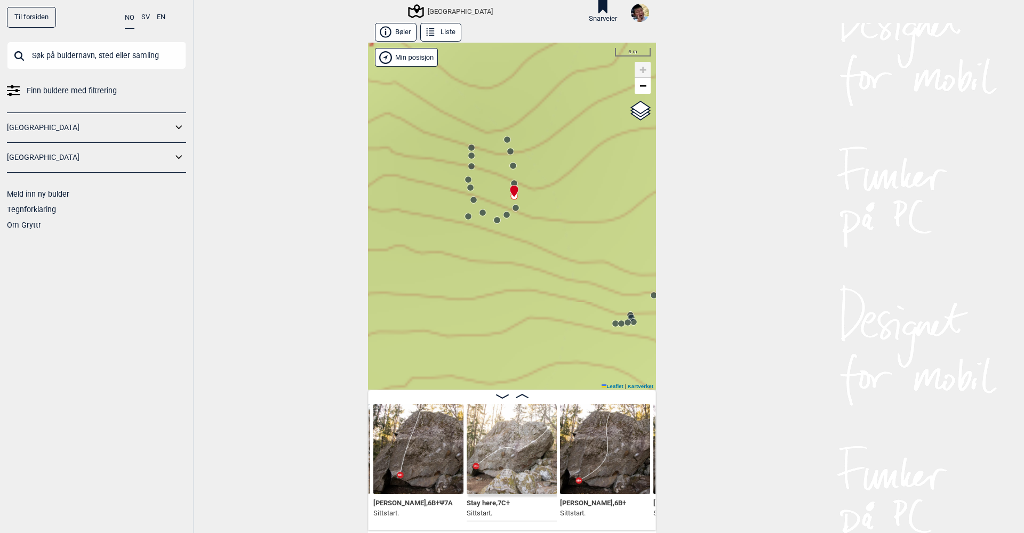
click at [512, 209] on circle at bounding box center [515, 207] width 7 height 7
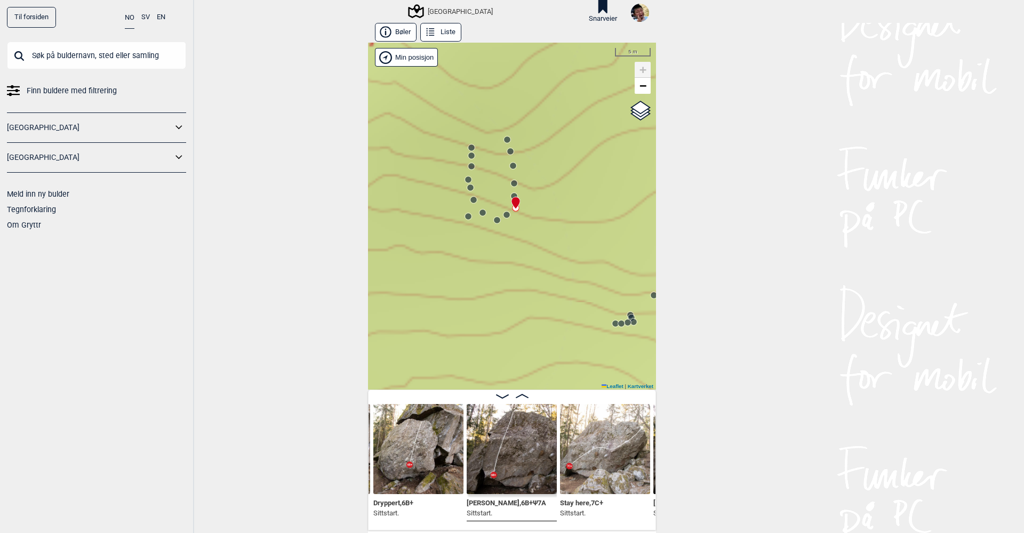
click at [506, 212] on circle at bounding box center [506, 215] width 6 height 6
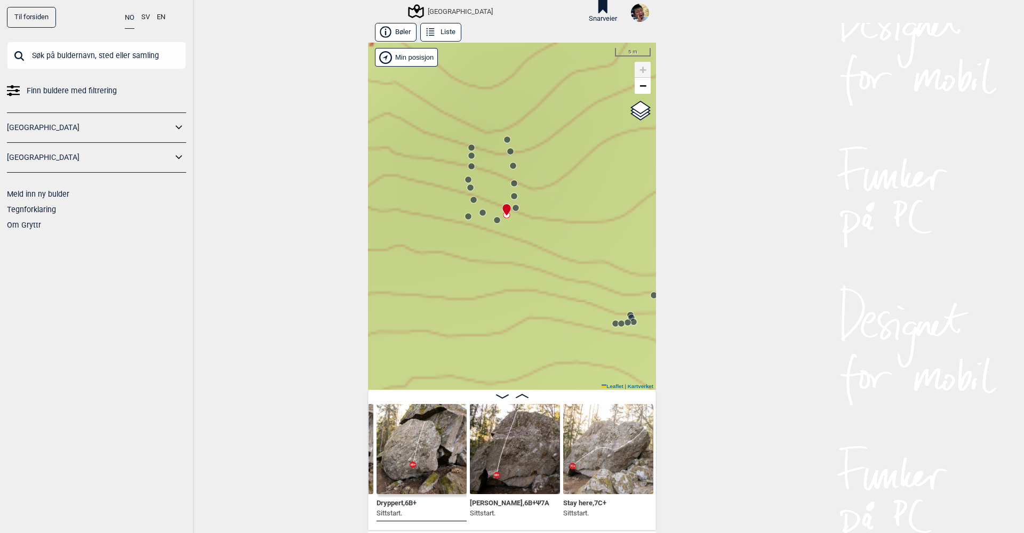
scroll to position [0, 13968]
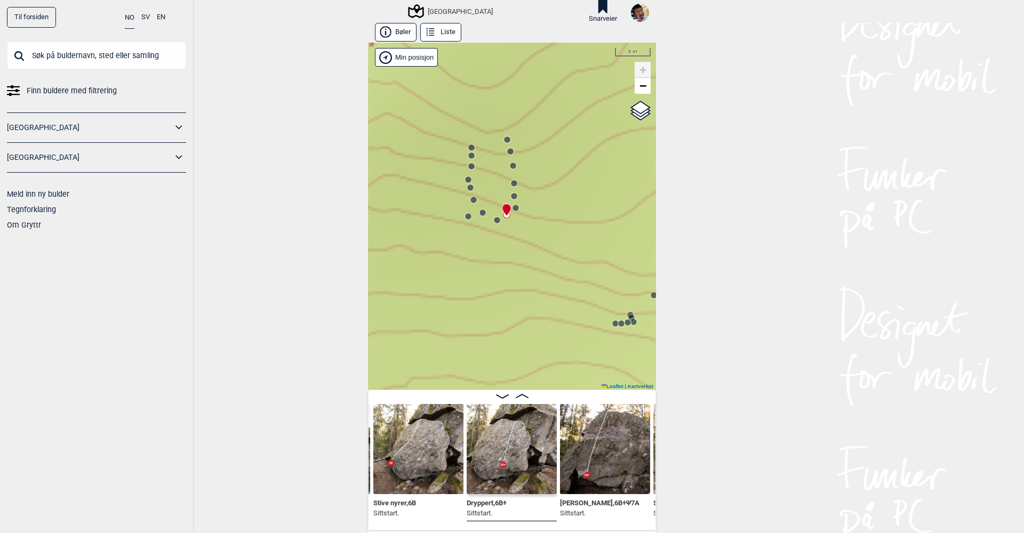
click at [492, 217] on div "Speidersteinen Barnehageveggen Cowboyveggen Bølerveggen [GEOGRAPHIC_DATA]" at bounding box center [512, 216] width 288 height 347
click at [495, 222] on circle at bounding box center [497, 220] width 6 height 6
